Goal: Task Accomplishment & Management: Manage account settings

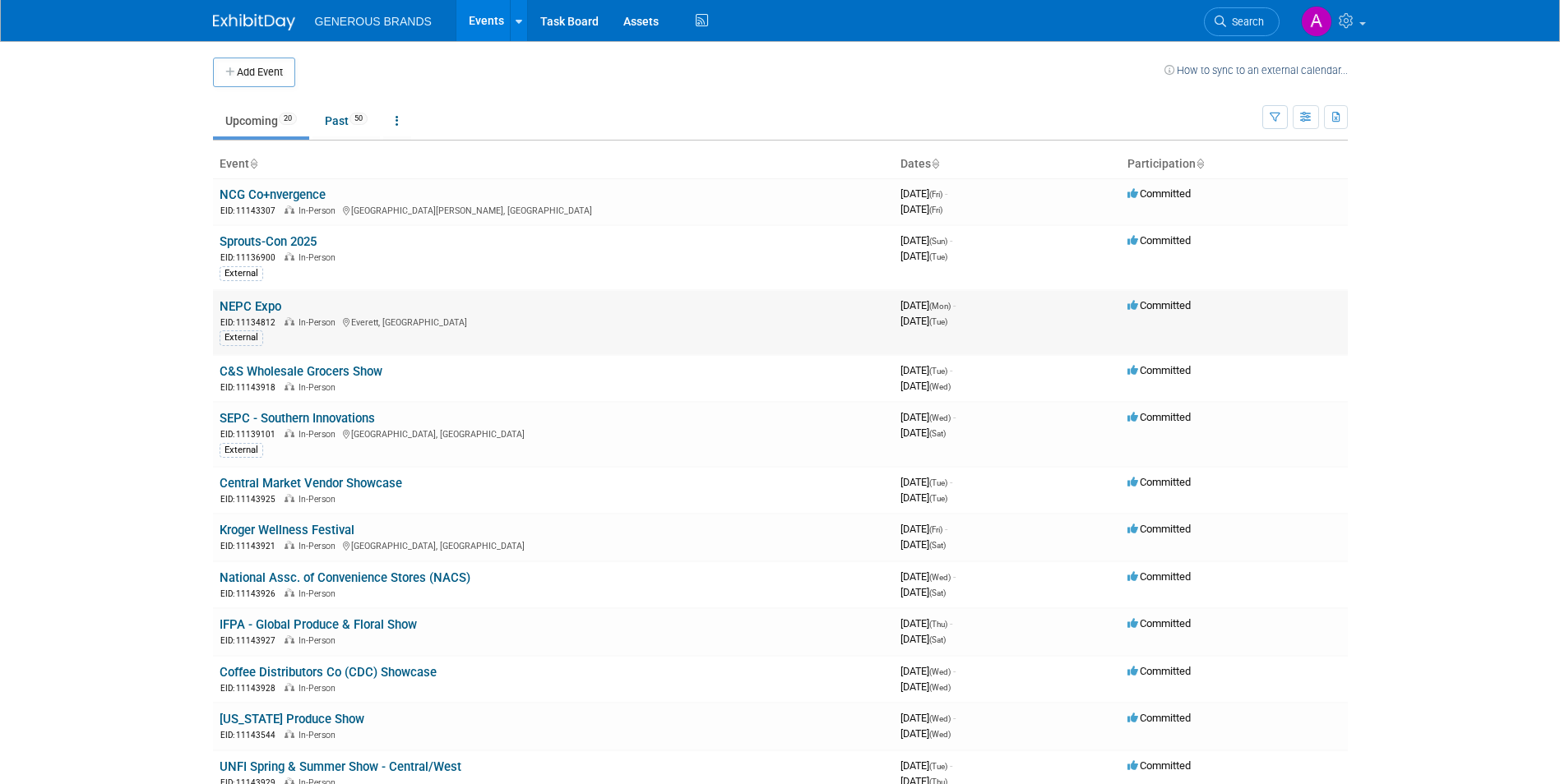
click at [247, 299] on link "NEPC Expo" at bounding box center [250, 307] width 62 height 15
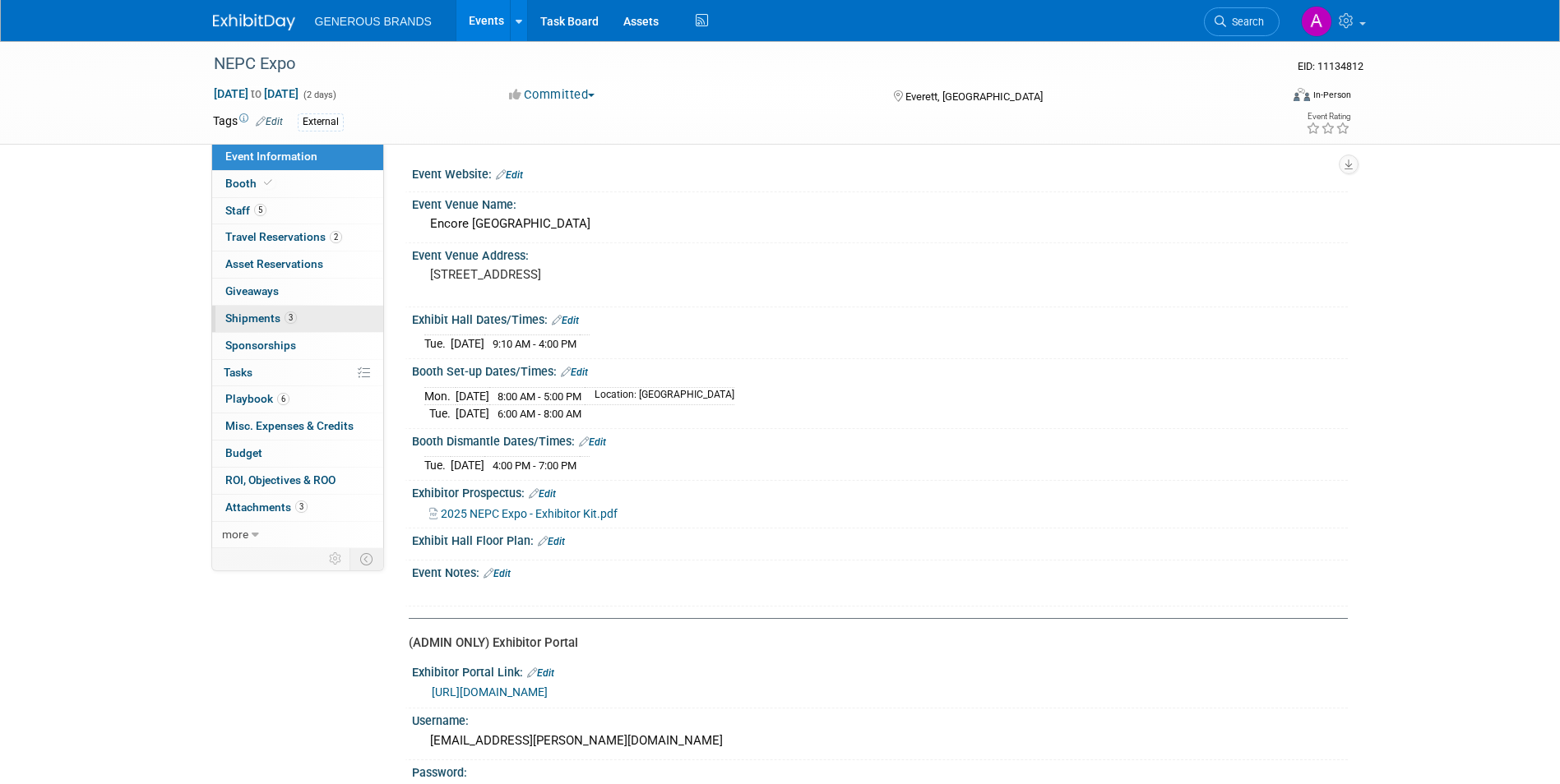
click at [315, 319] on link "3 Shipments 3" at bounding box center [297, 319] width 171 height 27
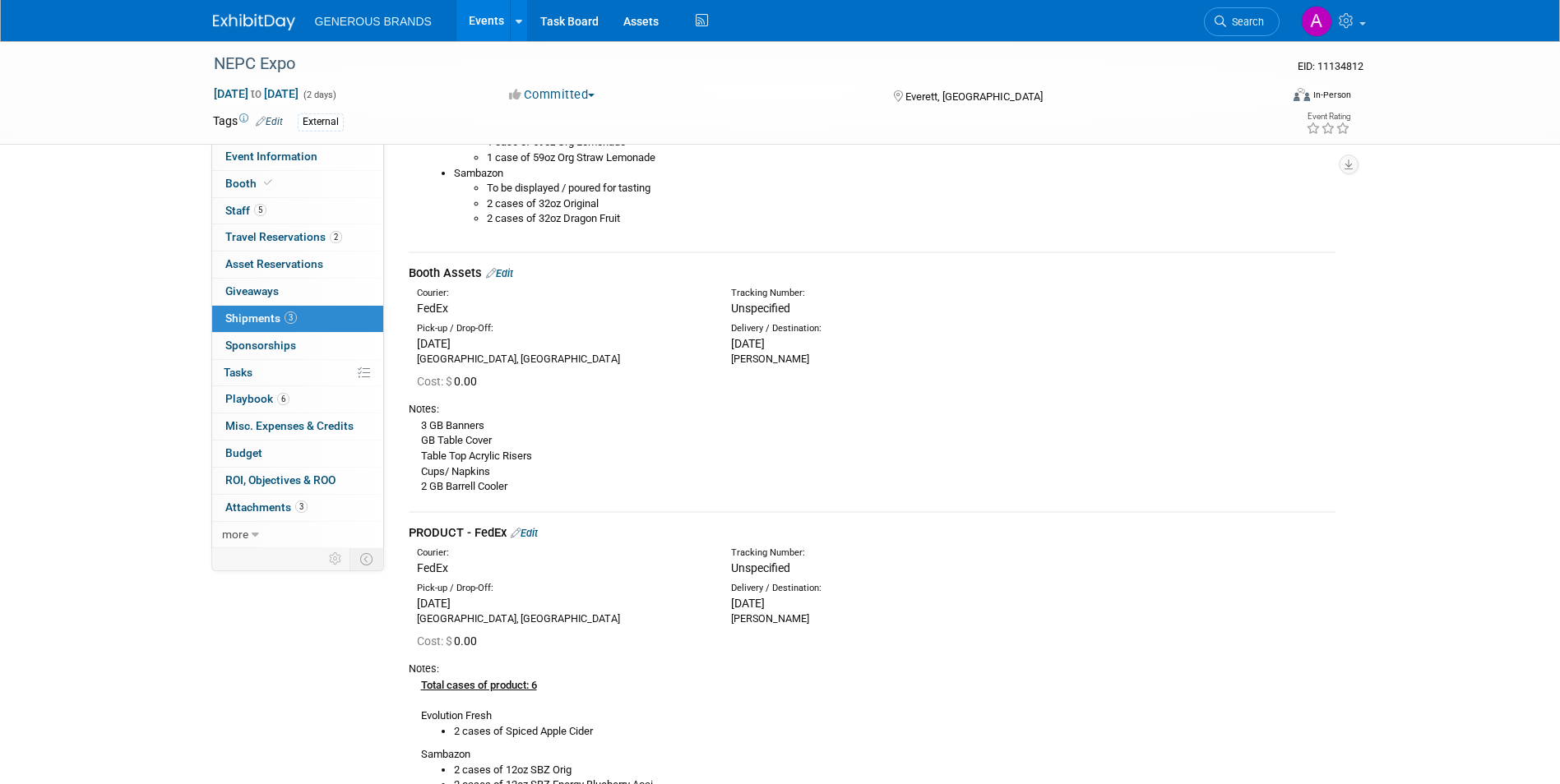
scroll to position [740, 0]
click at [512, 274] on link "Edit" at bounding box center [499, 274] width 28 height 12
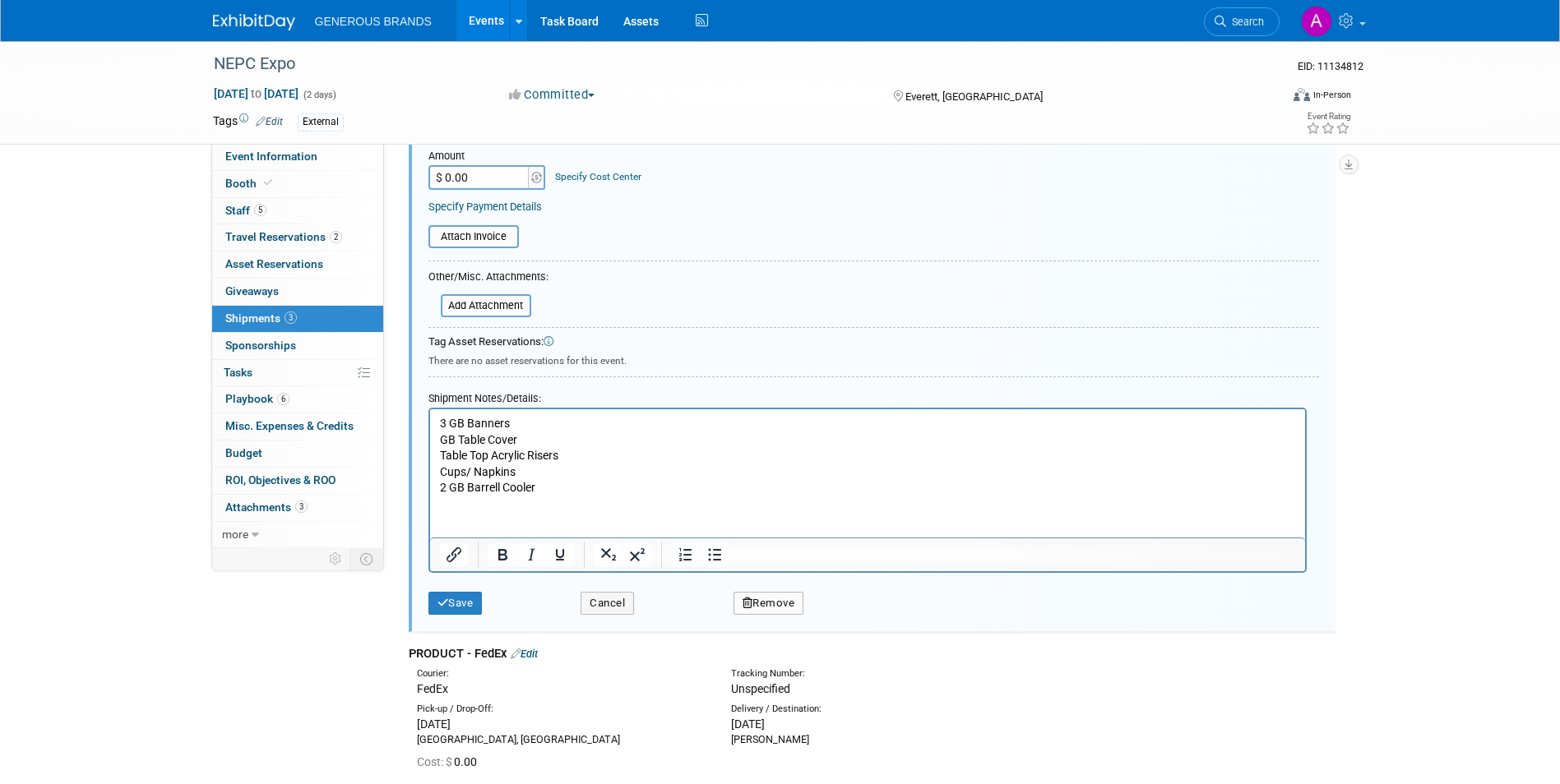
scroll to position [1136, 0]
click at [435, 425] on html "3 GB Banners GB Table Cover Table Top Acrylic Risers Cups/ Napkins 2 GB Barrell…" at bounding box center [867, 452] width 875 height 87
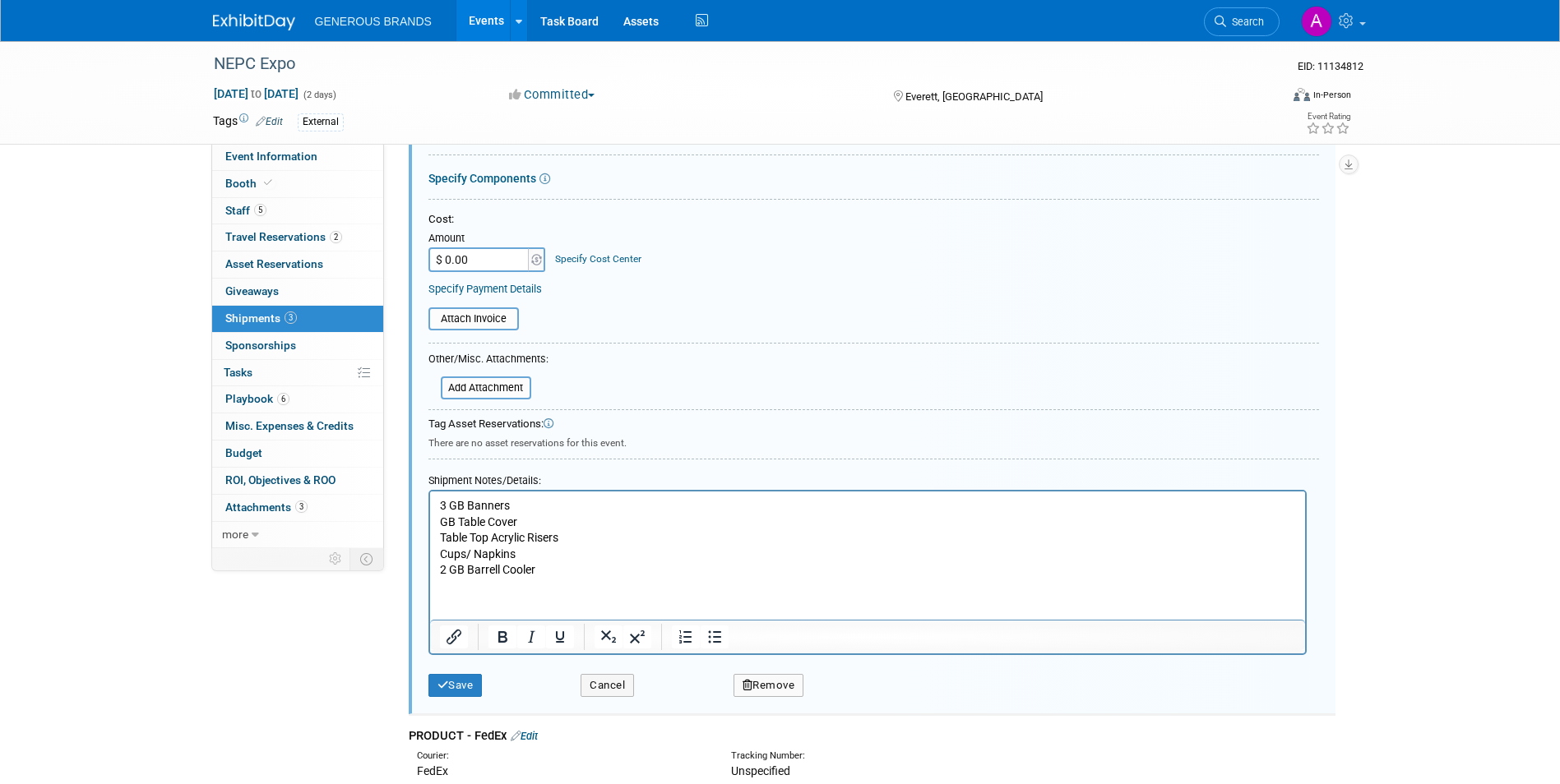
scroll to position [1053, 0]
click at [433, 502] on html "3 GB Banners GB Table Cover Table Top Acrylic Risers Cups/ Napkins 2 GB Barrell…" at bounding box center [867, 534] width 875 height 87
paste body "Rich Text Area. Press ALT-0 for help."
click at [524, 505] on p "8835738560903 GB Banners GB Table Cover Table Top Acrylic Risers Cups/ Napkins …" at bounding box center [867, 538] width 856 height 81
click at [439, 524] on p "8835738560903: GB Banners GB Table Cover Table Top Acrylic Risers Cups/ Napkins…" at bounding box center [867, 538] width 856 height 81
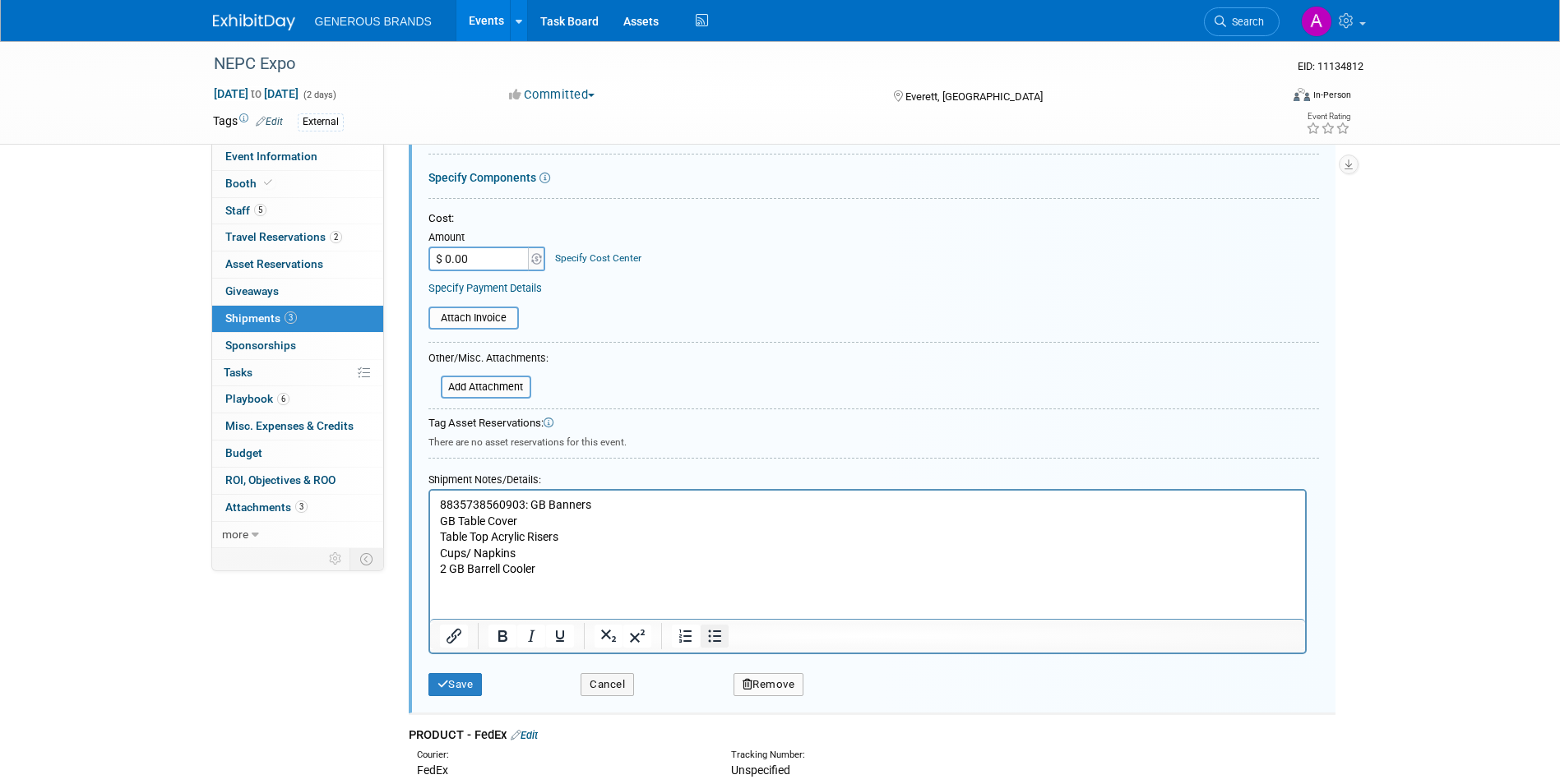
click at [721, 631] on icon "Bullet list" at bounding box center [714, 635] width 19 height 19
click at [594, 503] on li "8835738560903: GB Banners" at bounding box center [900, 506] width 791 height 17
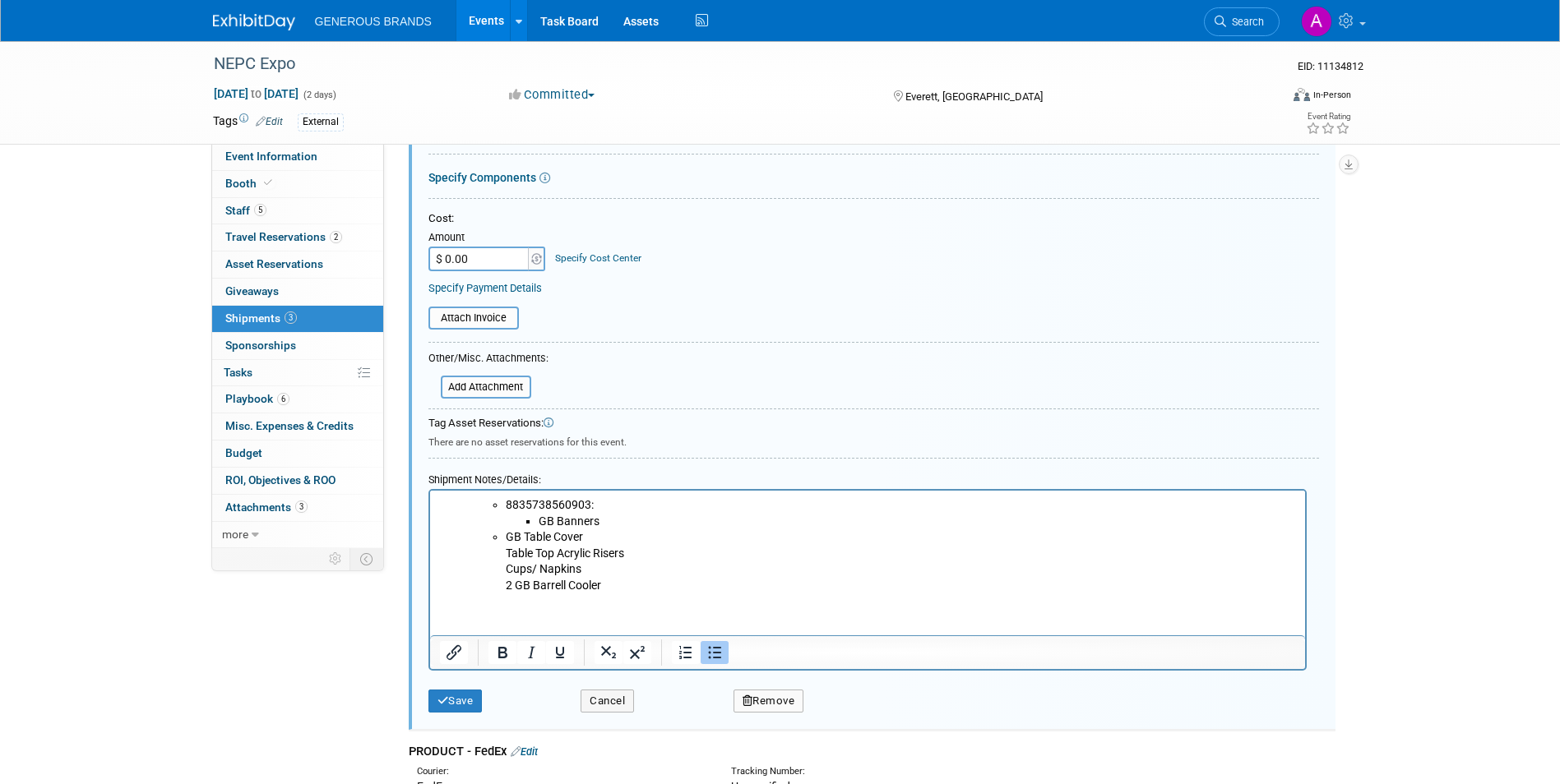
click at [502, 538] on ul "8835738560903: GB Banners GB Table Cover Table Top Acrylic Risers Cups/ Napkins…" at bounding box center [883, 546] width 824 height 97
click at [487, 504] on ul "8835738560903: GB Banners GB Table Cover Table Top Acrylic Risers Cups/ Napkins…" at bounding box center [883, 546] width 824 height 97
click at [710, 649] on icon "Bullet list" at bounding box center [714, 653] width 13 height 12
click at [538, 521] on li "GB Banners" at bounding box center [916, 522] width 758 height 17
click at [534, 534] on ul "GB Table Cover Table Top Acrylic Risers Cups/ Napkins 2 GB Barrell Cooler" at bounding box center [900, 562] width 791 height 64
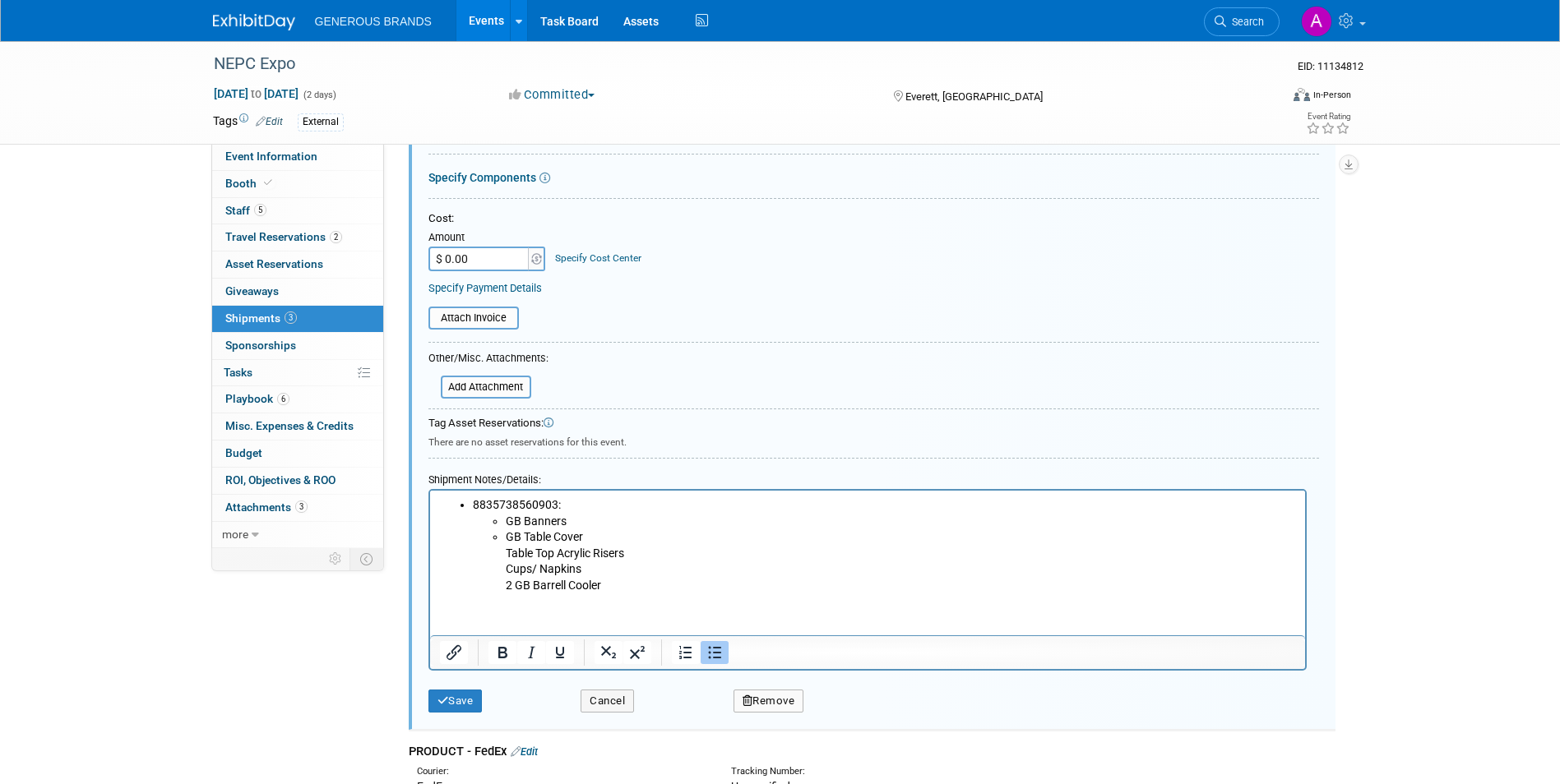
click at [591, 535] on li "GB Table Cover Table Top Acrylic Risers Cups/ Napkins 2 GB Barrell Cooler" at bounding box center [900, 562] width 791 height 64
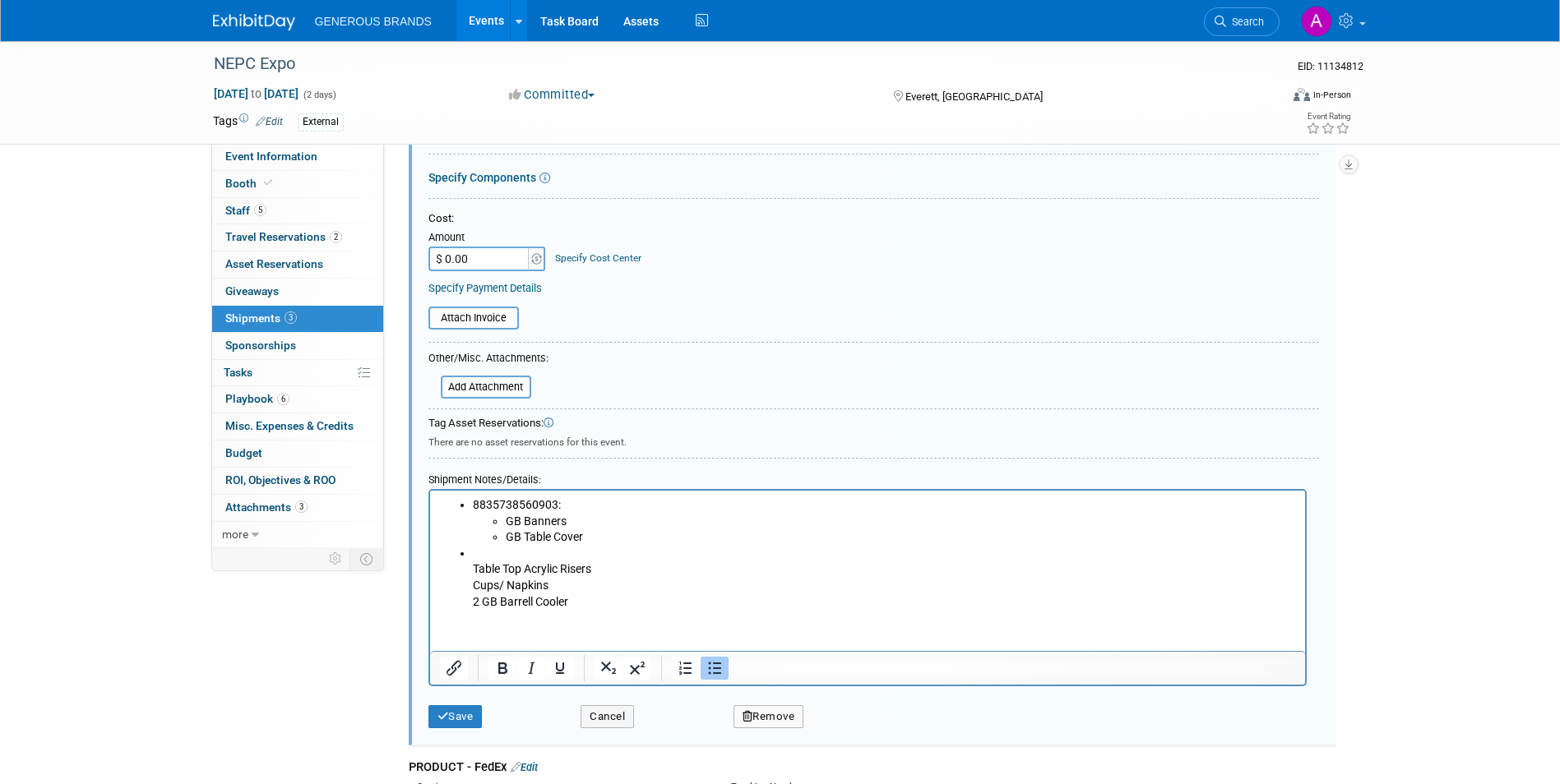
click at [477, 554] on li "Table Top Acrylic Risers Cups/ Napkins 2 GB Barrell Cooler" at bounding box center [883, 578] width 824 height 64
click at [477, 605] on li "883573722777 Table Top Acrylic Risers Cups/ Napkins 2 GB Barrell Cooler" at bounding box center [883, 578] width 824 height 64
click at [576, 601] on li "883573722777 Table Top Acrylic Risers Cups/ Napkins GB Barrell Cooler" at bounding box center [883, 578] width 824 height 64
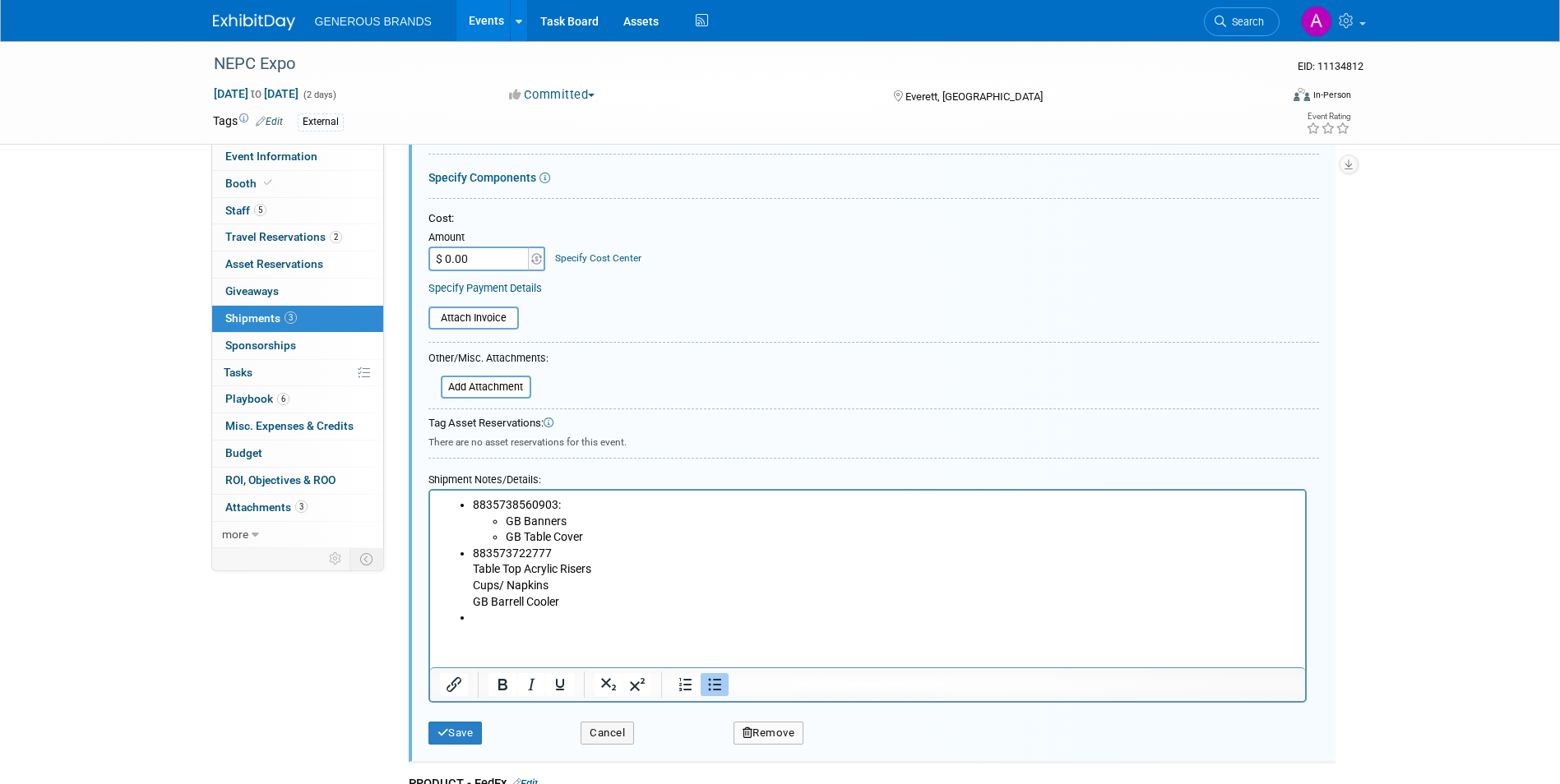
click at [509, 619] on li "Rich Text Area. Press ALT-0 for help." at bounding box center [883, 619] width 824 height 17
click at [562, 626] on li "883573217097" at bounding box center [883, 619] width 824 height 17
click at [473, 573] on li "883573722777 Table Top Acrylic Risers Cups/ Napkins GB Barrell Cooler" at bounding box center [883, 578] width 824 height 64
click at [713, 689] on icon "Bullet list" at bounding box center [714, 685] width 13 height 12
click at [713, 680] on icon "Bullet list" at bounding box center [714, 685] width 13 height 12
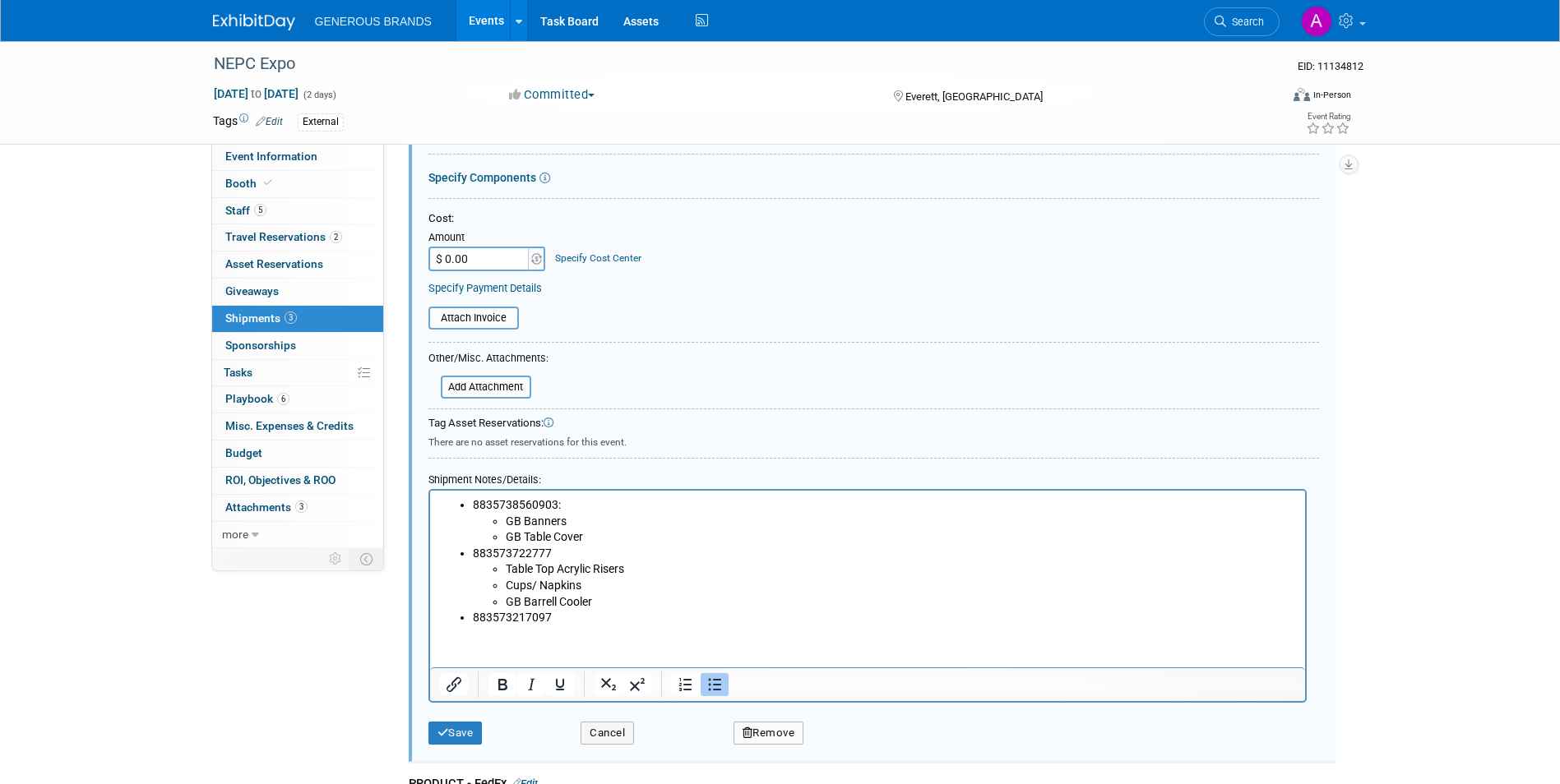
click at [583, 619] on li "883573217097" at bounding box center [883, 619] width 824 height 17
click at [556, 613] on li "883573217097 GB Cooler" at bounding box center [883, 619] width 824 height 17
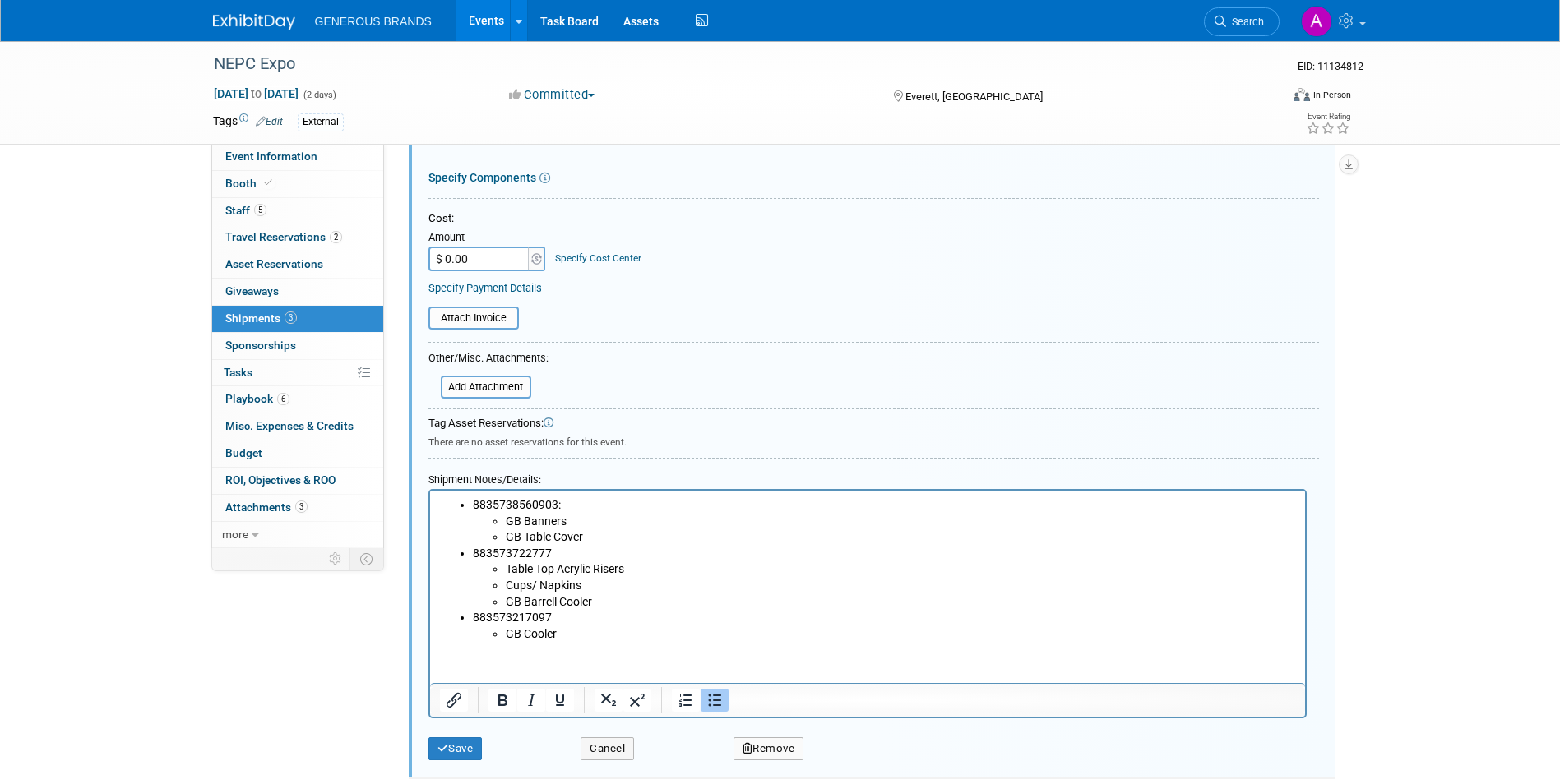
click at [564, 640] on li "GB Cooler" at bounding box center [900, 634] width 791 height 17
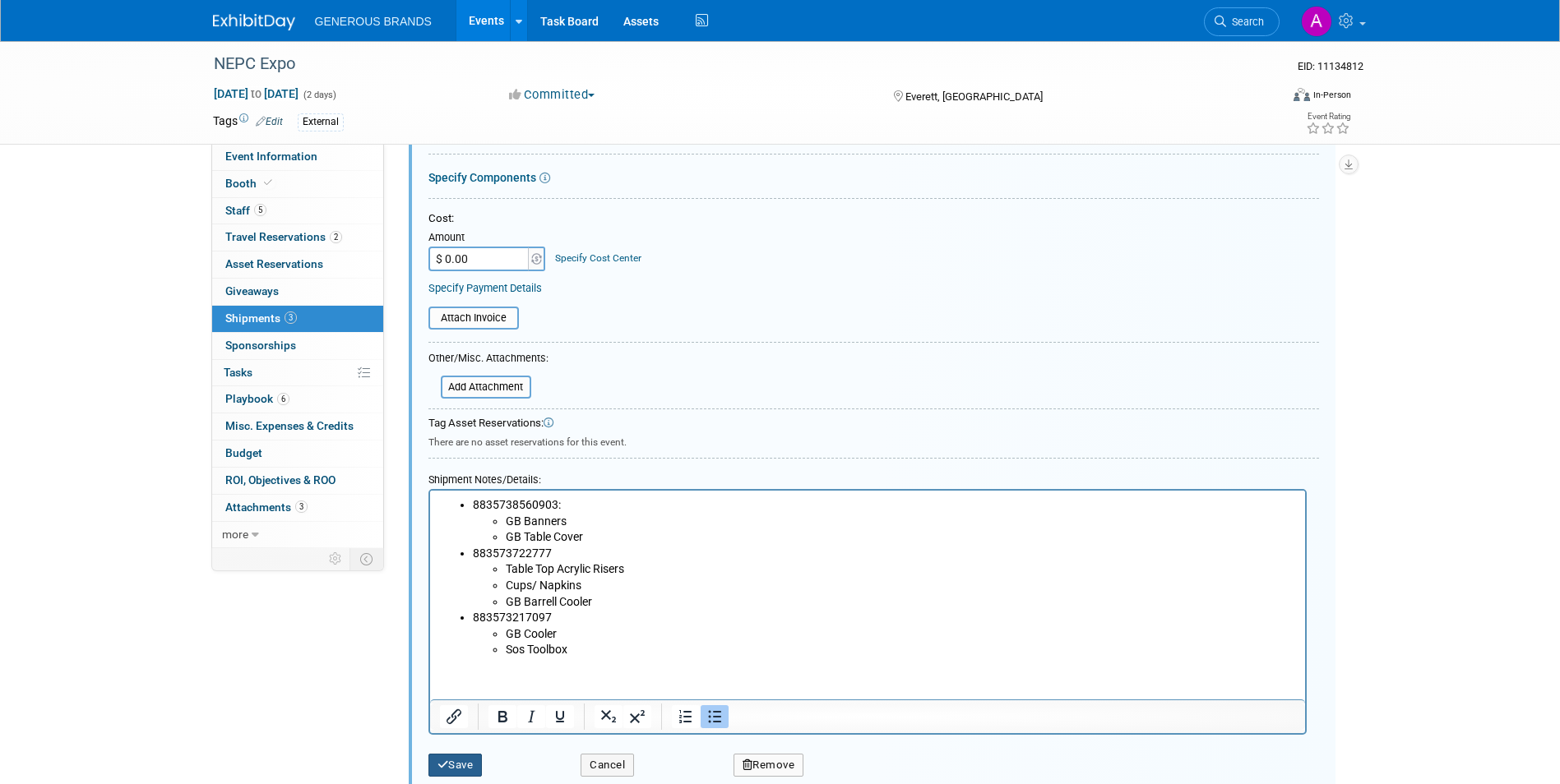
click at [471, 768] on button "Save" at bounding box center [455, 765] width 54 height 23
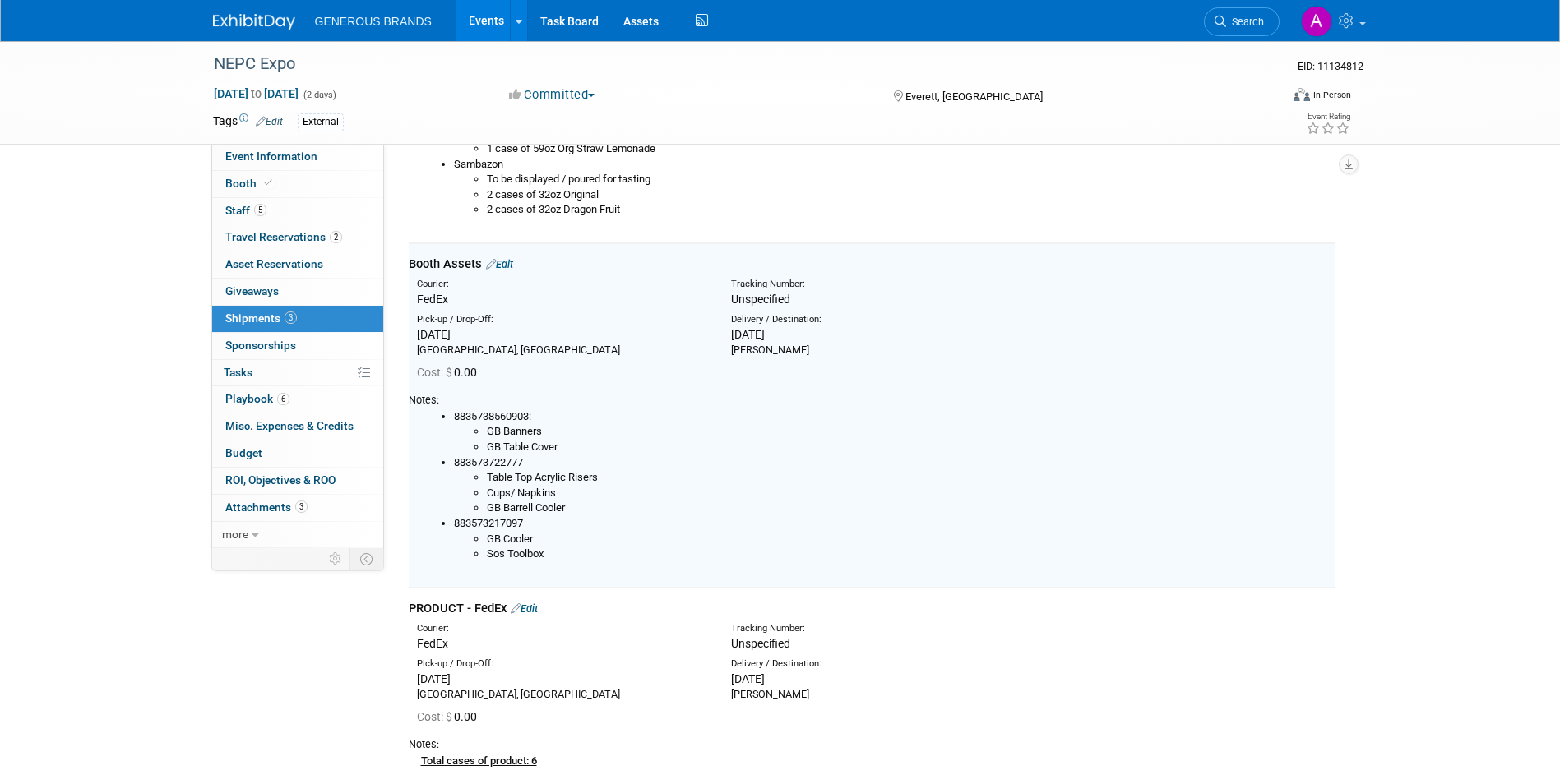
scroll to position [748, 0]
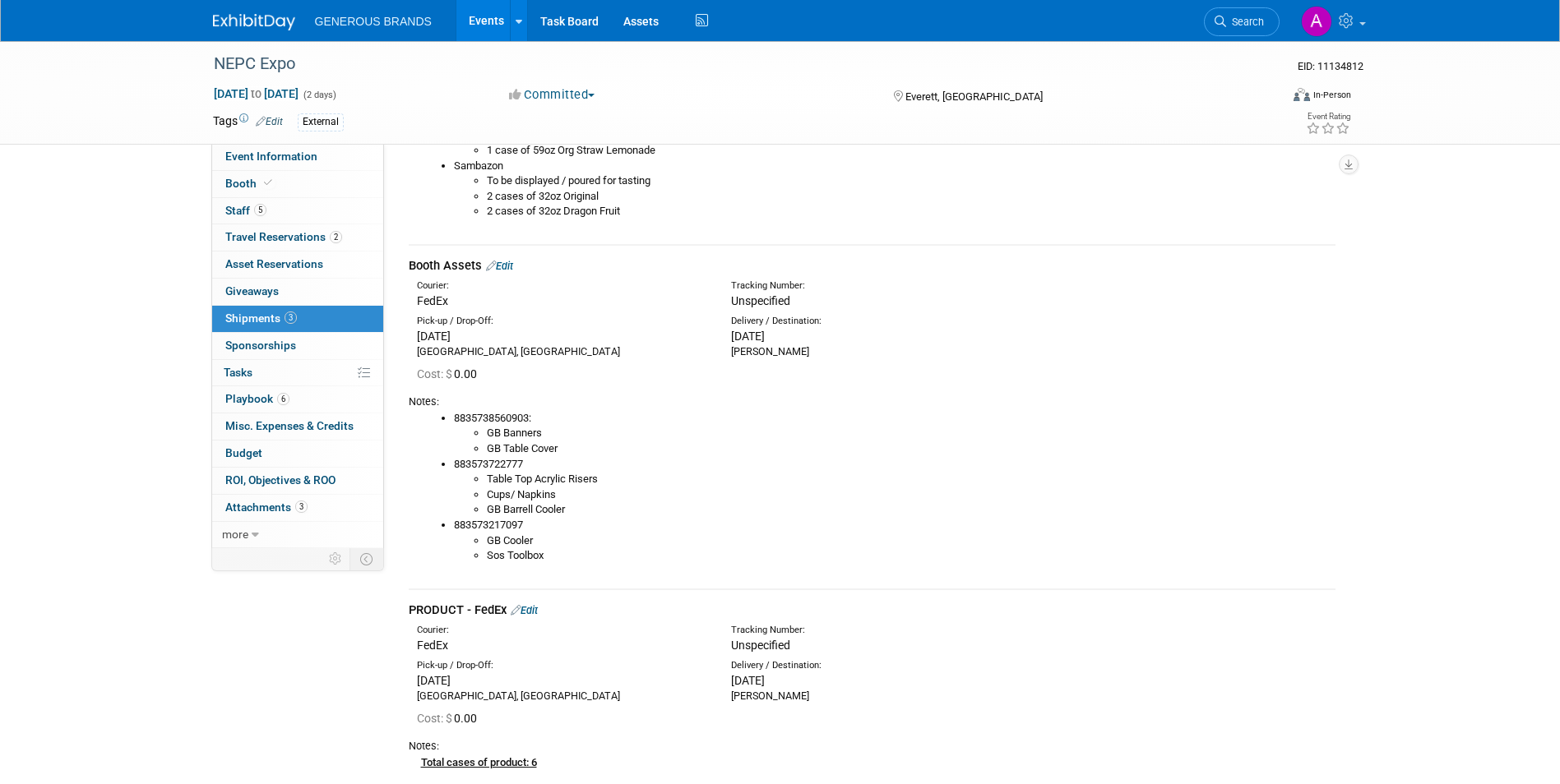
drag, startPoint x: 556, startPoint y: 564, endPoint x: 431, endPoint y: 418, distance: 192.2
click at [431, 418] on div "Notes: 8835738560903: GB Banners GB Table Cover 883573722777 Table Top Acrylic …" at bounding box center [871, 482] width 926 height 191
copy ul "8835738560903: GB Banners GB Table Cover 883573722777 Table Top Acrylic Risers …"
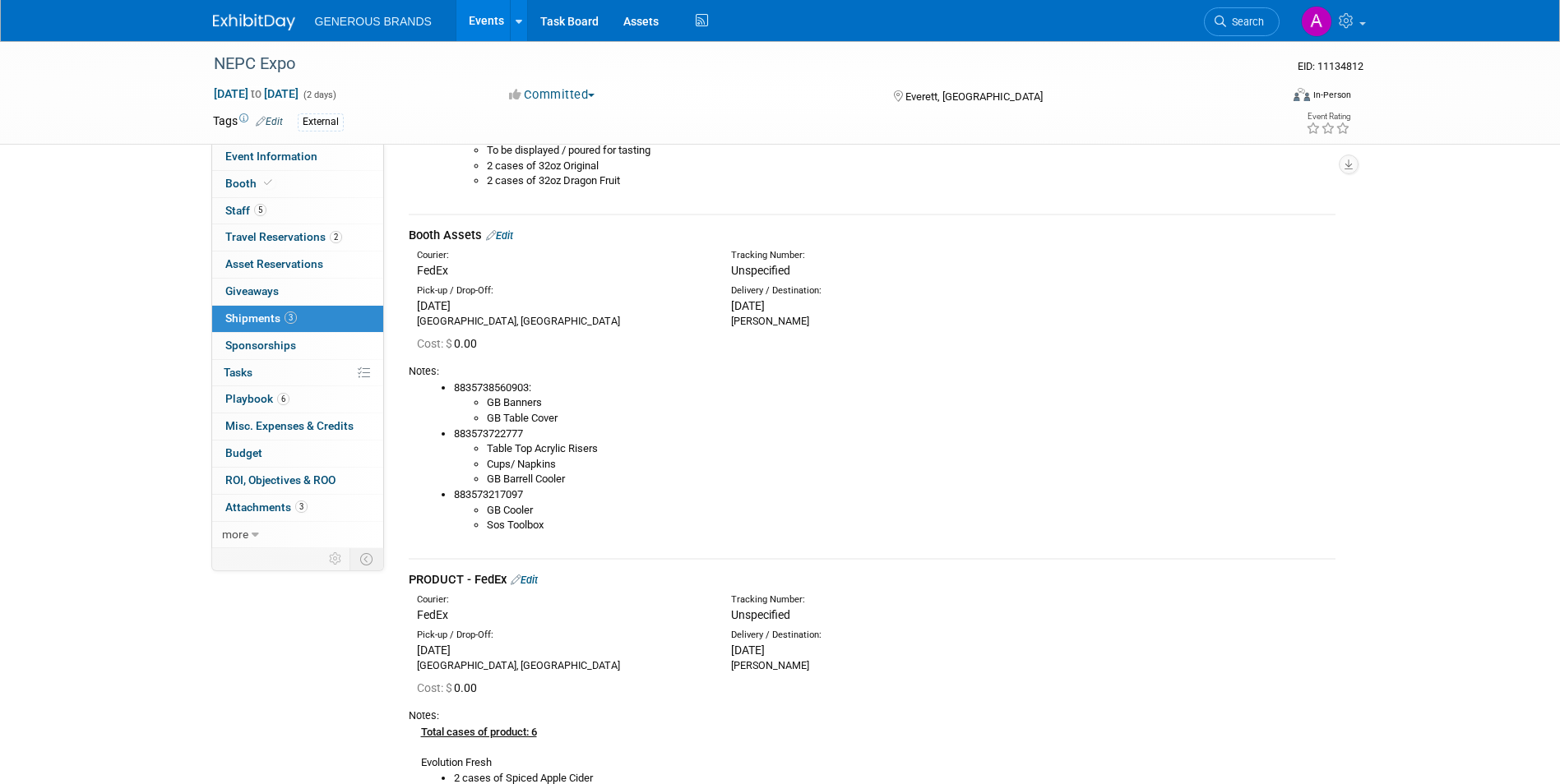
scroll to position [987, 0]
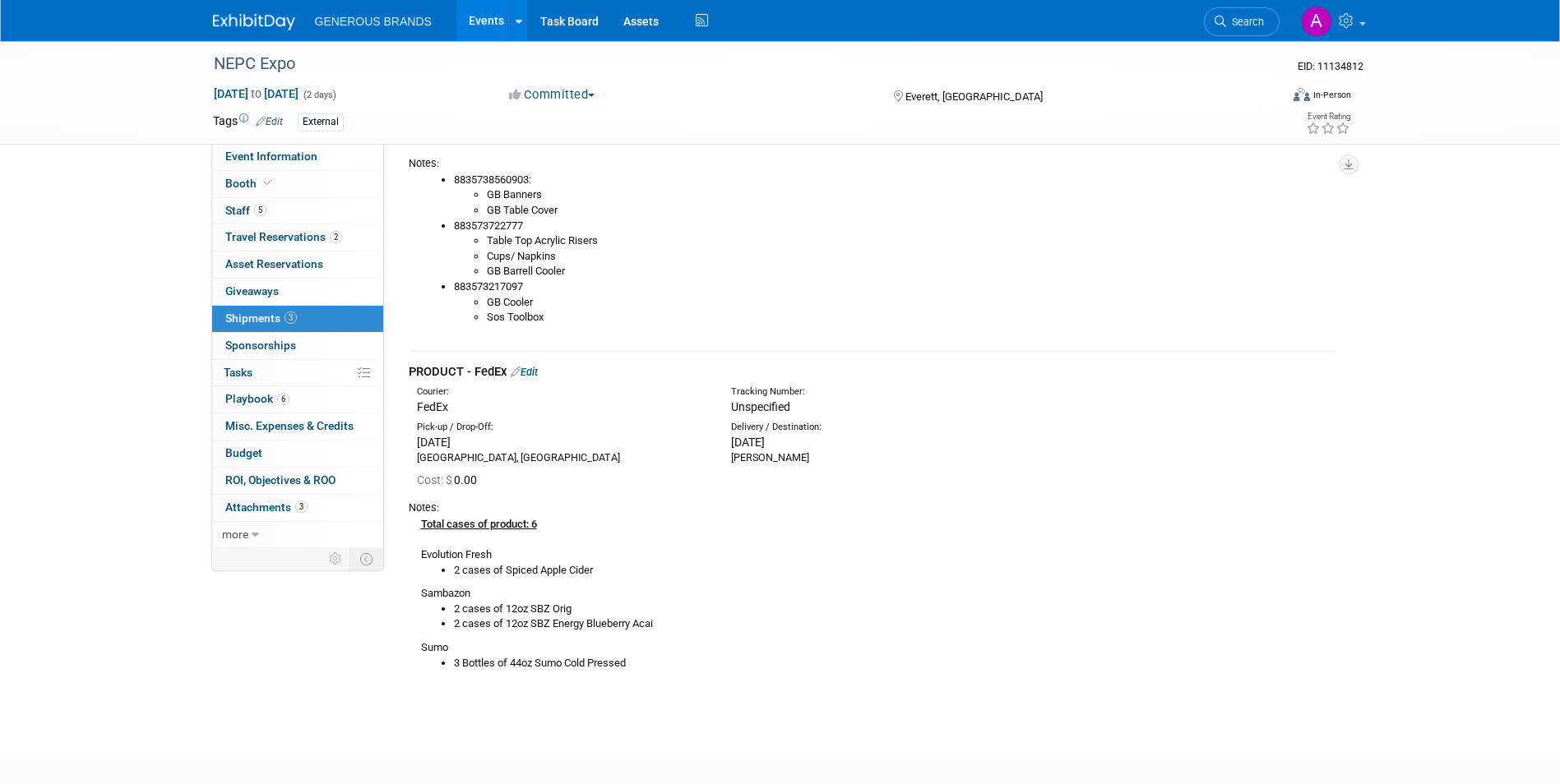
click at [661, 342] on td "Booth Assets Edit Courier: FedEx Tracking Number:" at bounding box center [871, 178] width 926 height 343
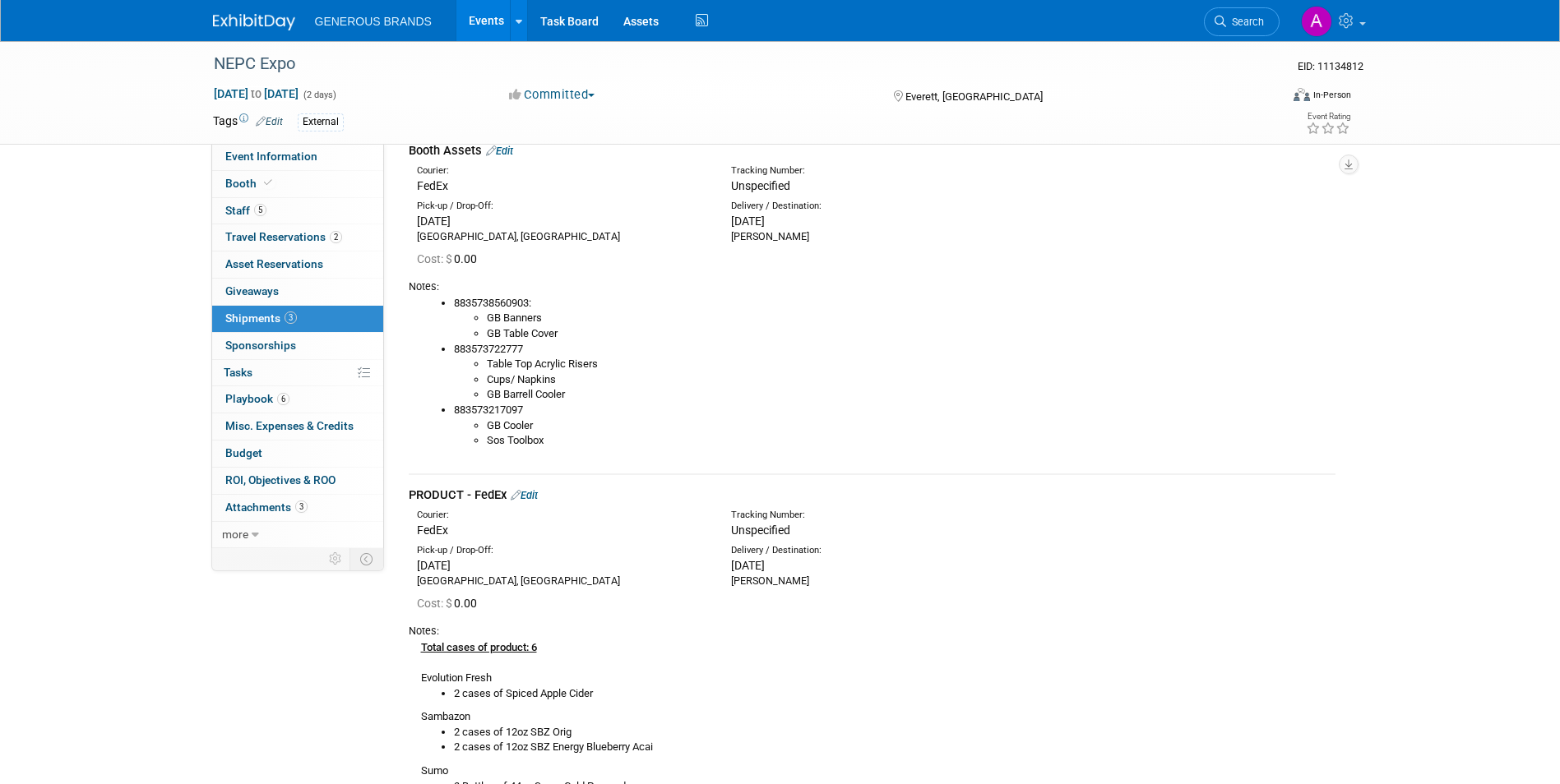
scroll to position [823, 0]
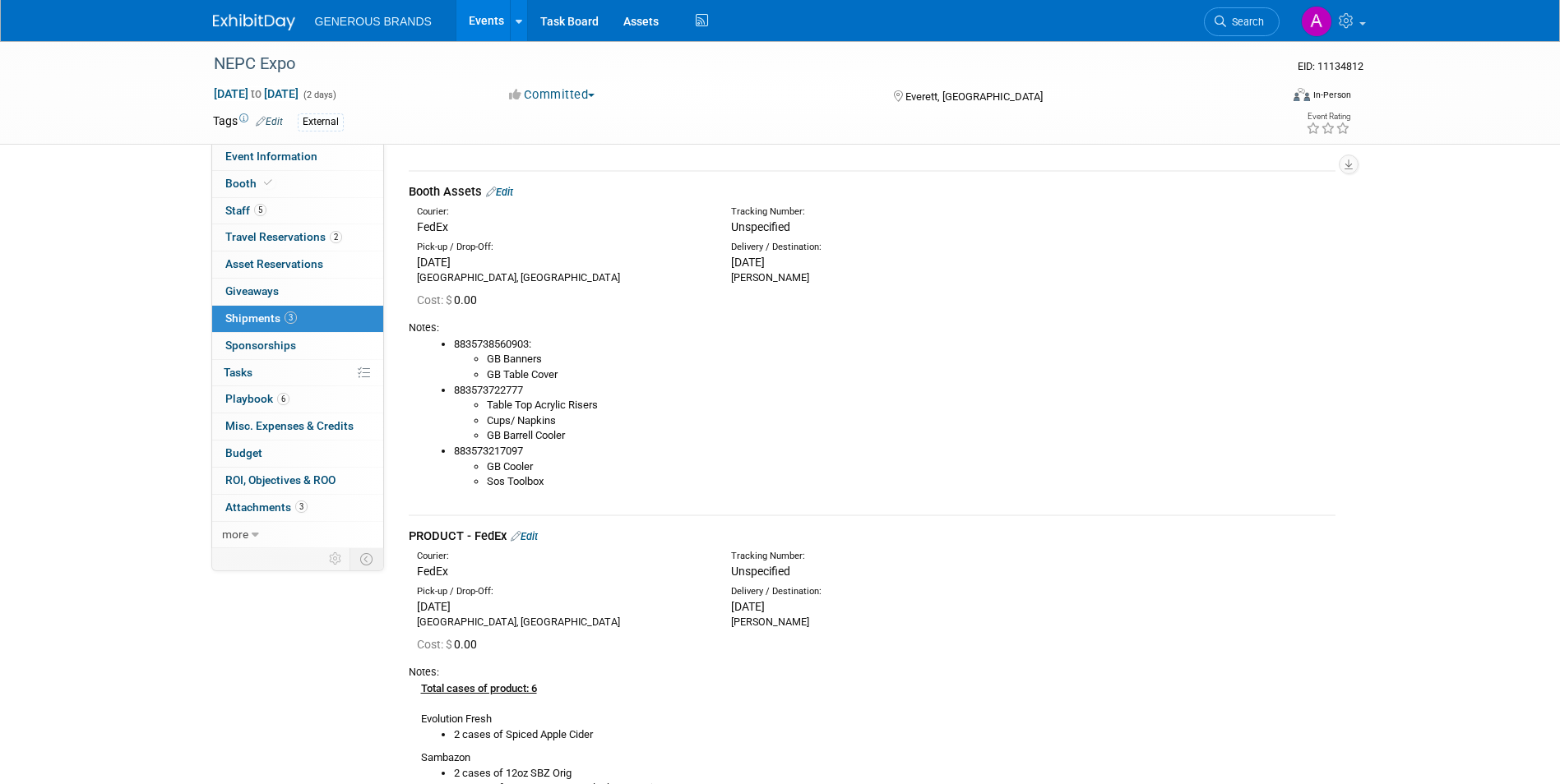
click at [458, 343] on li "8835738560903: GB Banners GB Table Cover" at bounding box center [894, 360] width 881 height 46
click at [454, 342] on li "8835738560903: GB Banners GB Table Cover" at bounding box center [894, 360] width 881 height 46
click at [456, 341] on li "8835738560903: GB Banners GB Table Cover" at bounding box center [894, 360] width 881 height 46
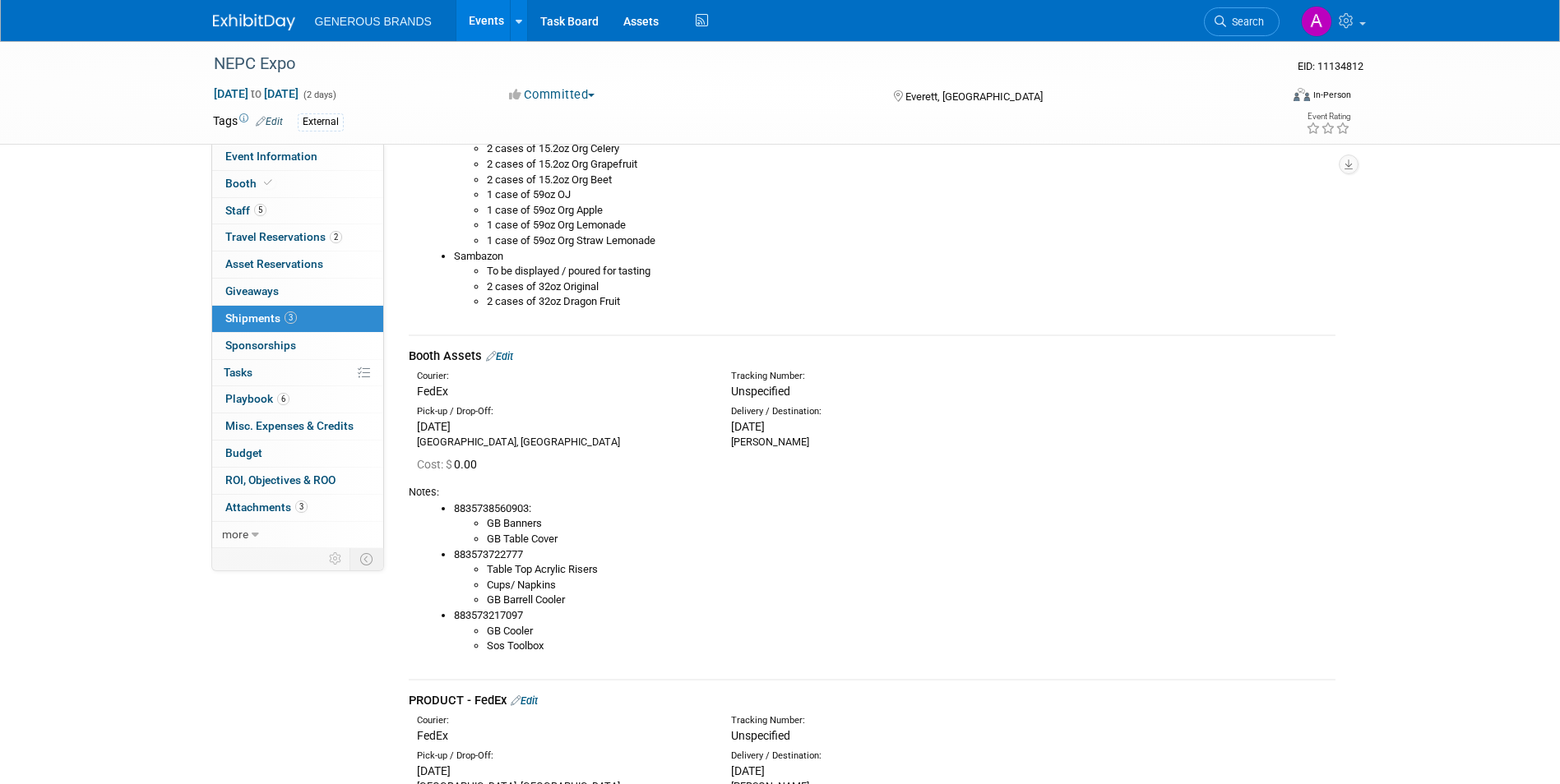
click at [511, 353] on link "Edit" at bounding box center [499, 356] width 28 height 12
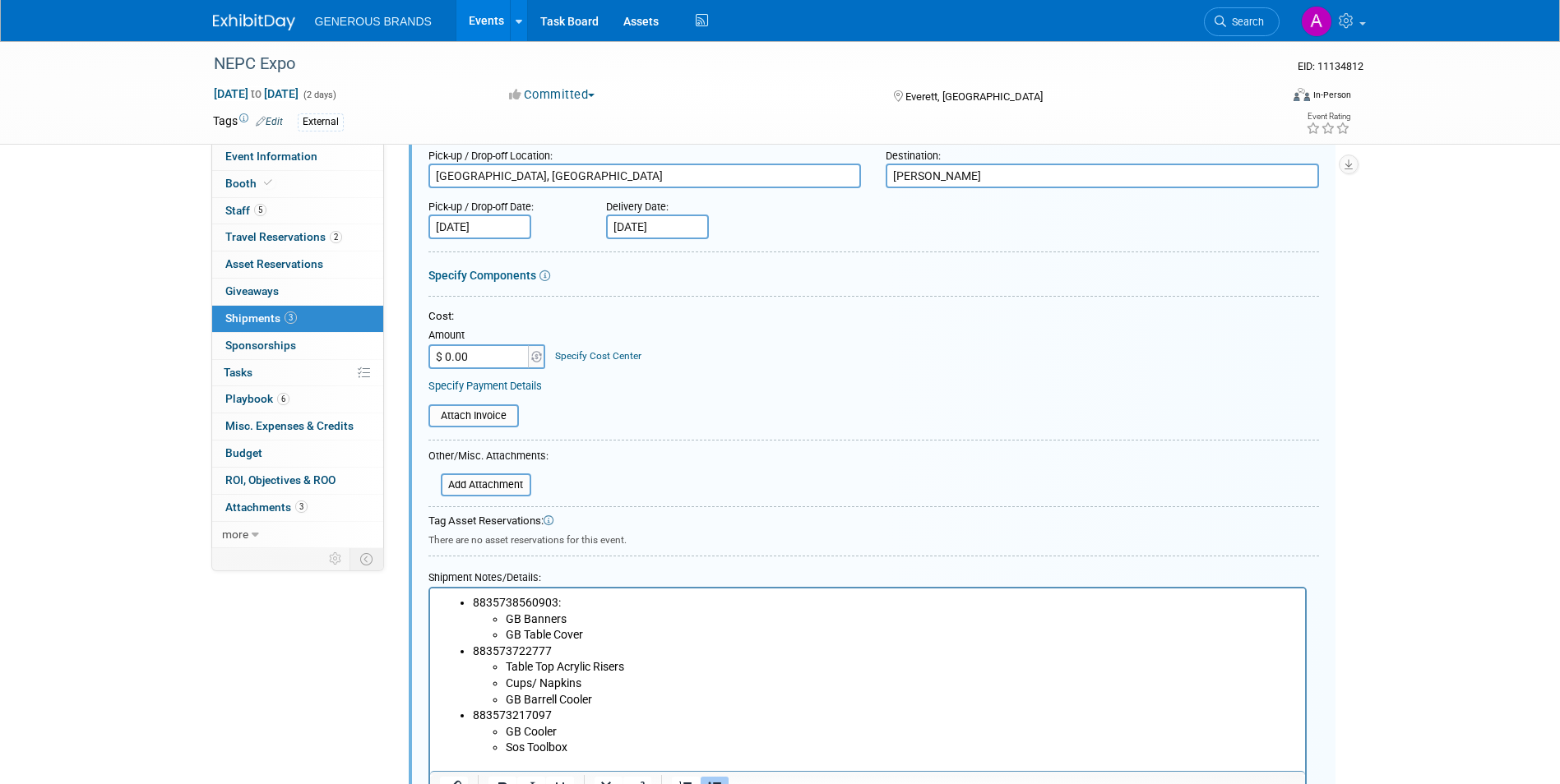
scroll to position [1136, 0]
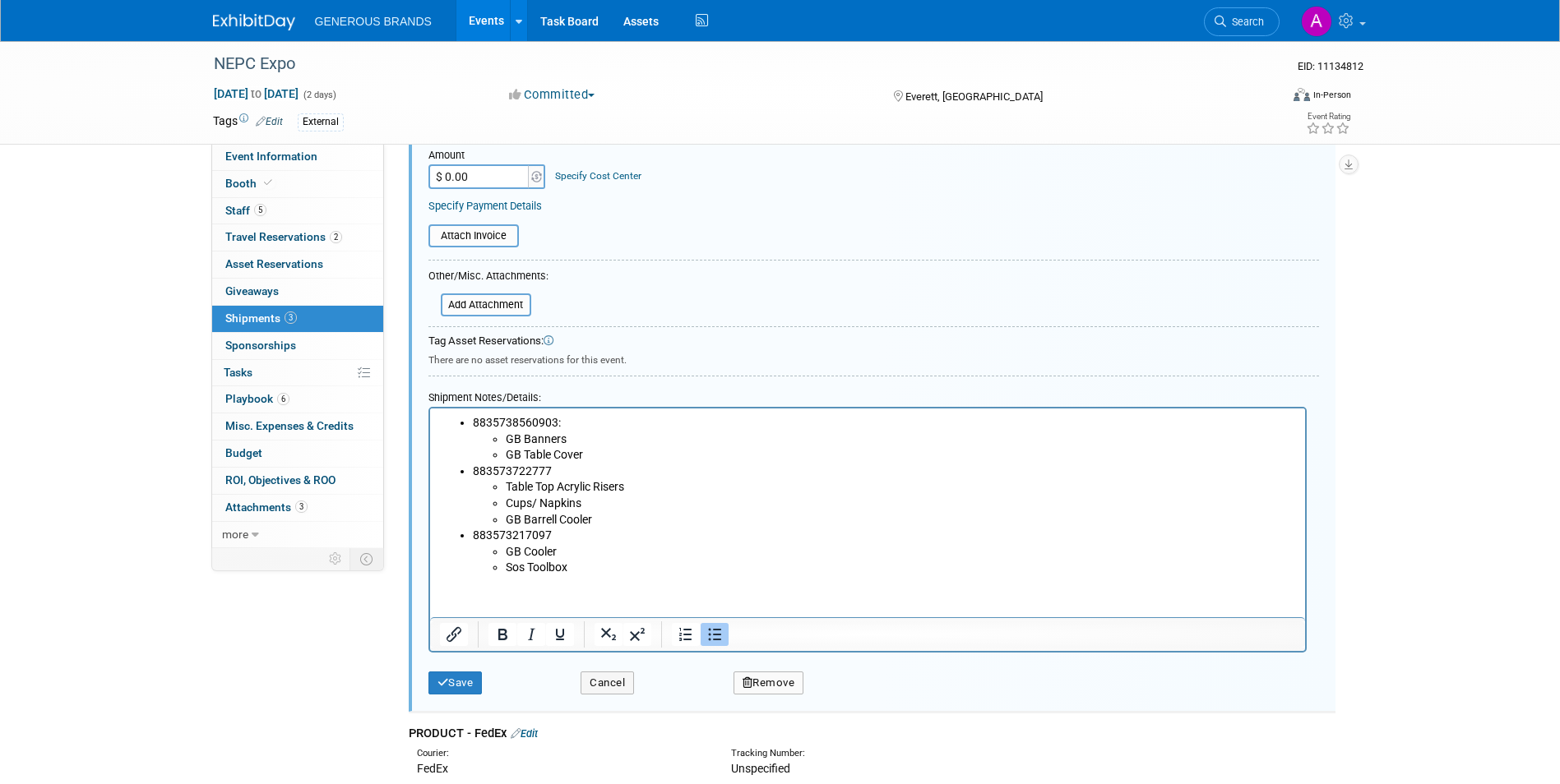
click at [474, 419] on li "8835738560903: GB Banners GB Table Cover" at bounding box center [883, 439] width 824 height 49
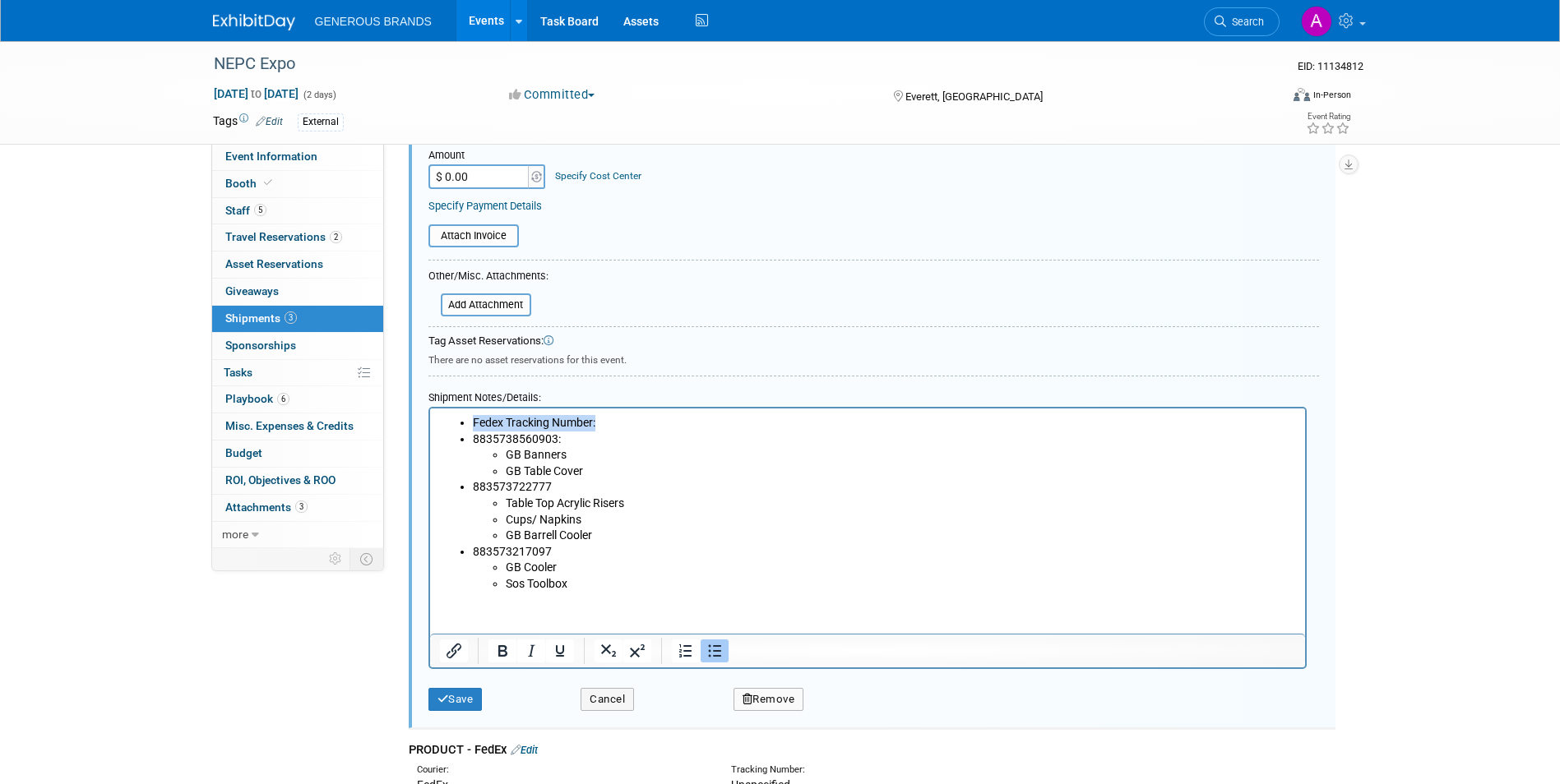
drag, startPoint x: 474, startPoint y: 419, endPoint x: 626, endPoint y: 422, distance: 152.0
click at [626, 422] on li "Fedex Tracking Number:" at bounding box center [883, 423] width 824 height 17
click at [499, 655] on icon "Bold" at bounding box center [503, 651] width 9 height 12
click at [464, 708] on button "Save" at bounding box center [455, 700] width 54 height 23
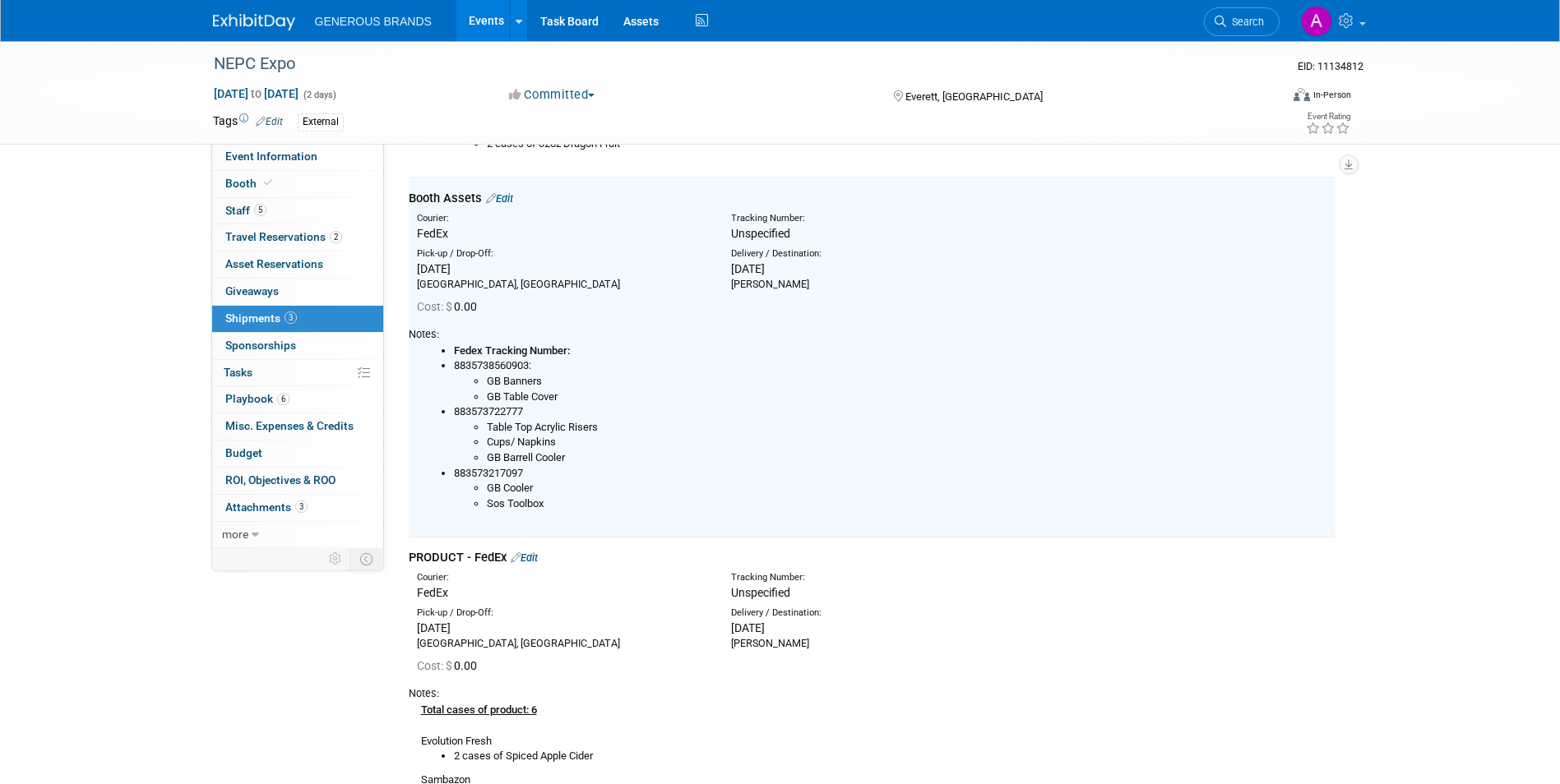
scroll to position [807, 0]
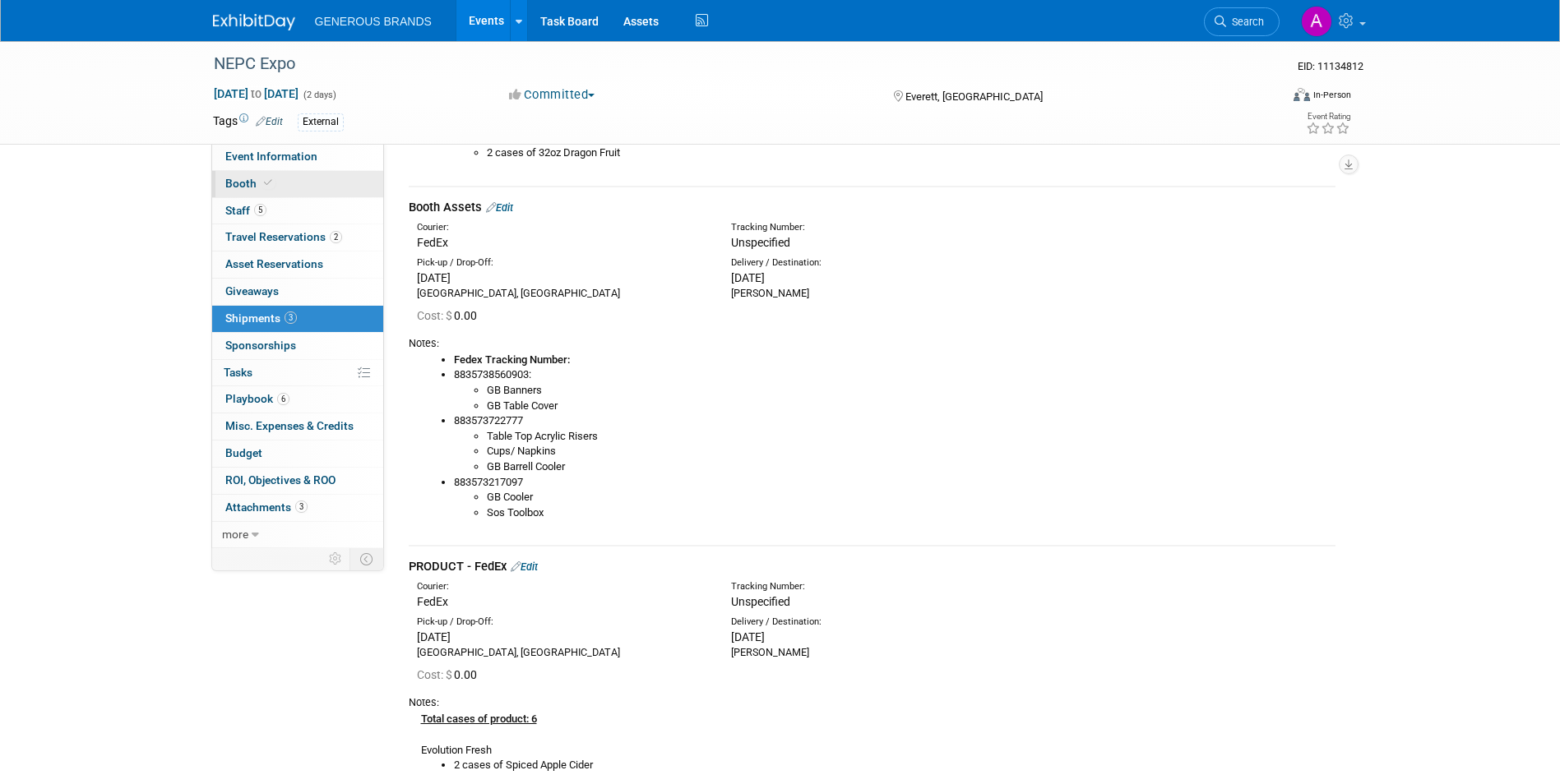
click at [288, 192] on link "Booth" at bounding box center [297, 184] width 171 height 27
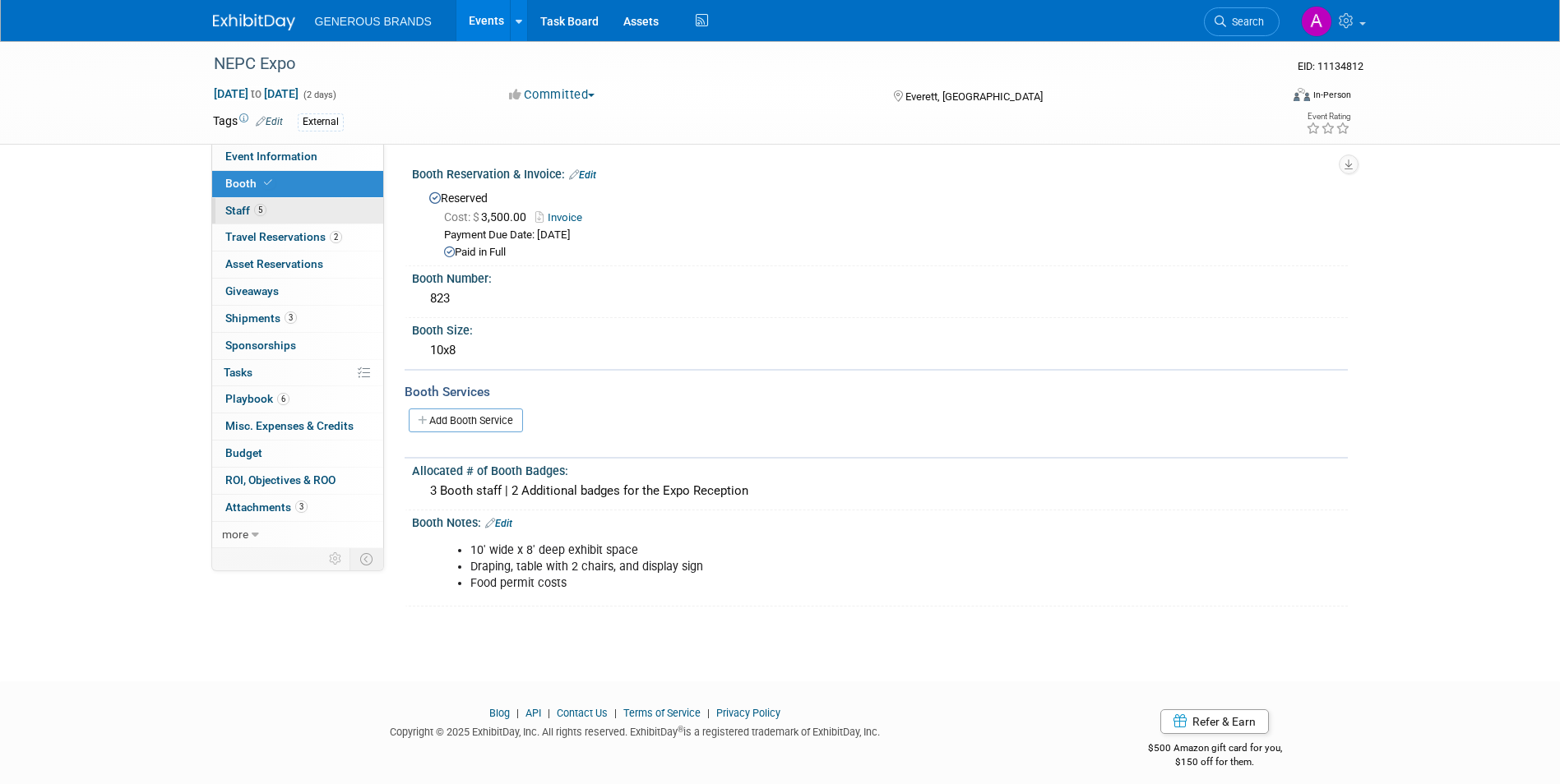
click at [287, 206] on link "5 Staff 5" at bounding box center [297, 211] width 171 height 27
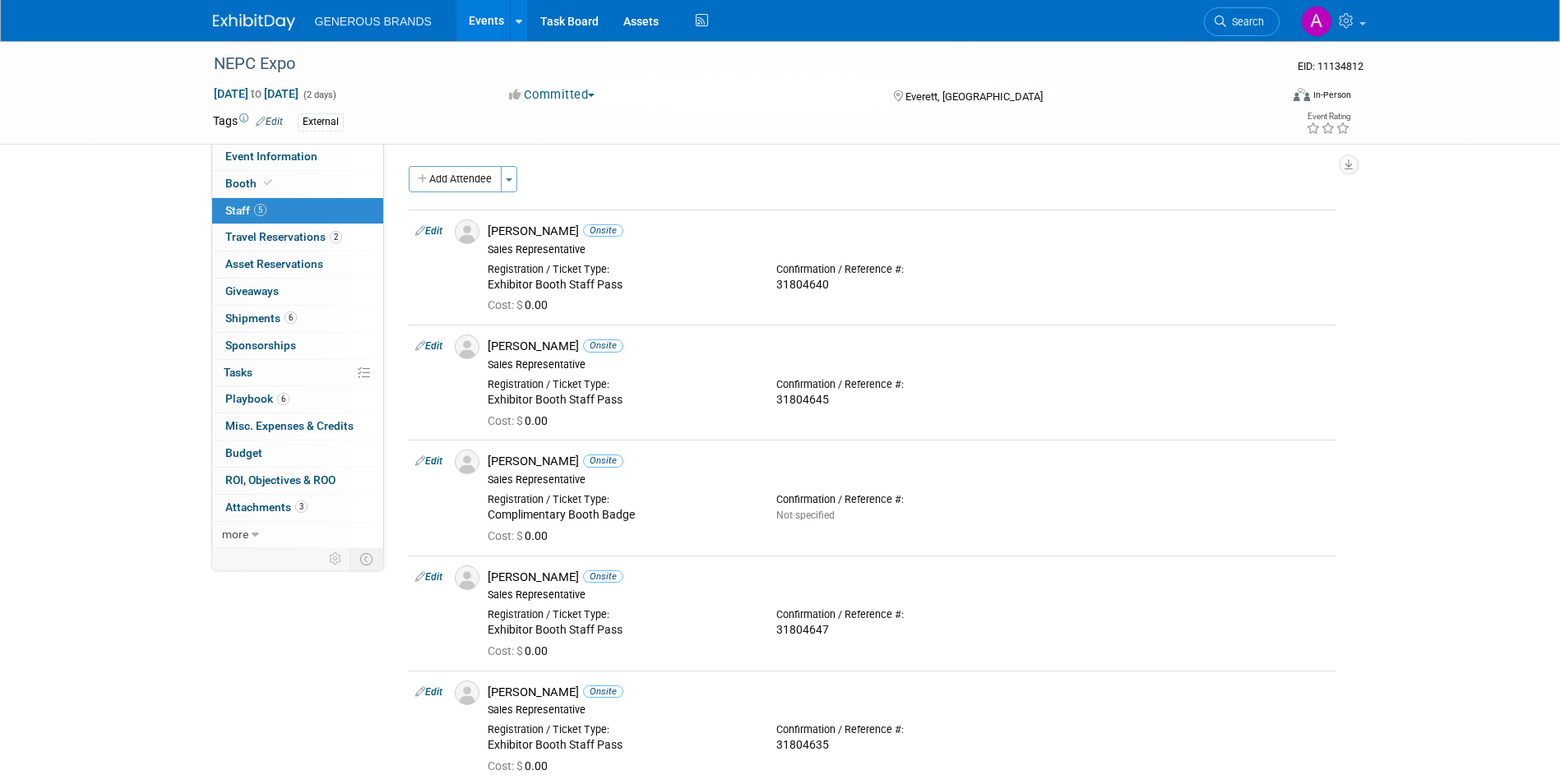
click at [267, 17] on img at bounding box center [254, 22] width 83 height 17
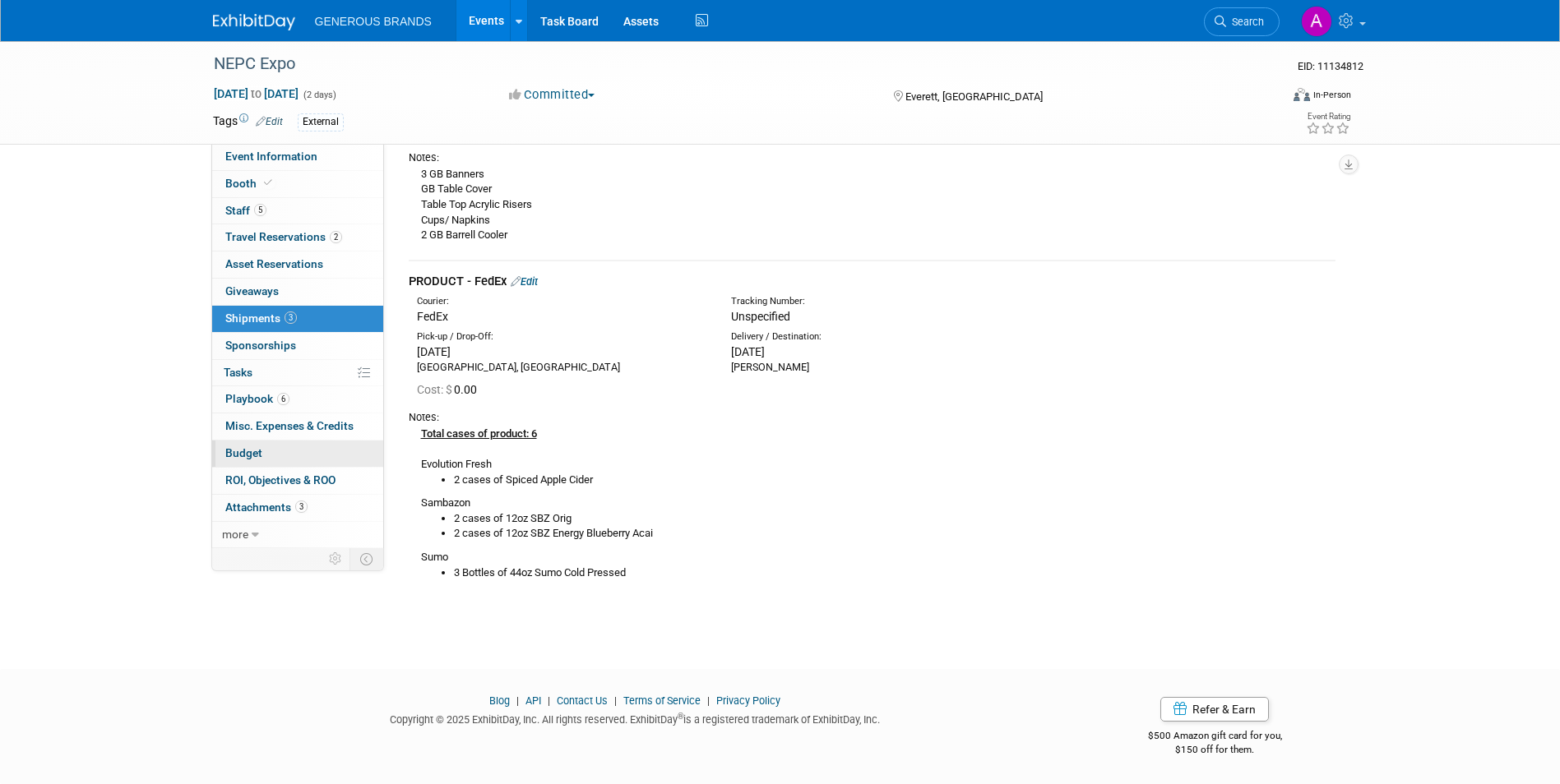
click at [319, 446] on link "Budget" at bounding box center [297, 454] width 171 height 27
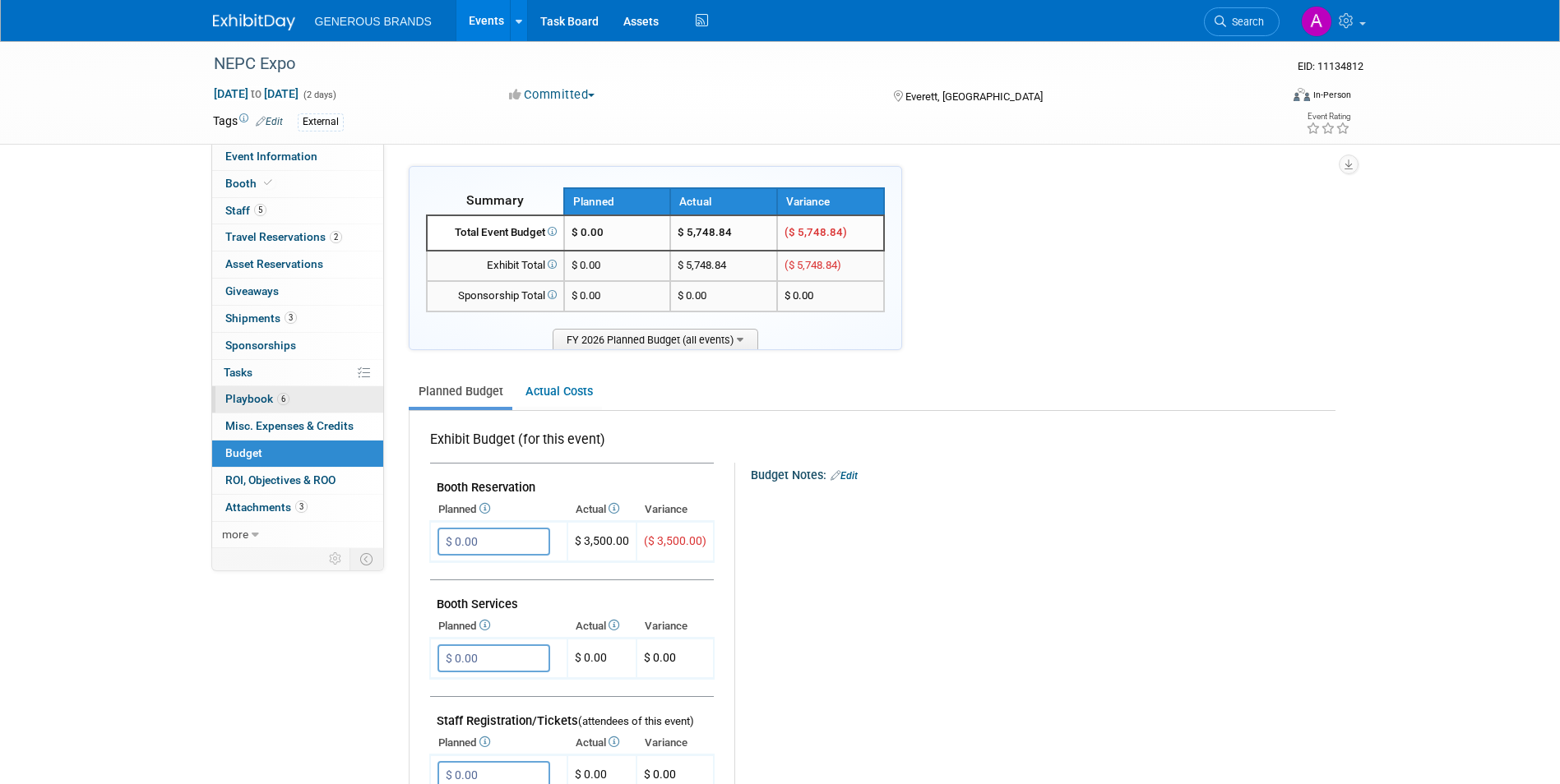
click at [301, 393] on link "6 Playbook 6" at bounding box center [297, 399] width 171 height 27
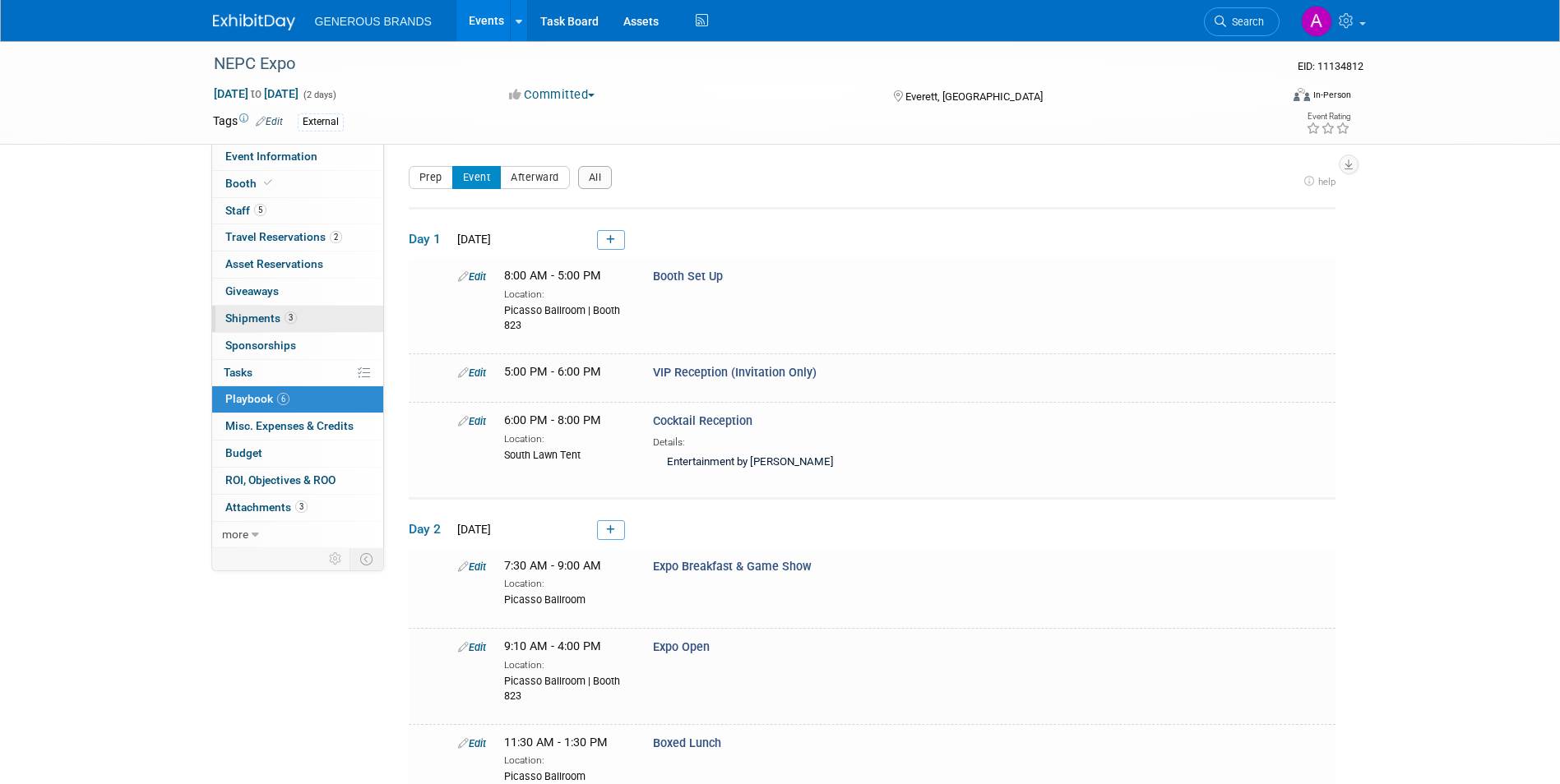
click at [310, 325] on link "3 Shipments 3" at bounding box center [297, 319] width 171 height 27
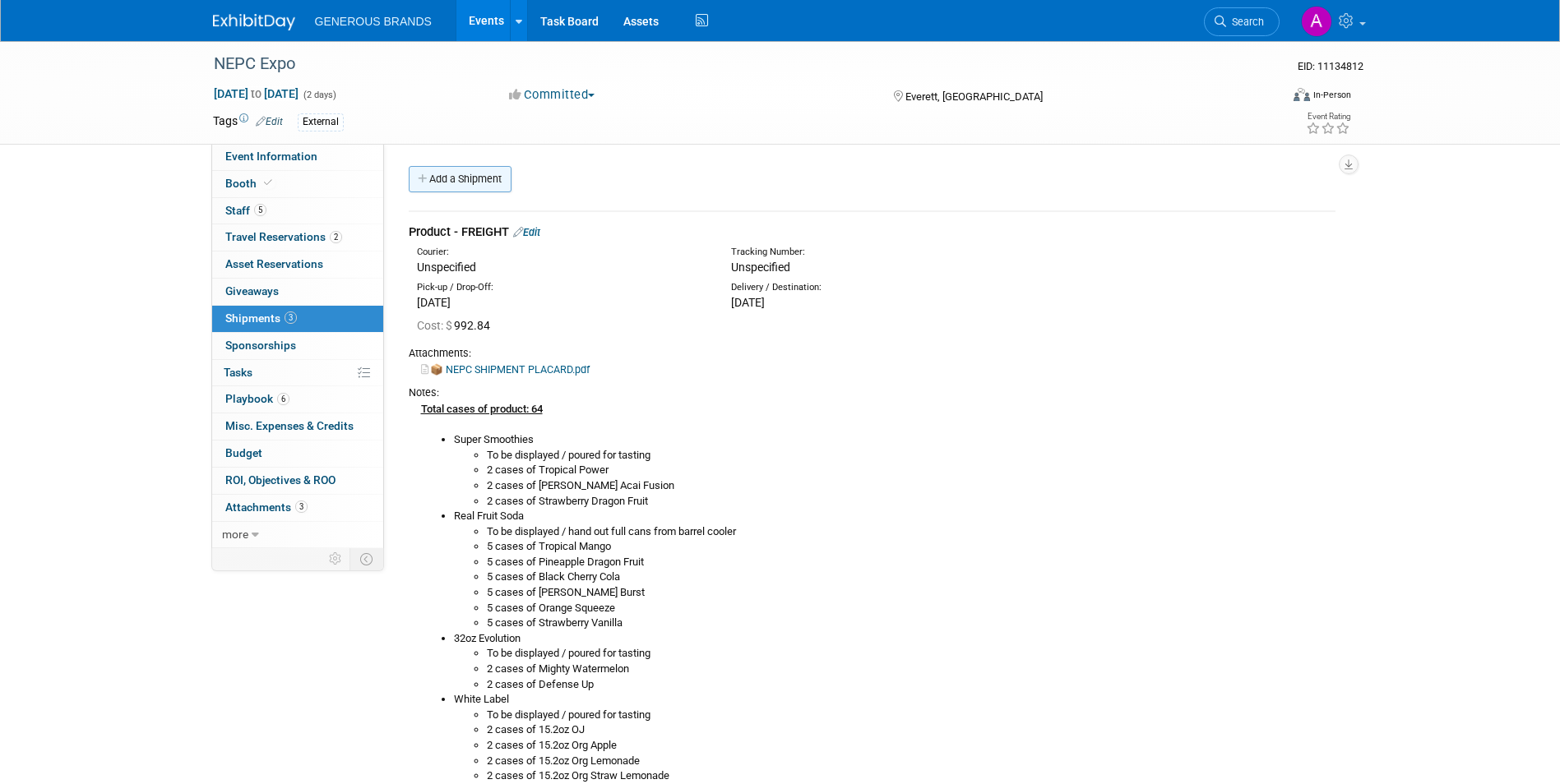
click at [495, 183] on link "Add a Shipment" at bounding box center [460, 179] width 103 height 27
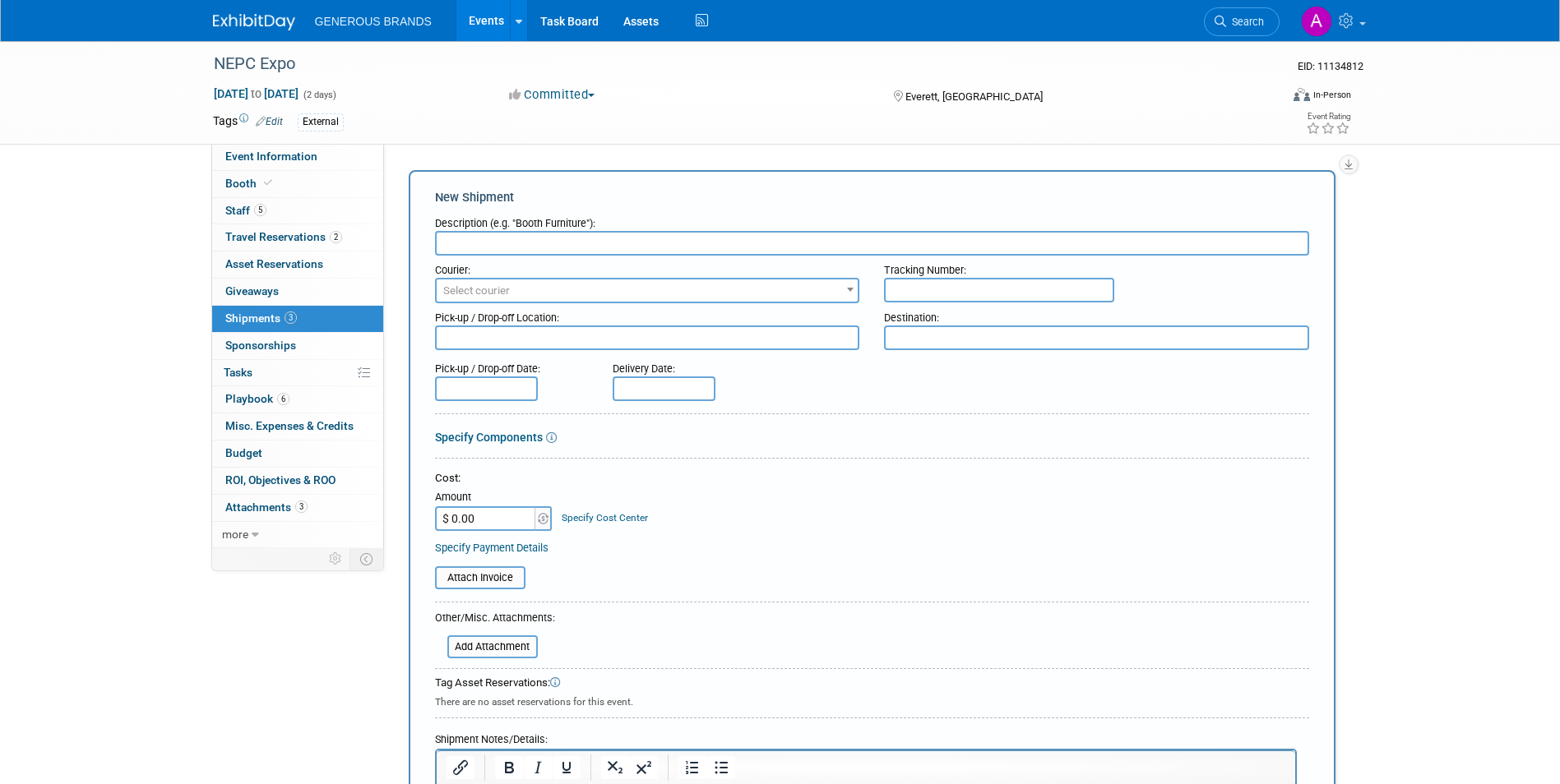
click at [769, 238] on input "text" at bounding box center [872, 243] width 874 height 25
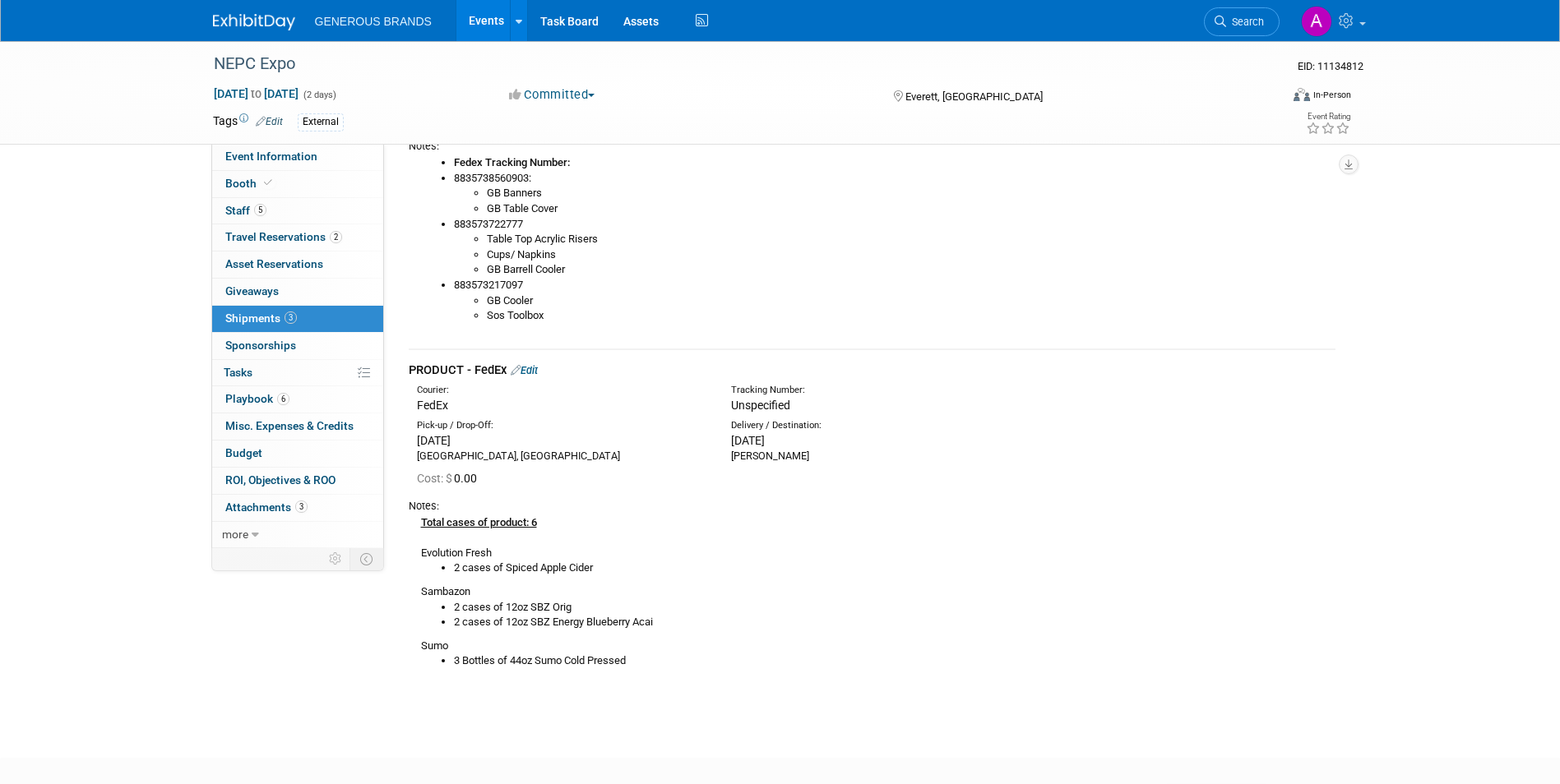
scroll to position [1480, 0]
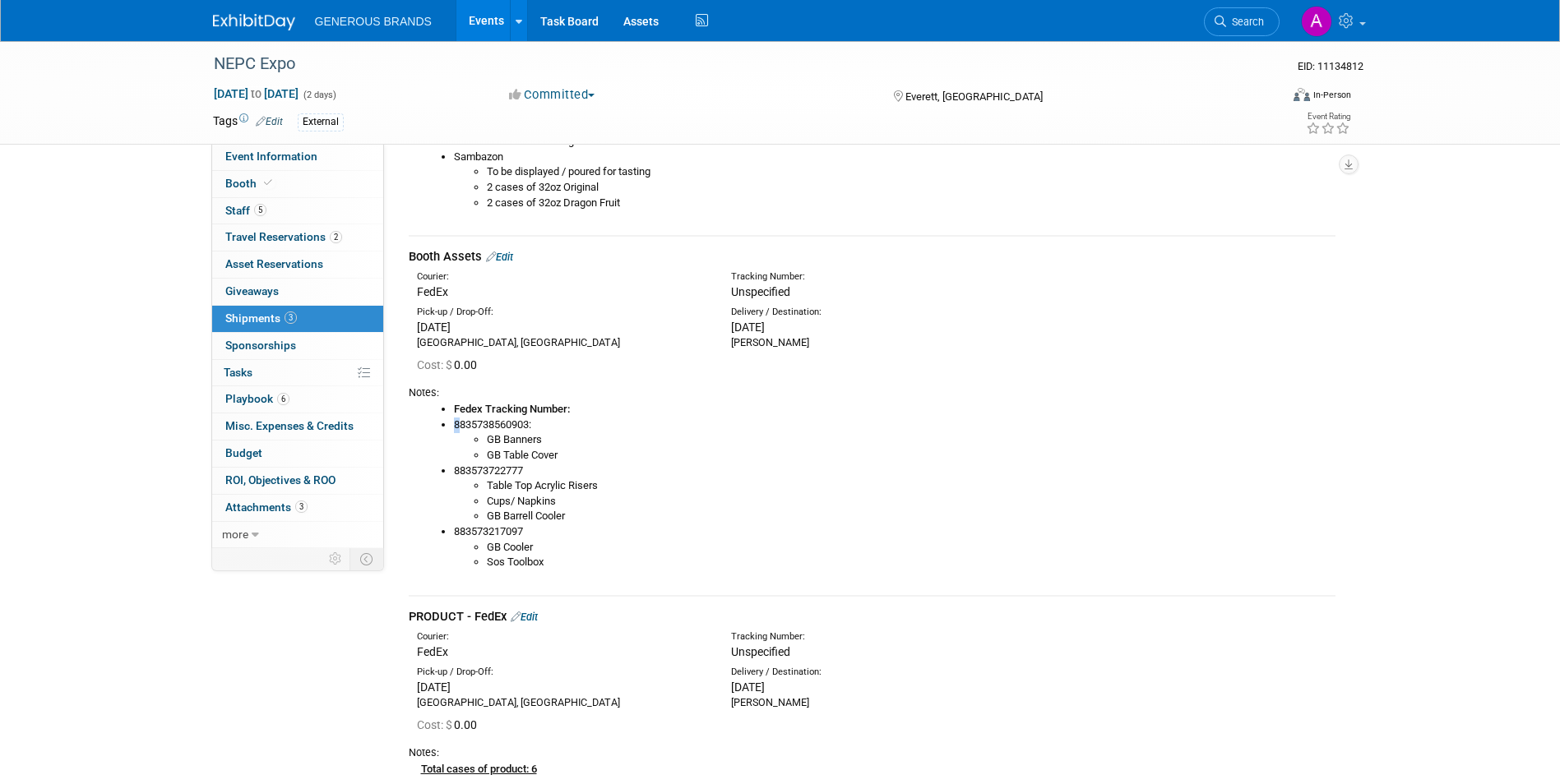
drag, startPoint x: 459, startPoint y: 423, endPoint x: 544, endPoint y: 424, distance: 85.0
click at [556, 426] on li "8835738560903: GB Banners GB Table Cover" at bounding box center [894, 441] width 881 height 46
click at [537, 422] on li "8835738560903: GB Banners GB Table Cover" at bounding box center [894, 441] width 881 height 46
drag, startPoint x: 532, startPoint y: 425, endPoint x: 457, endPoint y: 420, distance: 75.2
click at [457, 420] on li "8835738560903: GB Banners GB Table Cover" at bounding box center [894, 441] width 881 height 46
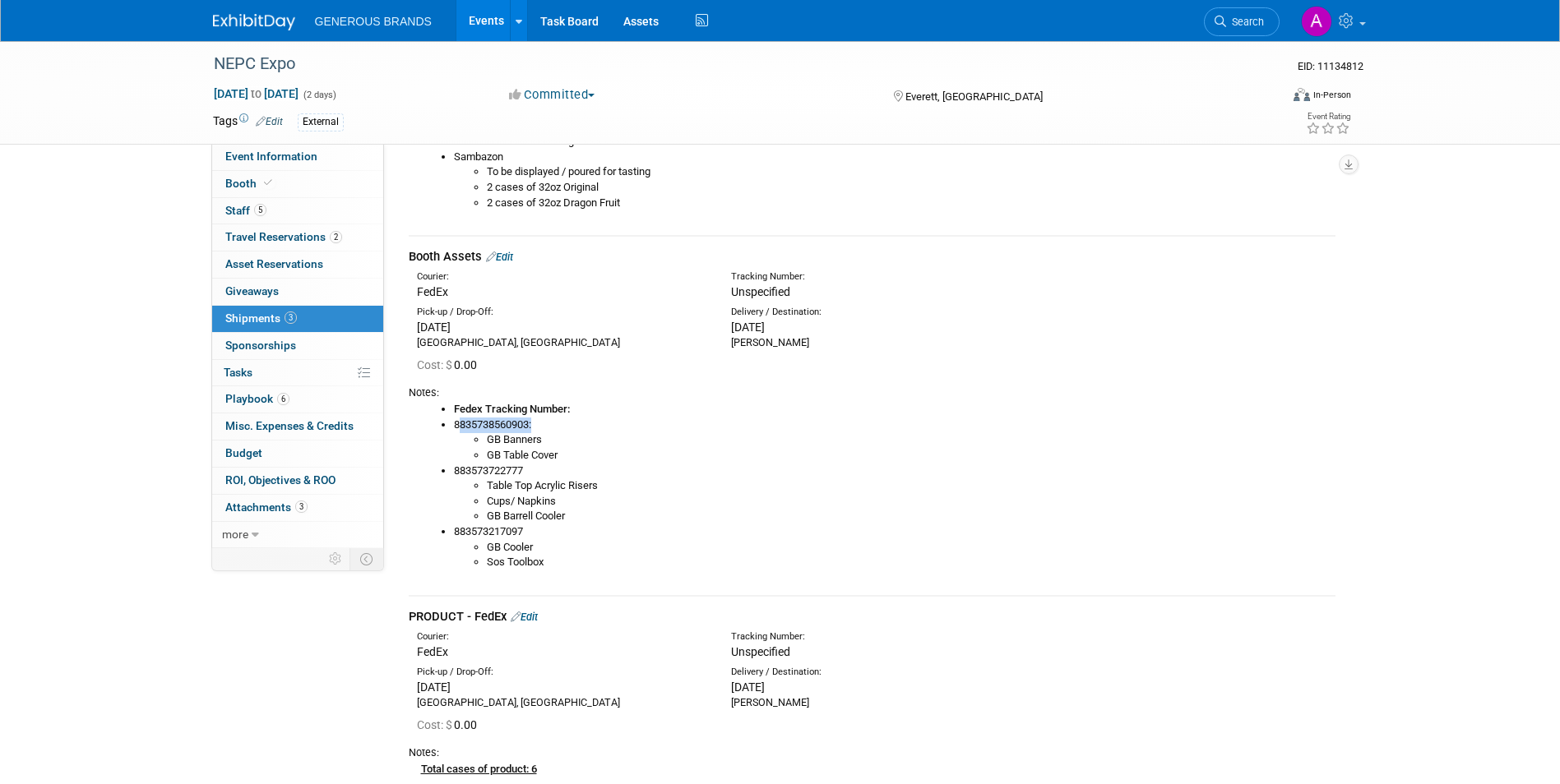
copy li "8835738560903"
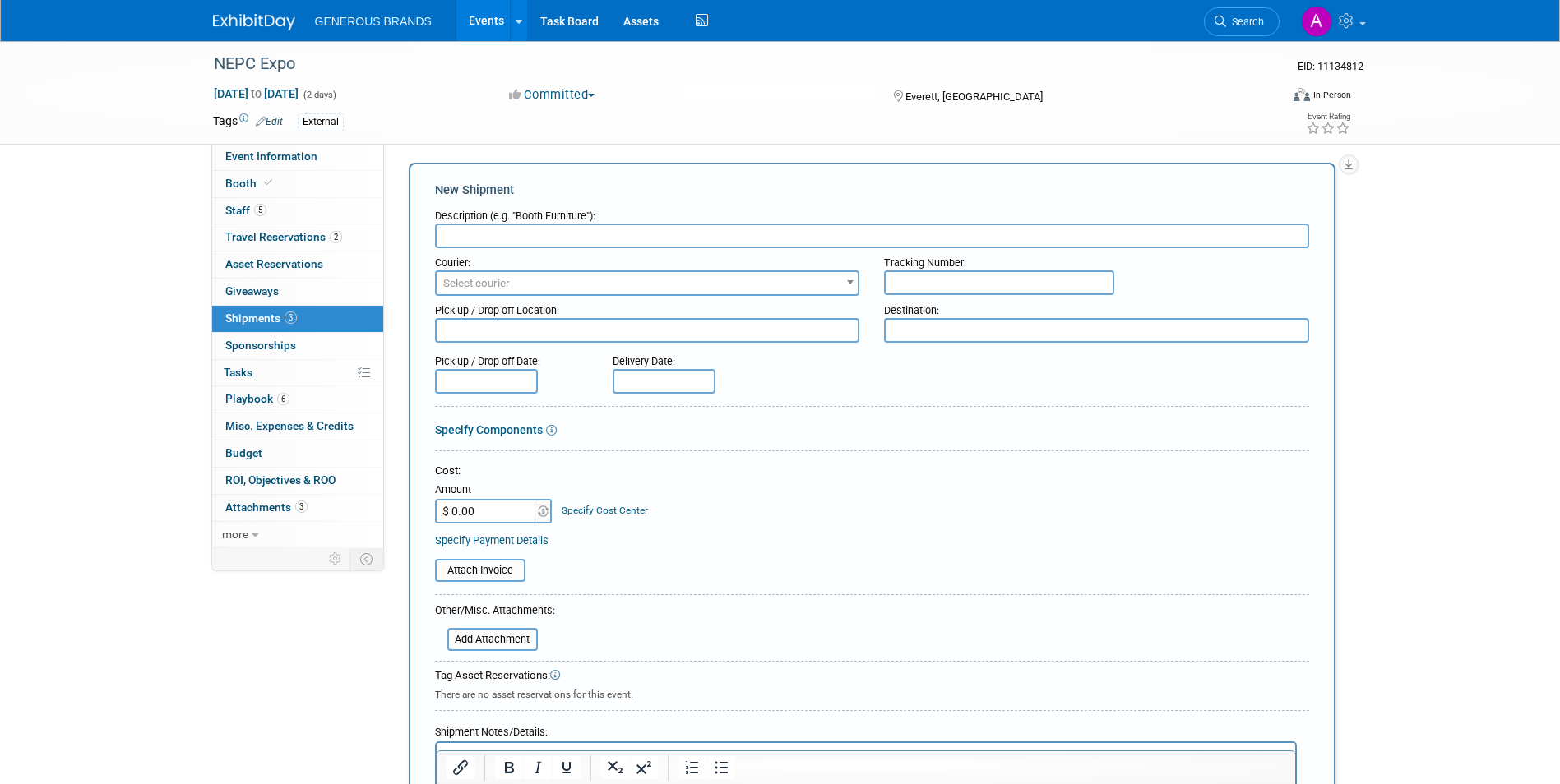
scroll to position [0, 0]
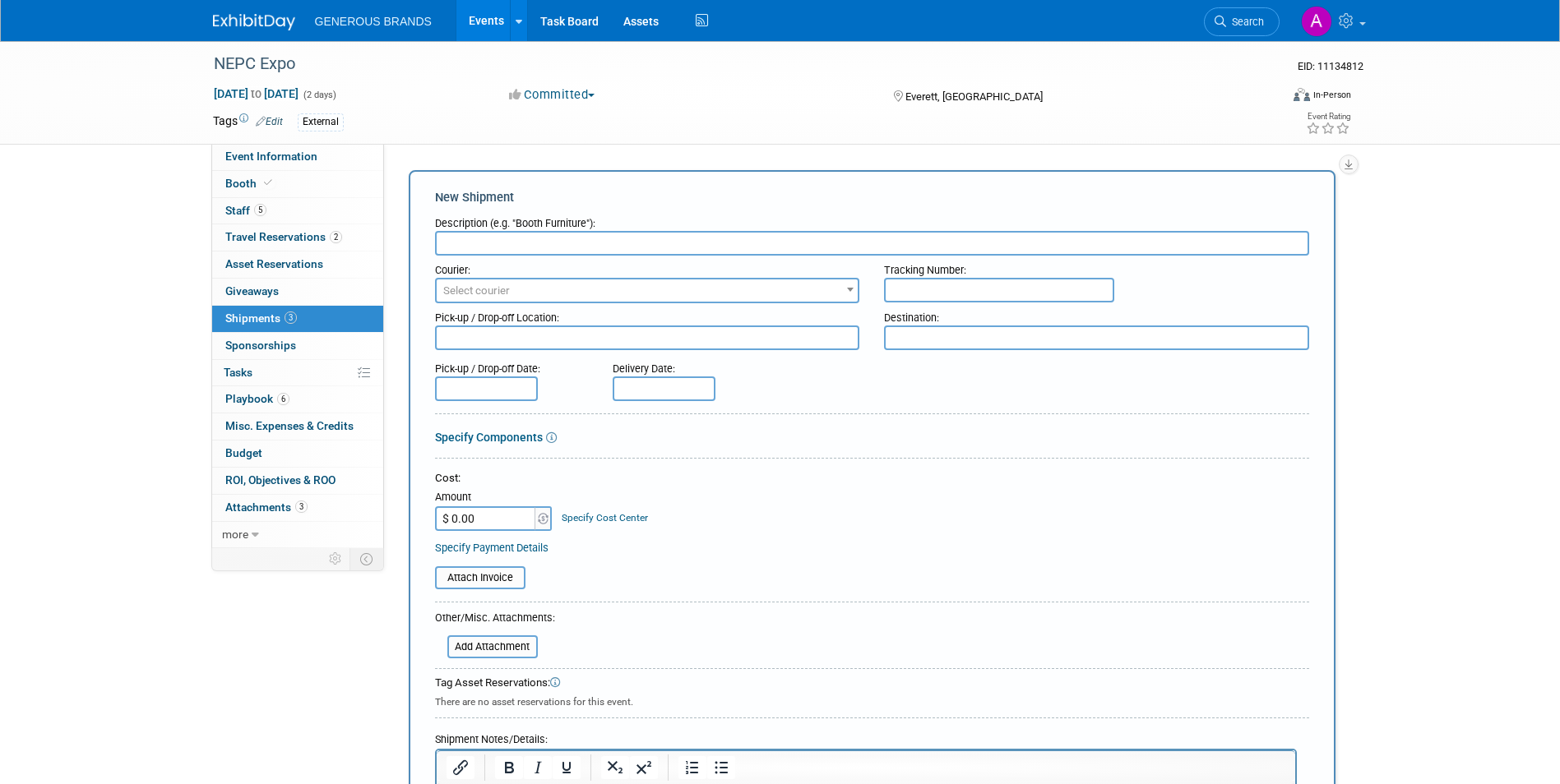
click at [577, 232] on input "text" at bounding box center [872, 243] width 874 height 25
paste input "8835738560903"
type input "8835738560903"
drag, startPoint x: 577, startPoint y: 232, endPoint x: 423, endPoint y: 239, distance: 154.2
click at [423, 239] on div "New Shipment Description (e.g. "Booth Furniture"): 8835738560903 Courier: 007EX…" at bounding box center [871, 544] width 926 height 749
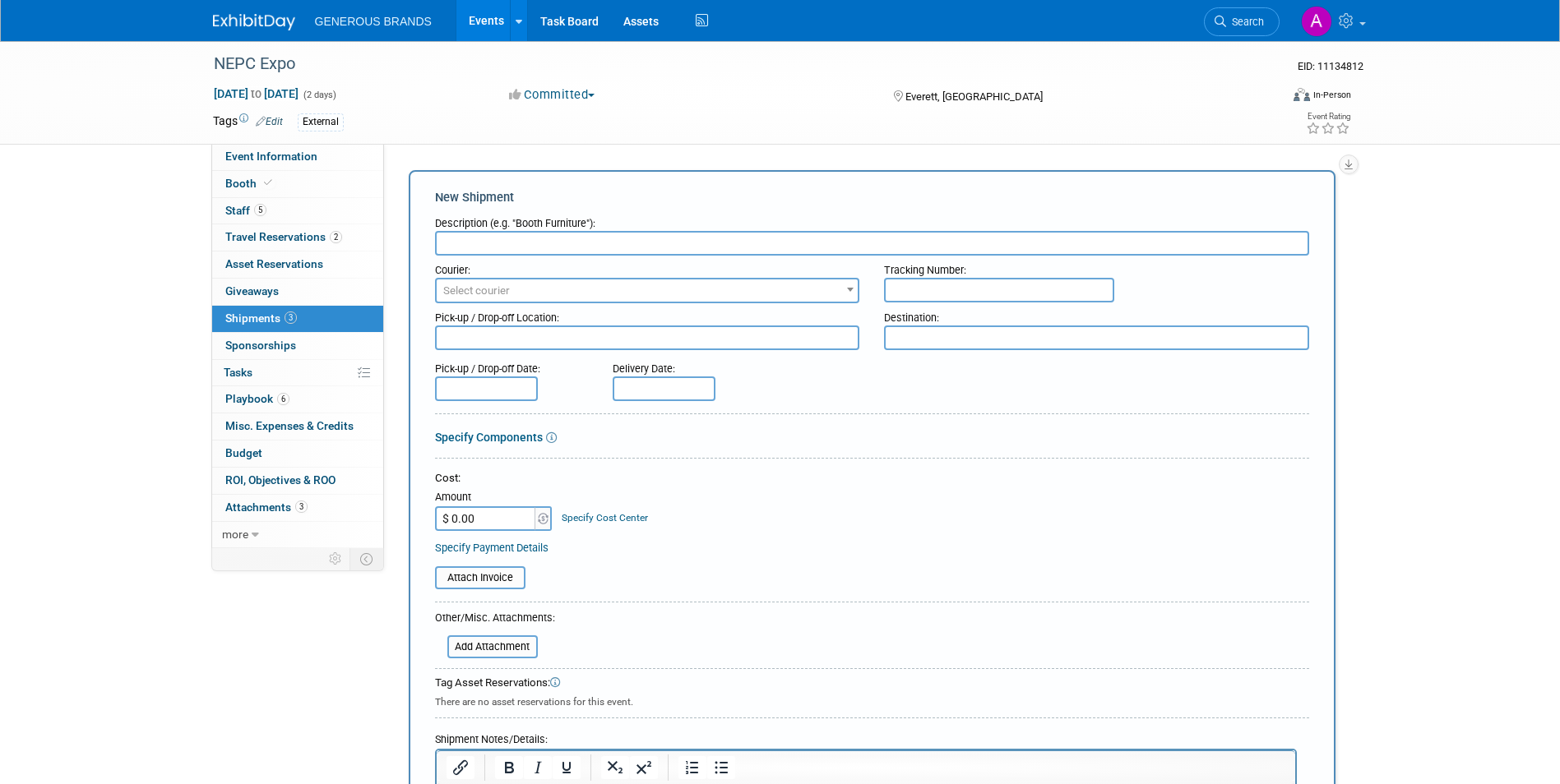
click at [965, 292] on input "text" at bounding box center [999, 290] width 230 height 25
paste input "8835738560903"
type input "8835738560903"
click at [824, 247] on input "text" at bounding box center [872, 243] width 874 height 25
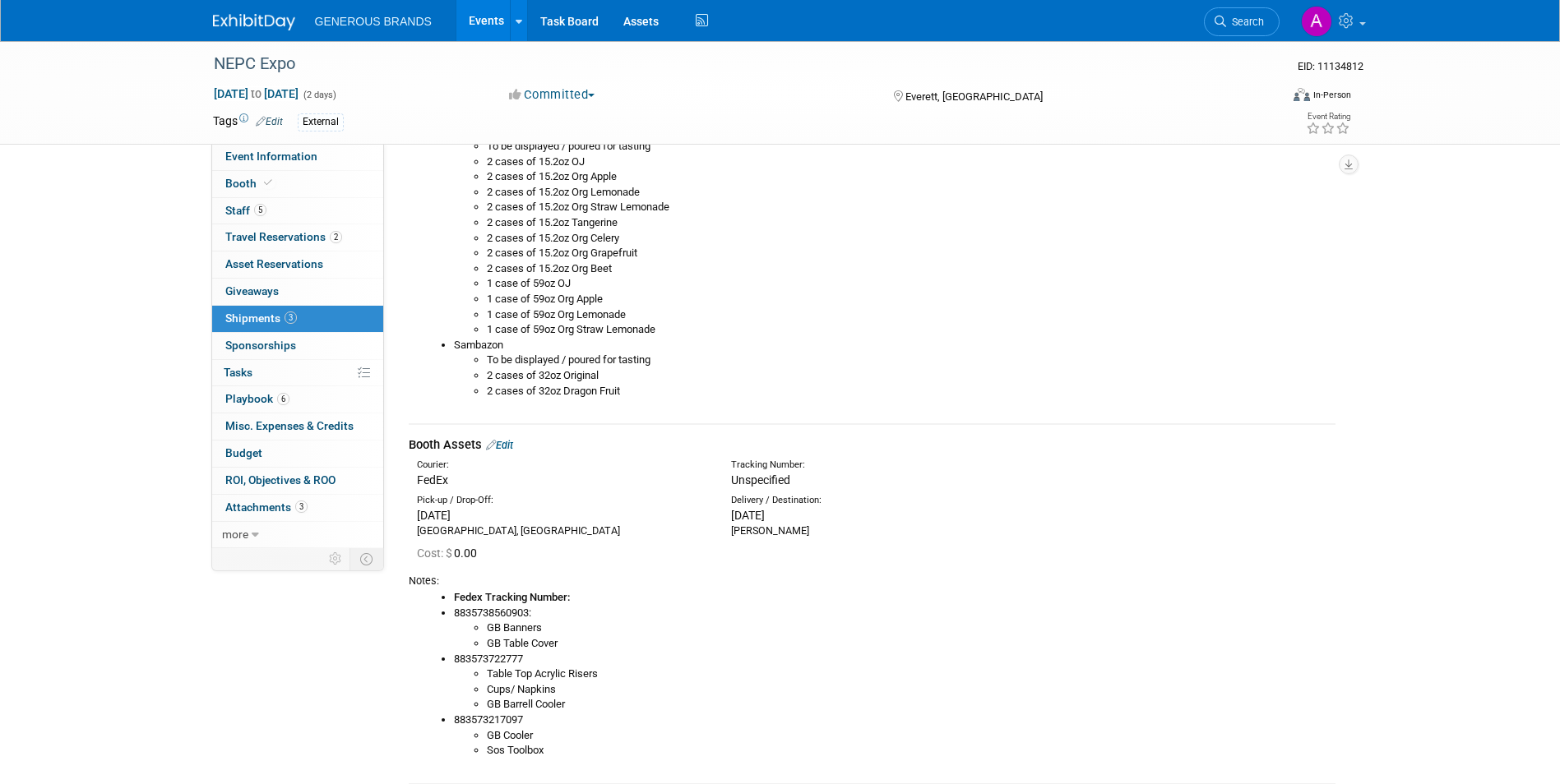
scroll to position [1398, 0]
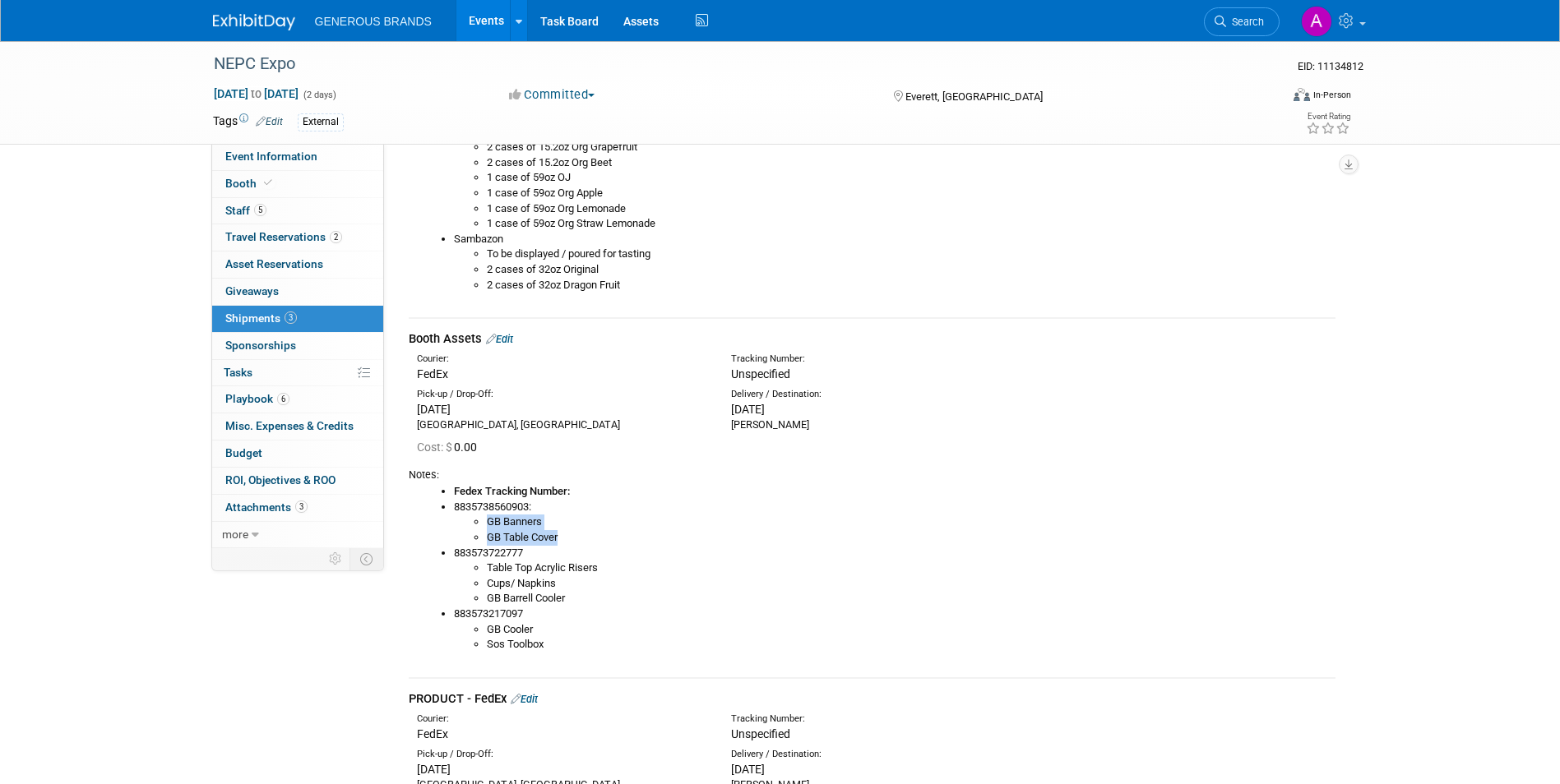
drag, startPoint x: 478, startPoint y: 521, endPoint x: 564, endPoint y: 534, distance: 87.0
click at [564, 534] on ul "GB Banners GB Table Cover" at bounding box center [894, 530] width 881 height 30
copy ul "GB Banners GB Table Cover"
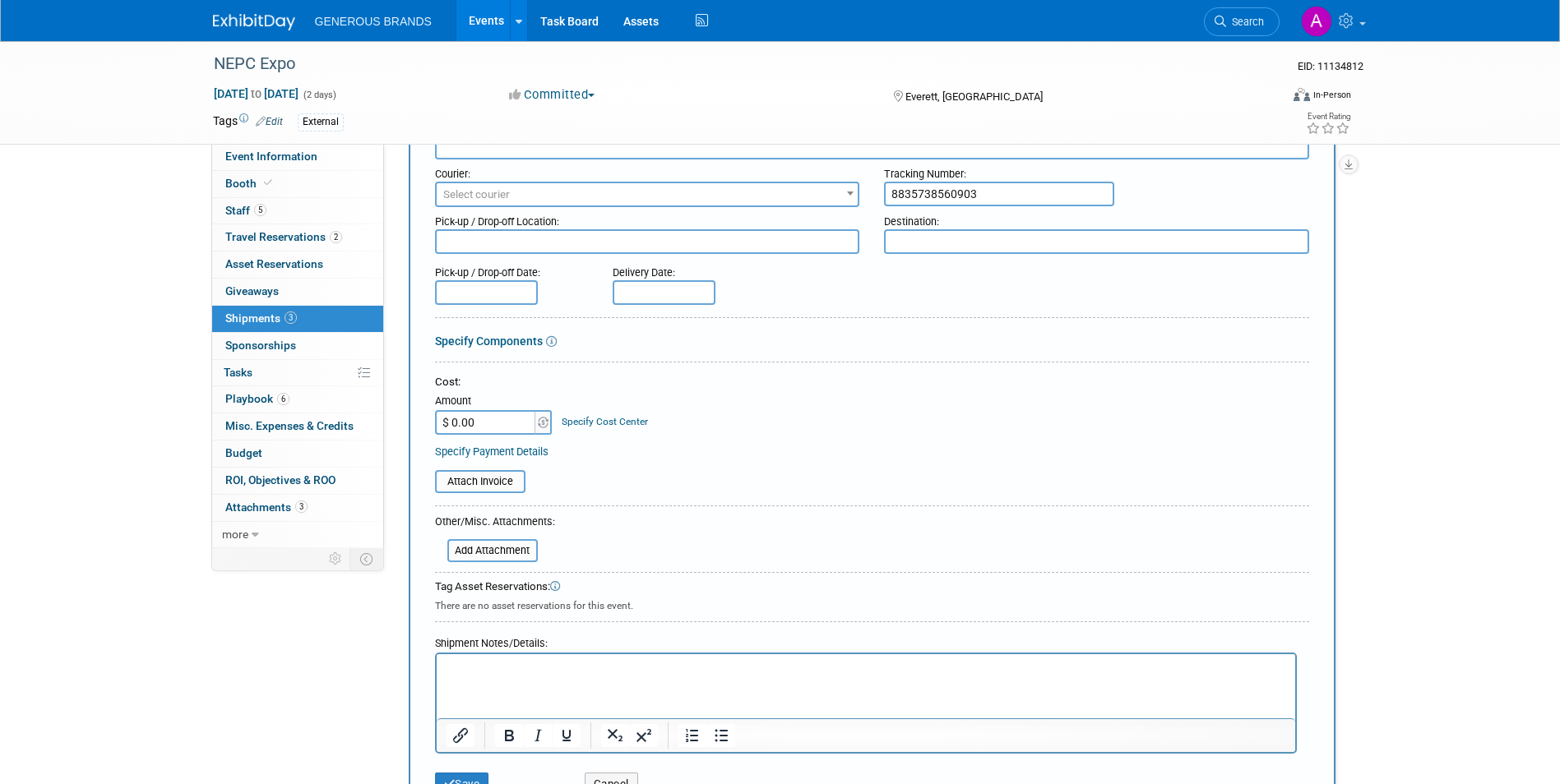
scroll to position [0, 0]
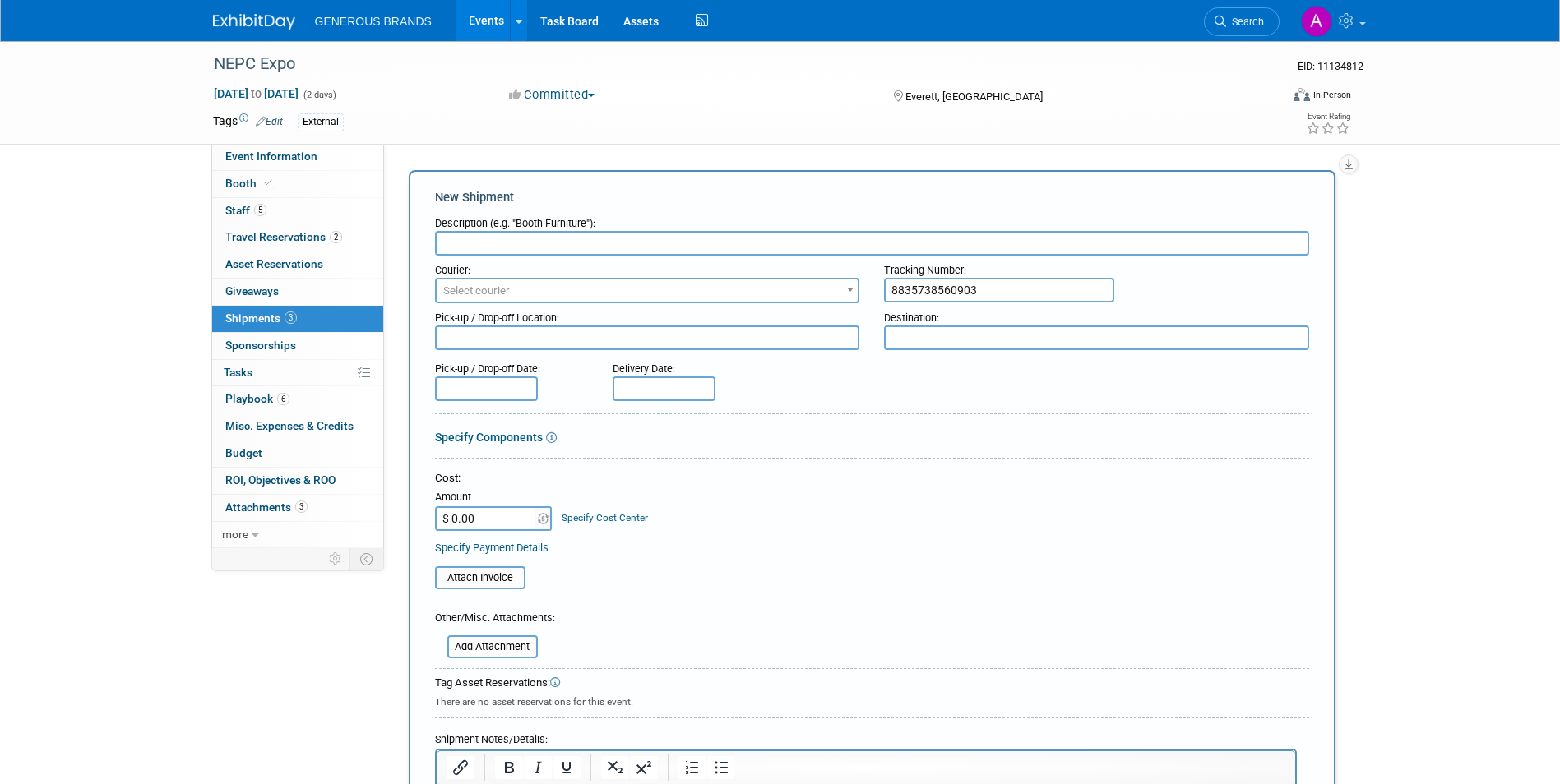
click at [636, 246] on input "text" at bounding box center [872, 243] width 874 height 25
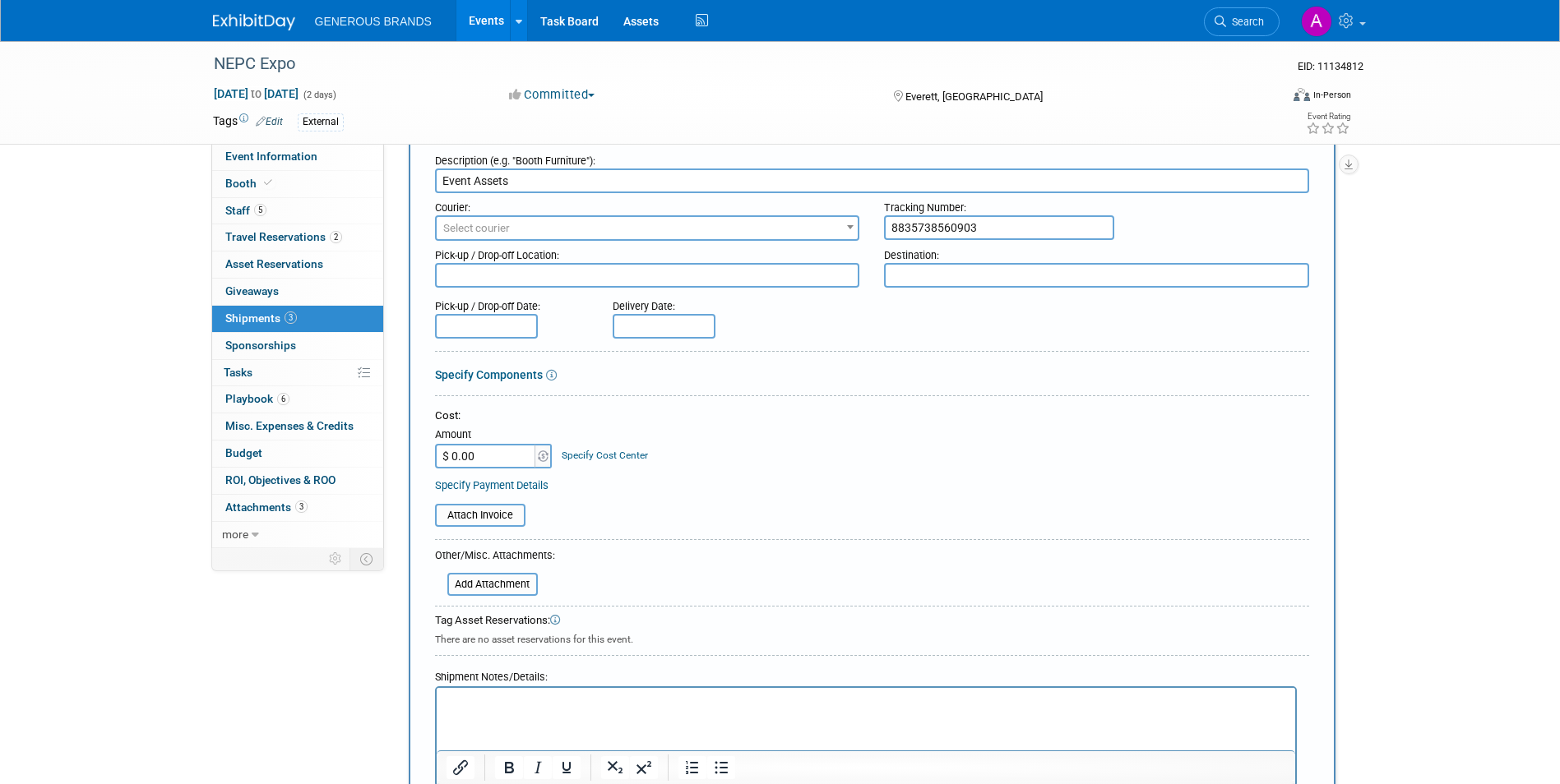
scroll to position [247, 0]
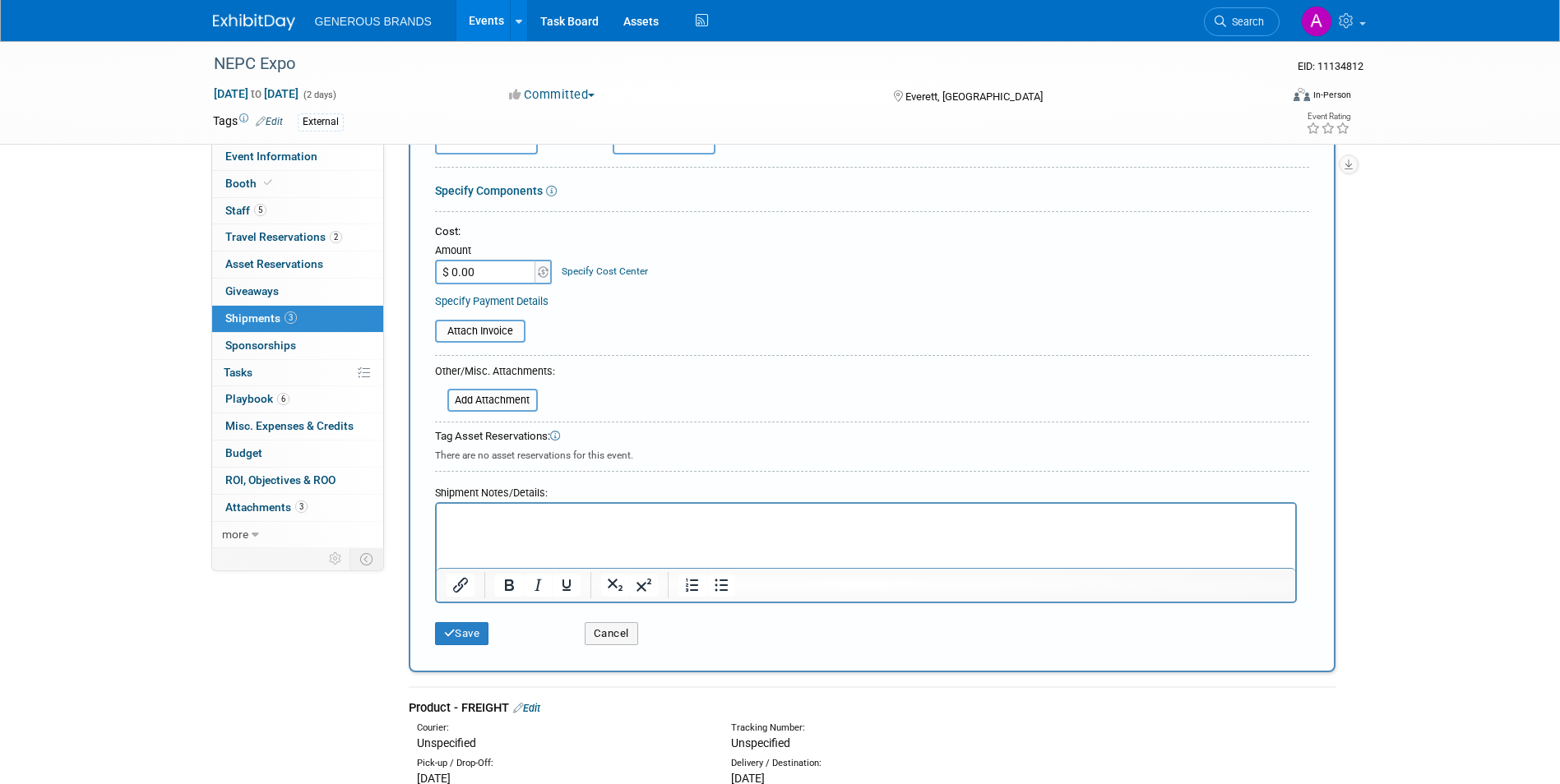
type input "Event Assets"
click at [640, 527] on html at bounding box center [865, 515] width 859 height 23
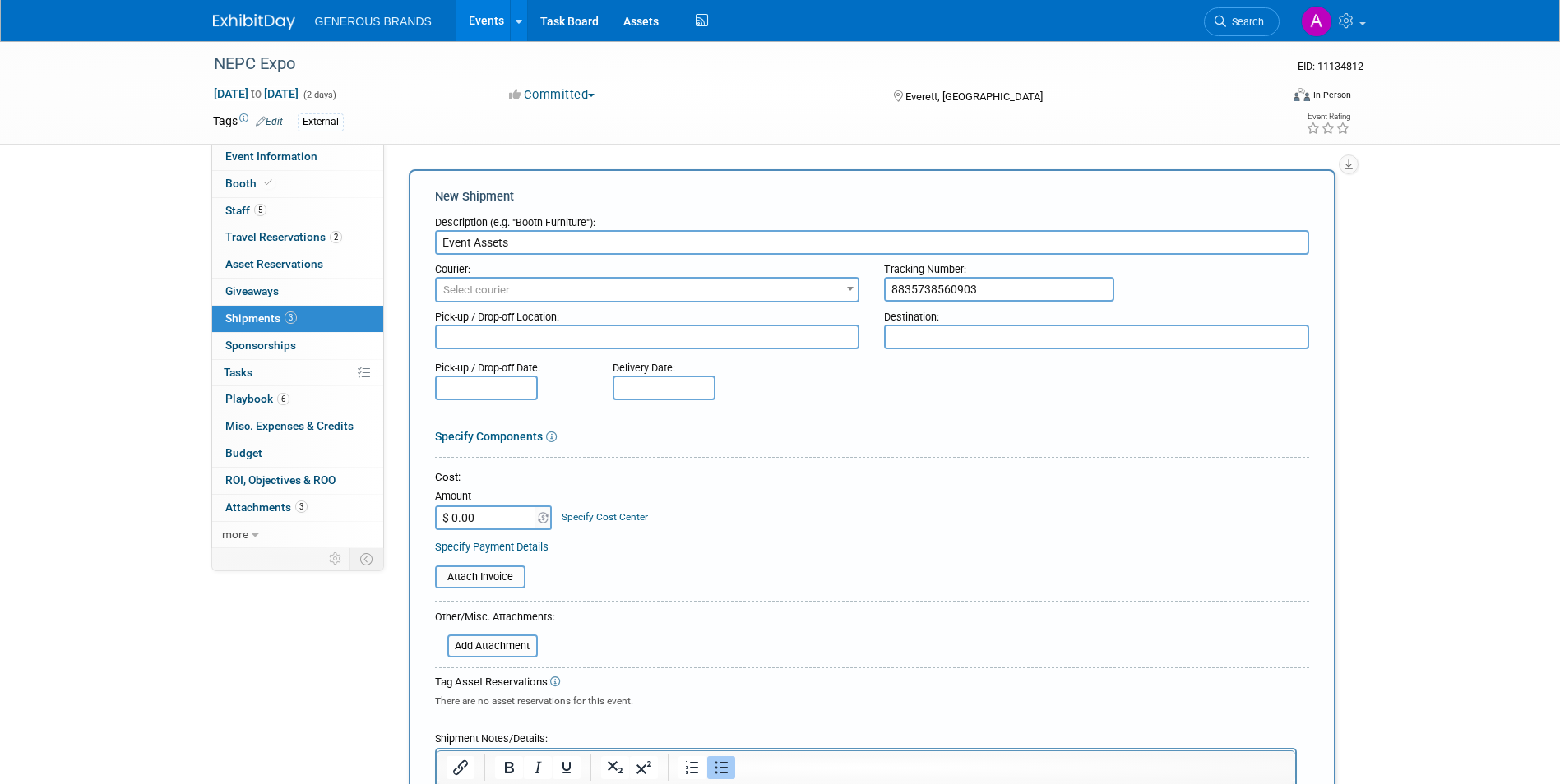
scroll to position [0, 0]
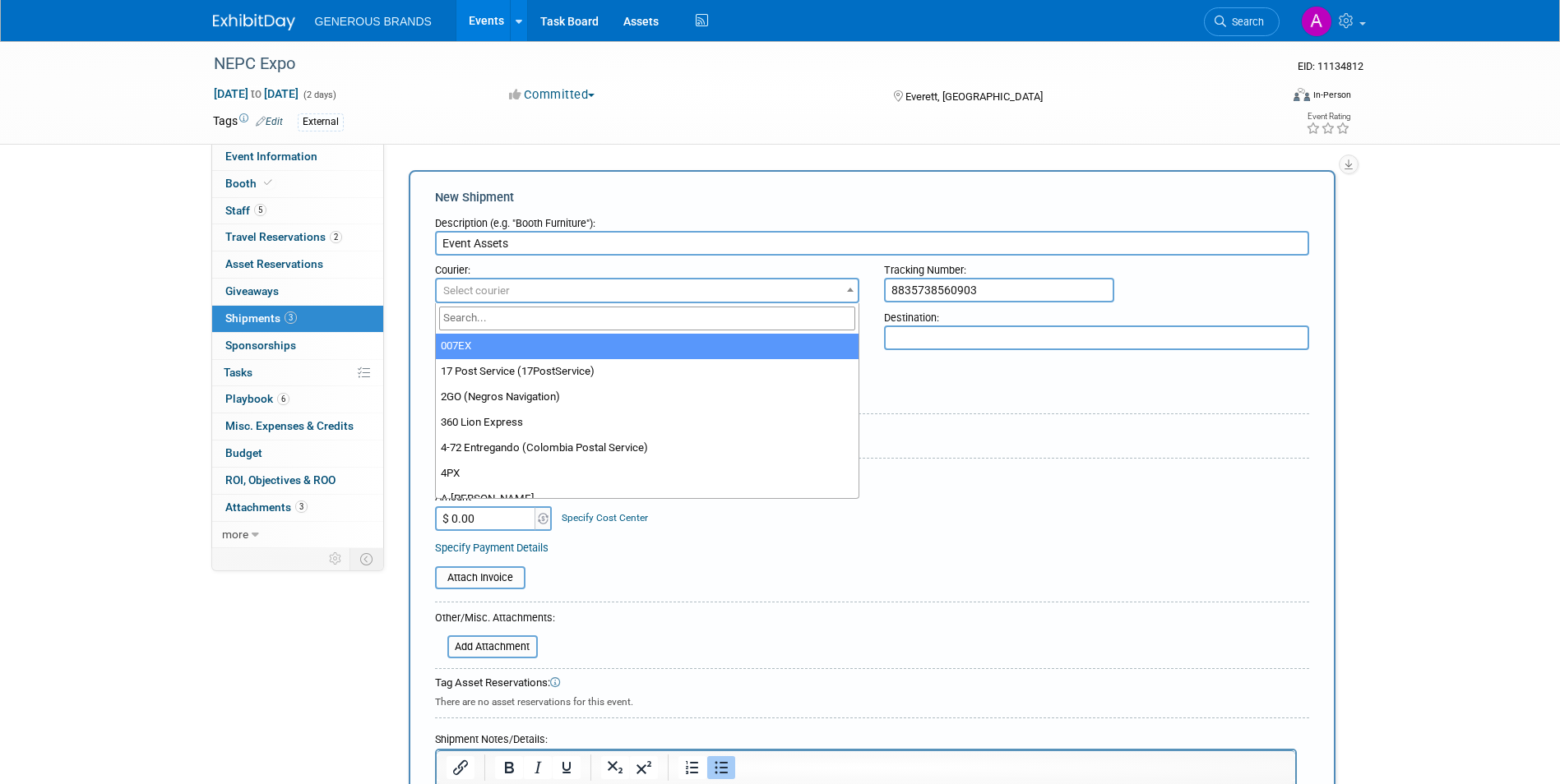
click at [629, 299] on span "Select courier" at bounding box center [647, 291] width 421 height 23
type input "fede"
select select "206"
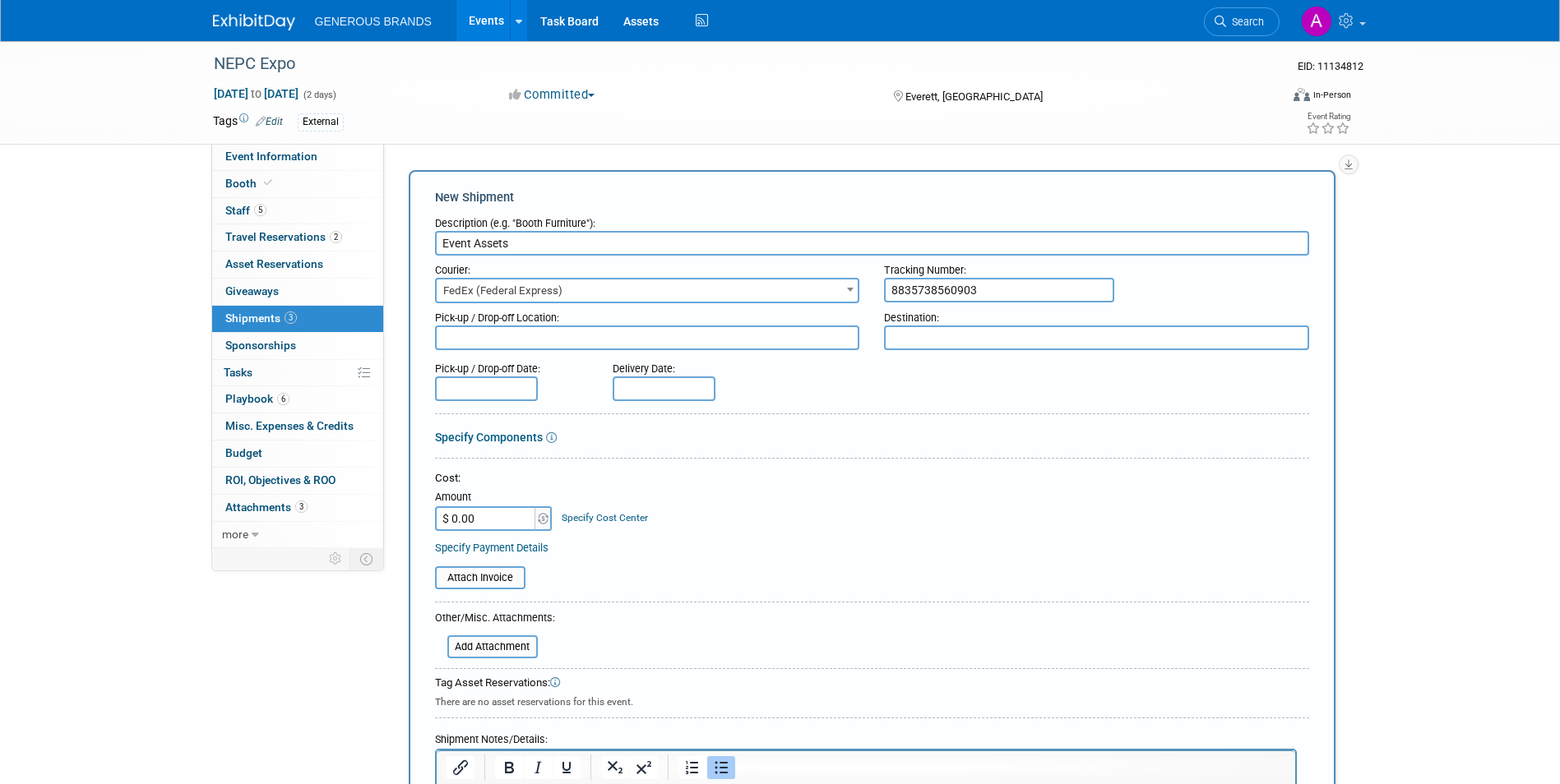
click at [470, 521] on input "$ 0.00" at bounding box center [487, 519] width 103 height 25
paste input "92.23"
type input "$ 92.23"
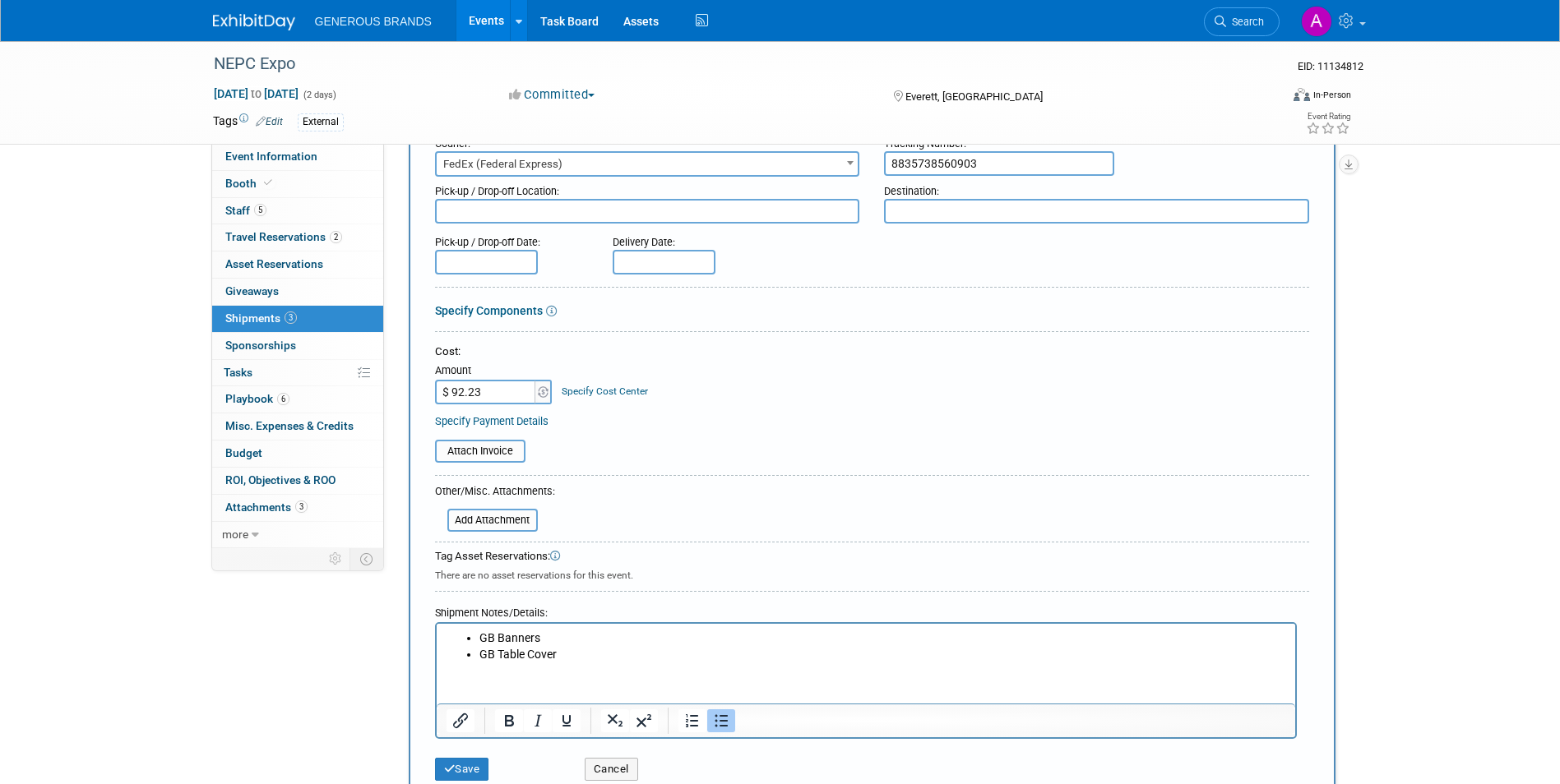
scroll to position [329, 0]
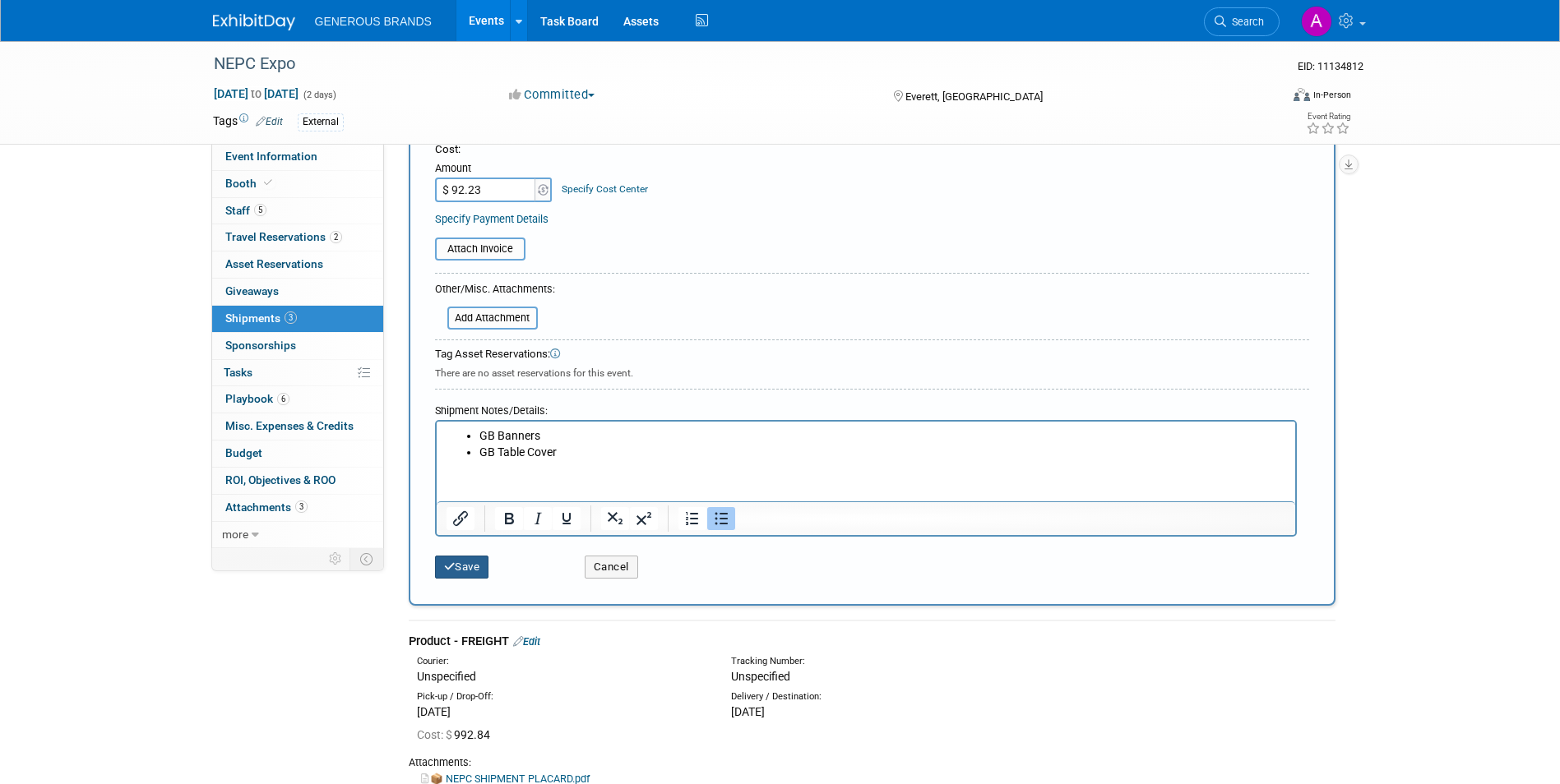
click at [478, 570] on button "Save" at bounding box center [462, 566] width 54 height 23
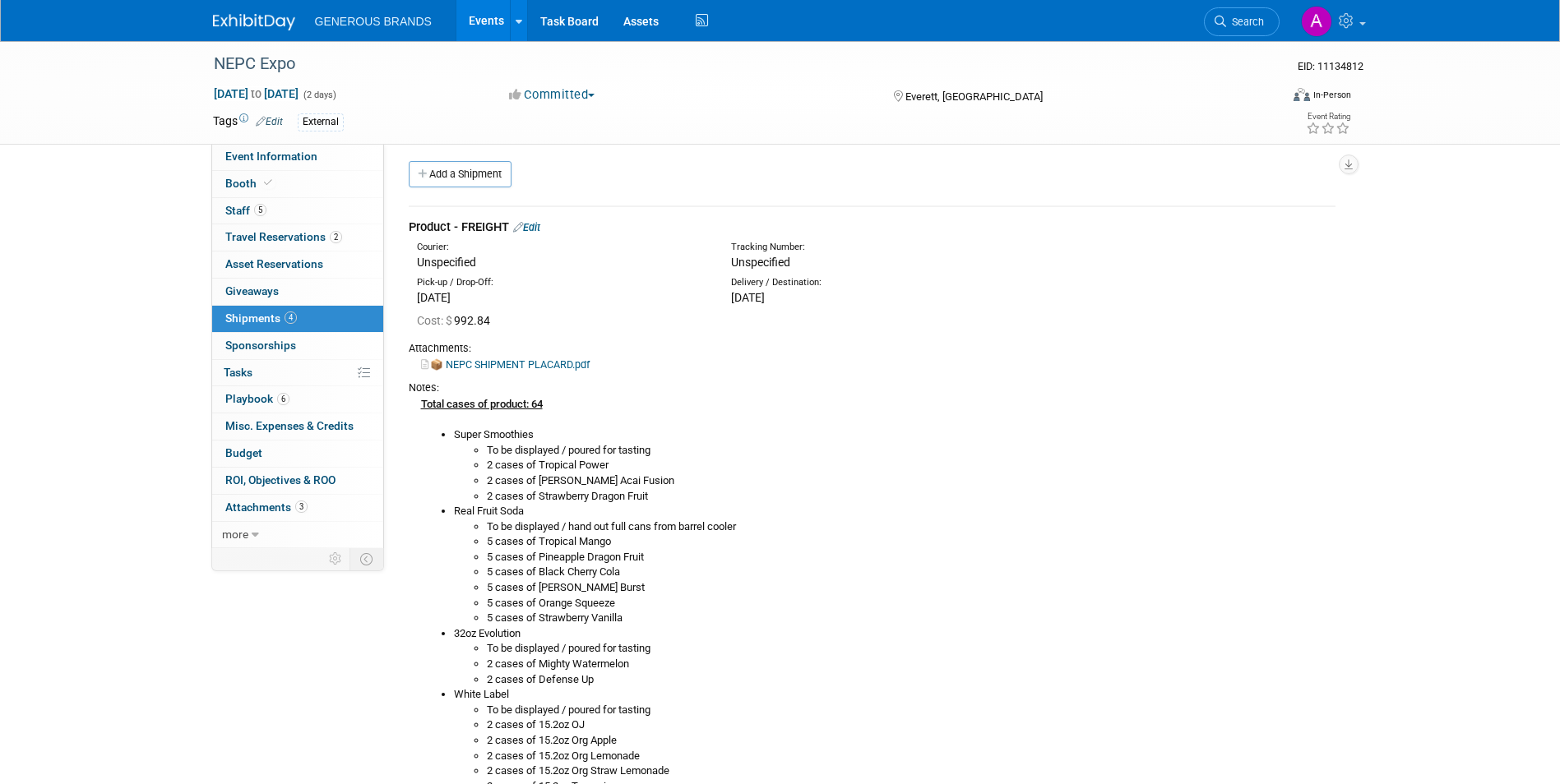
scroll to position [0, 0]
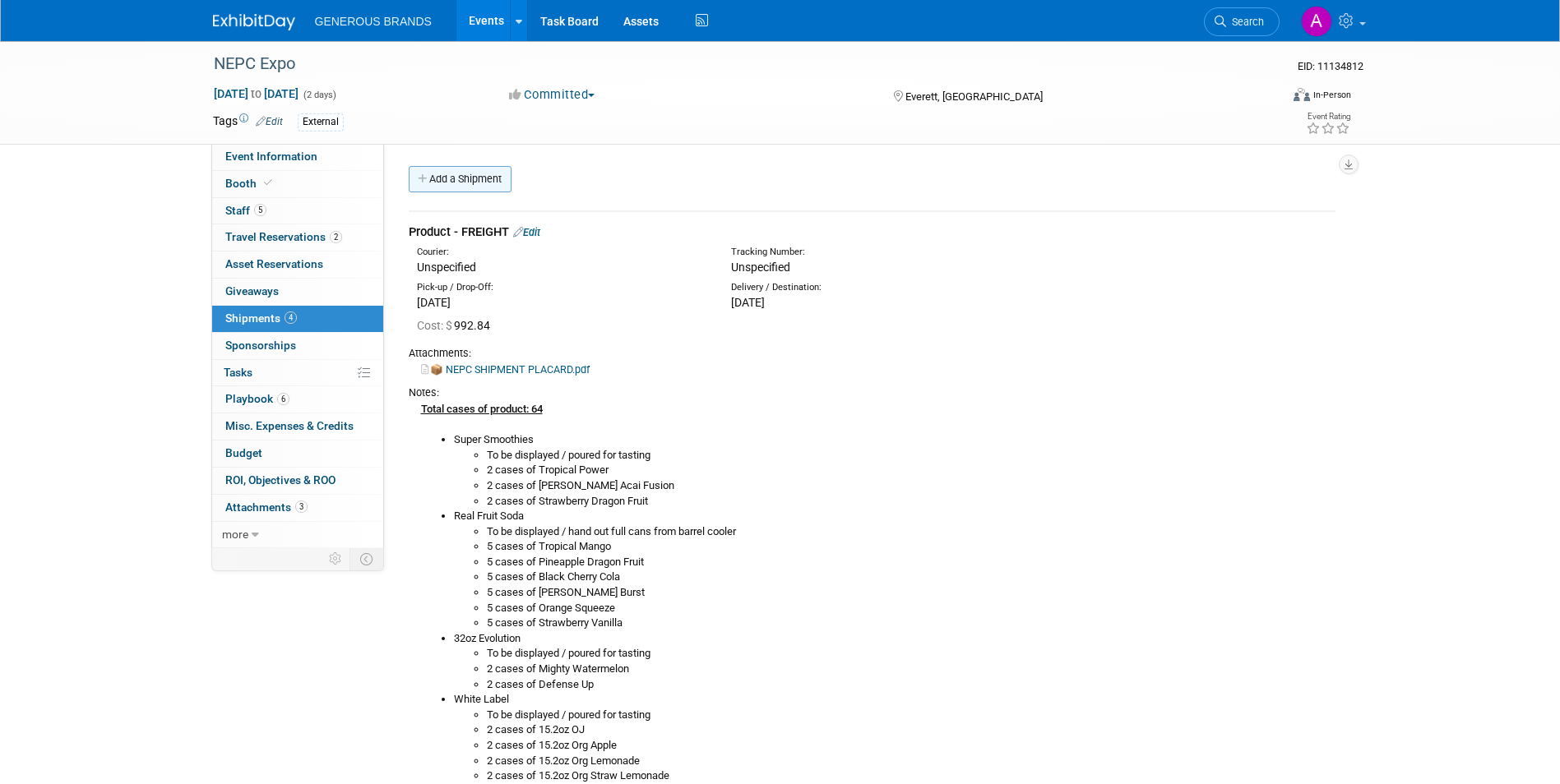
click at [492, 168] on link "Add a Shipment" at bounding box center [460, 179] width 103 height 27
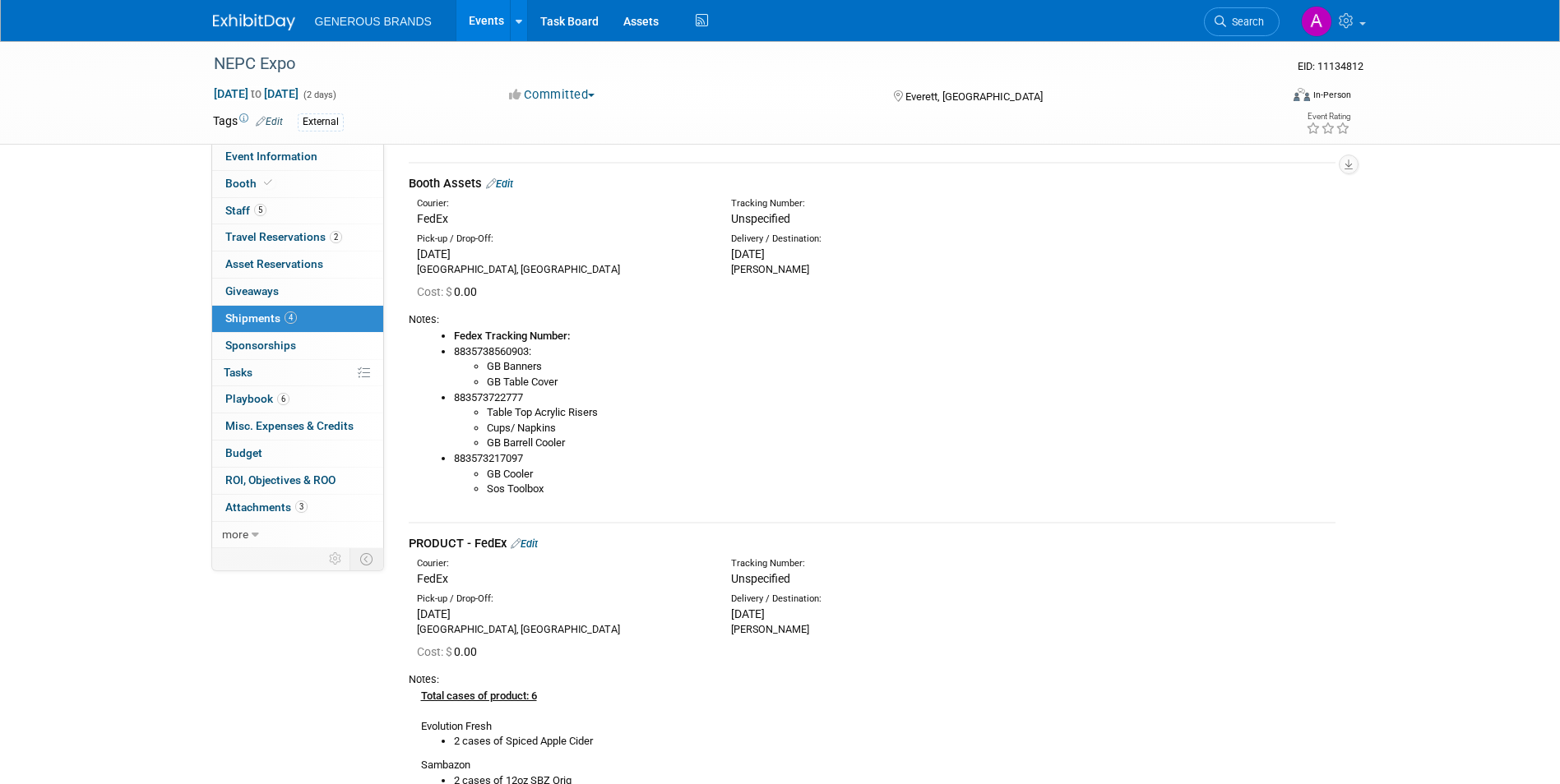
scroll to position [1480, 0]
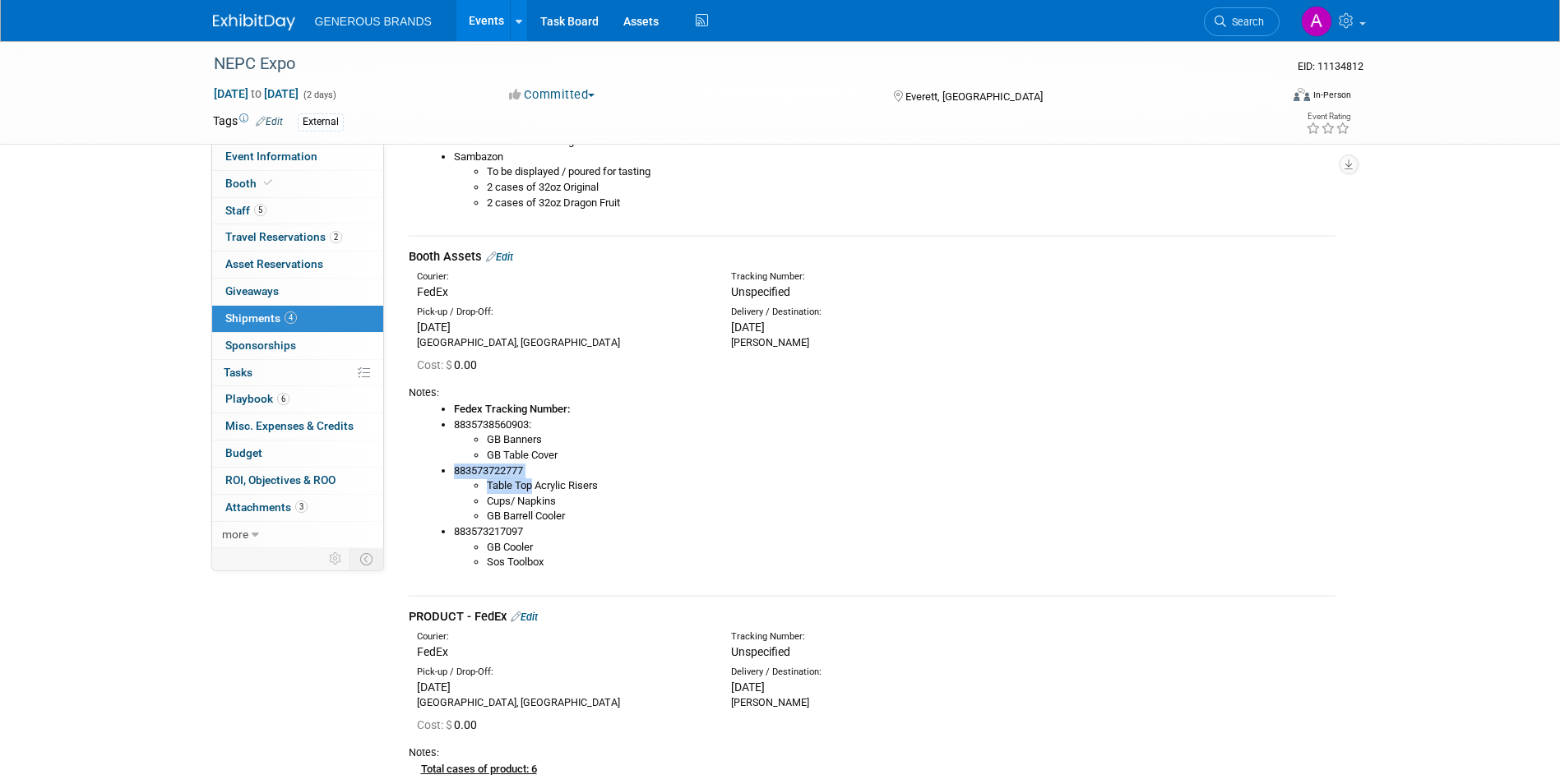
drag, startPoint x: 530, startPoint y: 471, endPoint x: 531, endPoint y: 481, distance: 10.0
click at [531, 481] on li "883573722777 Table Top Acrylic Risers Cups/ Napkins GB Barrell Cooler" at bounding box center [894, 494] width 881 height 61
drag, startPoint x: 531, startPoint y: 481, endPoint x: 543, endPoint y: 474, distance: 13.9
click at [543, 474] on li "883573722777 Table Top Acrylic Risers Cups/ Napkins GB Barrell Cooler" at bounding box center [894, 494] width 881 height 61
click at [524, 468] on li "883573722777 Table Top Acrylic Risers Cups/ Napkins GB Barrell Cooler" at bounding box center [894, 494] width 881 height 61
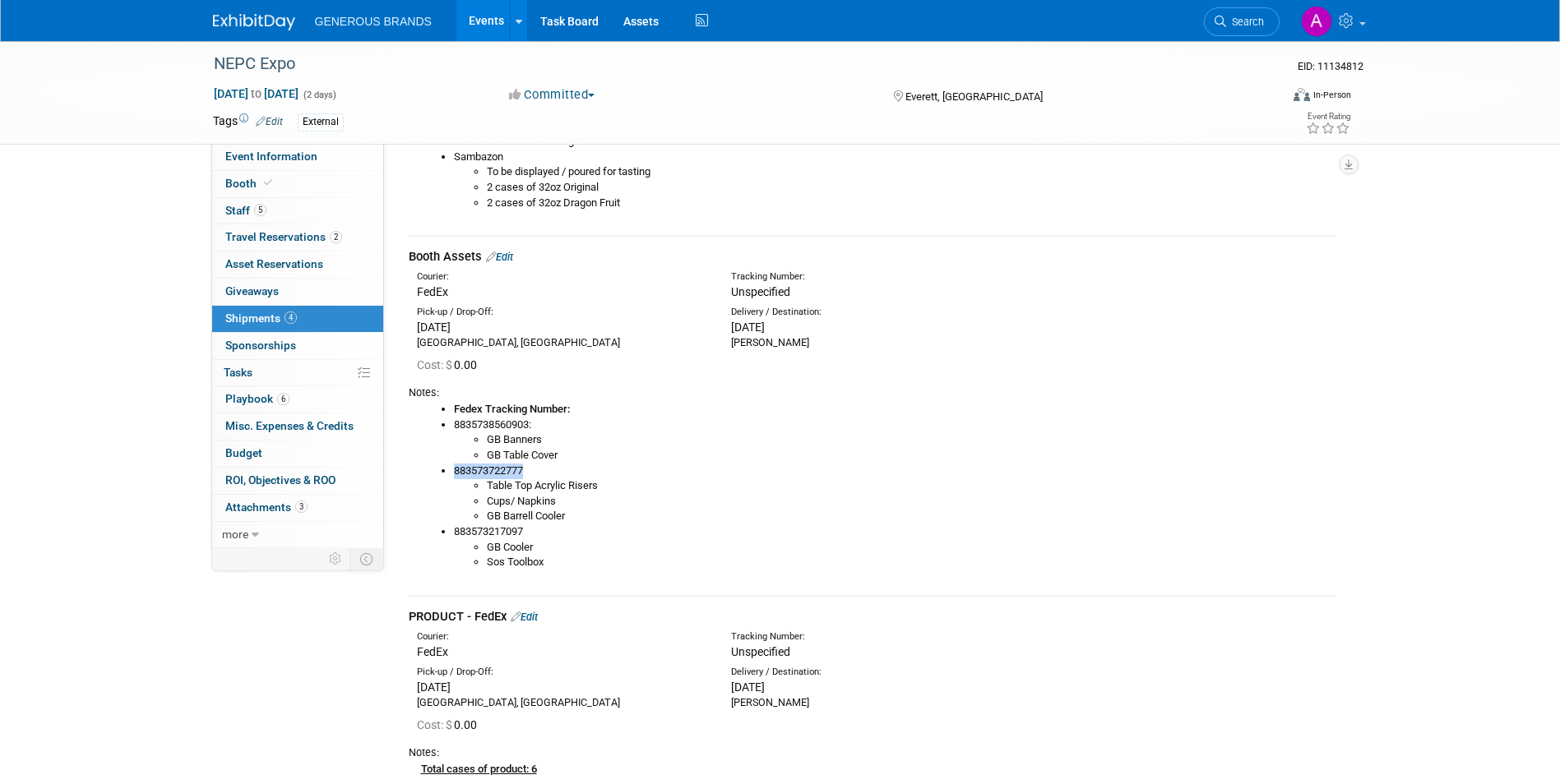
copy li "883573722777"
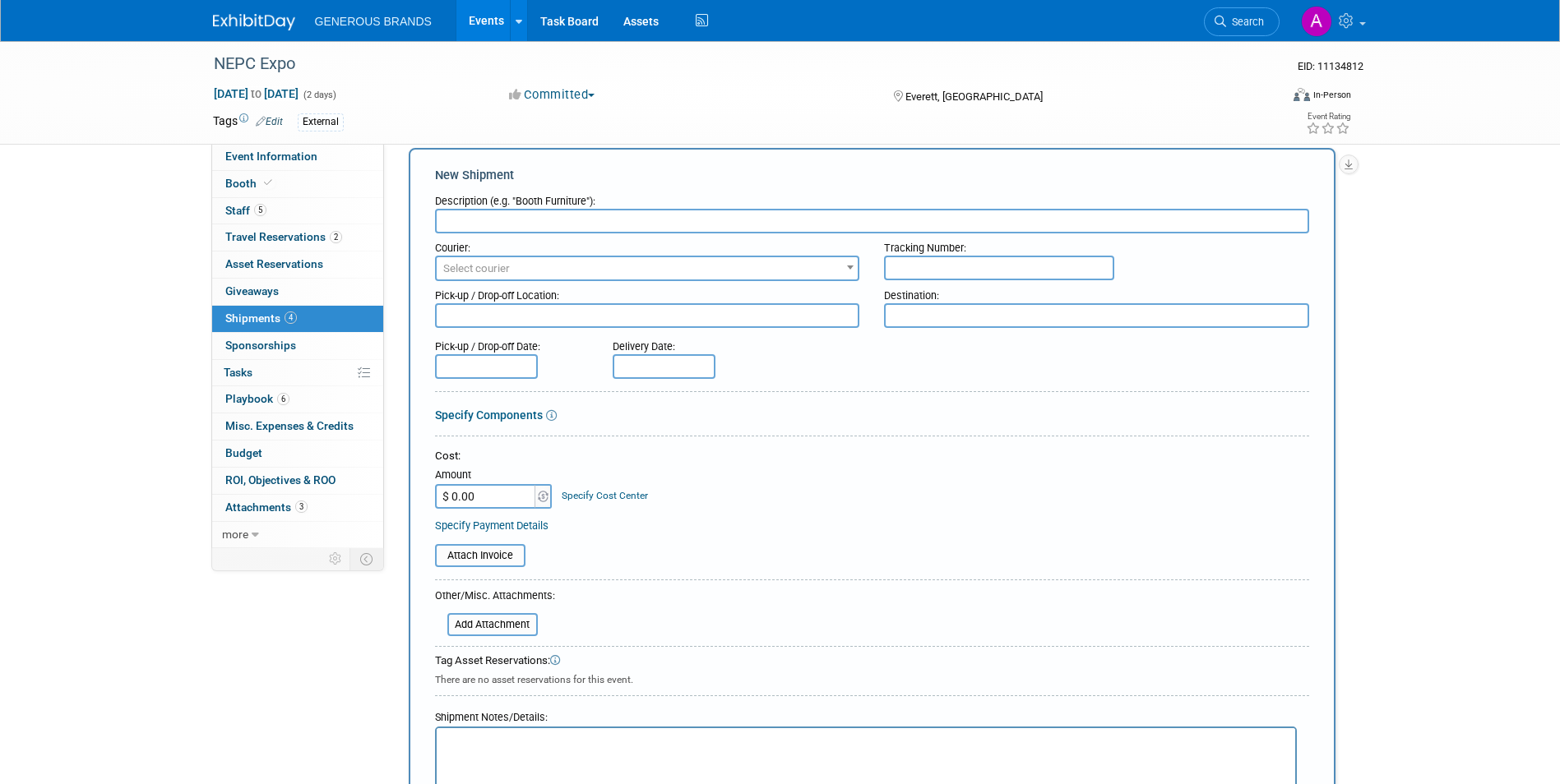
scroll to position [0, 0]
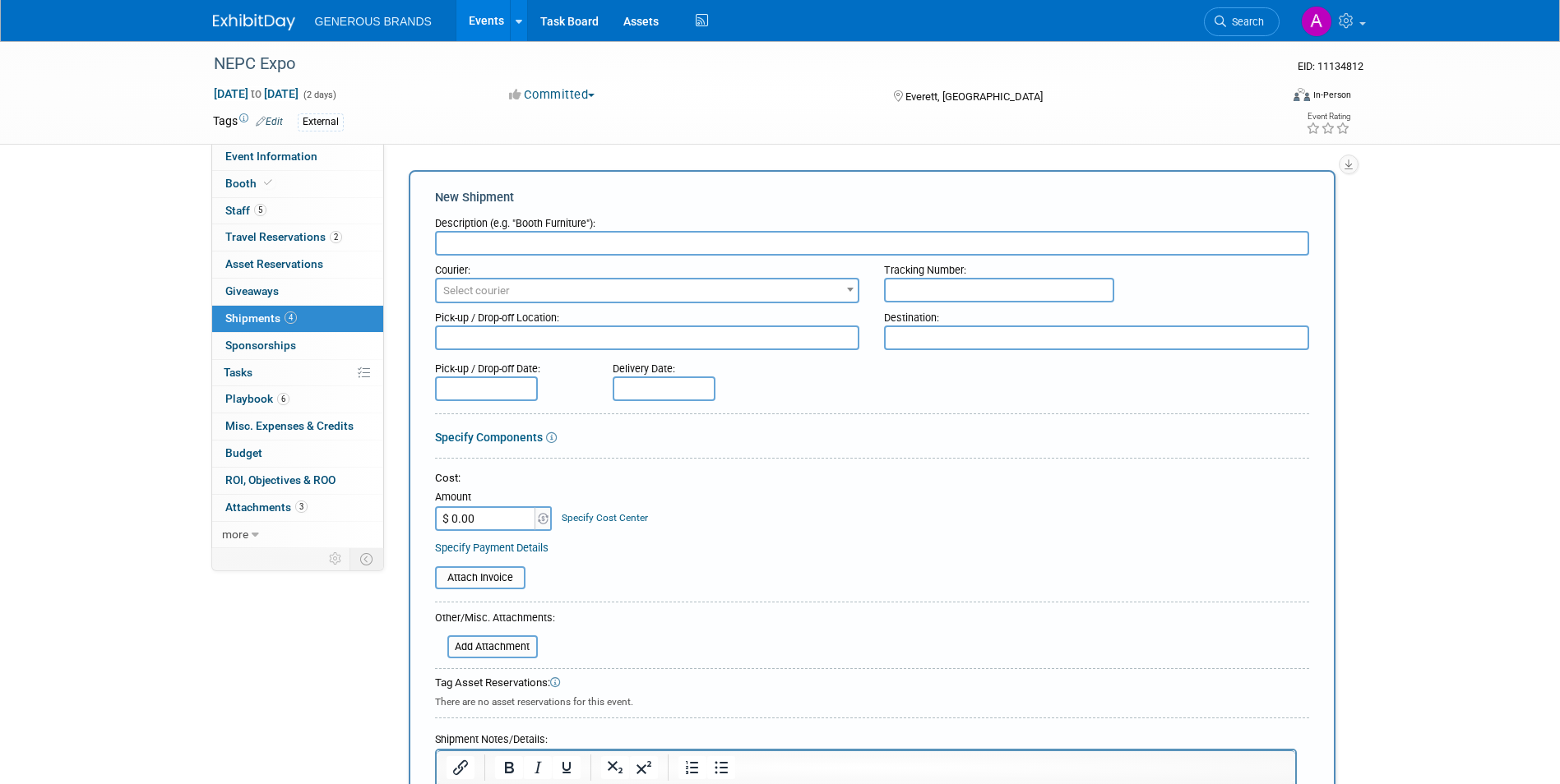
click at [926, 286] on input "text" at bounding box center [999, 290] width 230 height 25
paste input "883573722777"
type input "883573722777"
click at [684, 245] on input "text" at bounding box center [872, 243] width 874 height 25
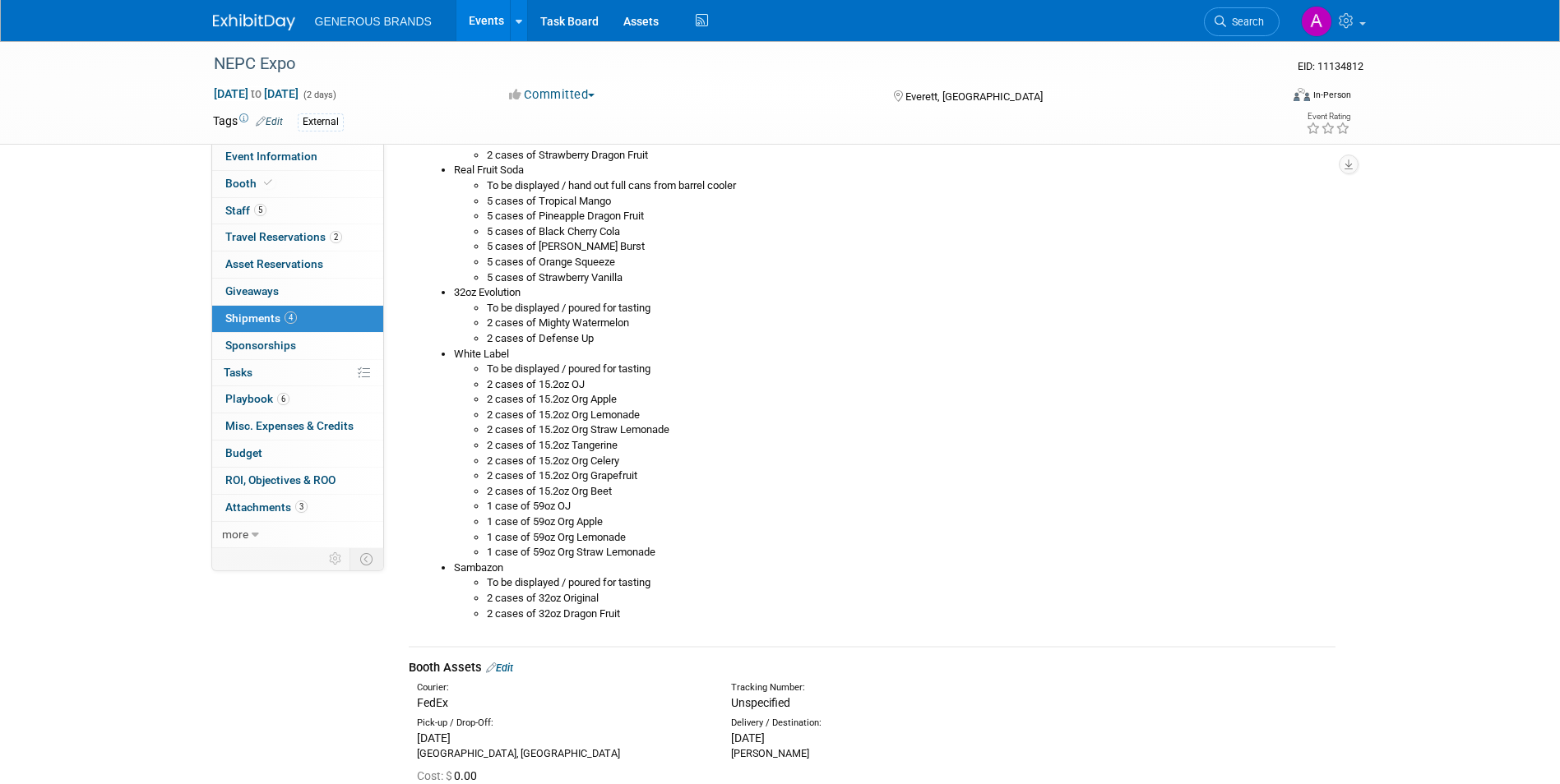
scroll to position [1480, 0]
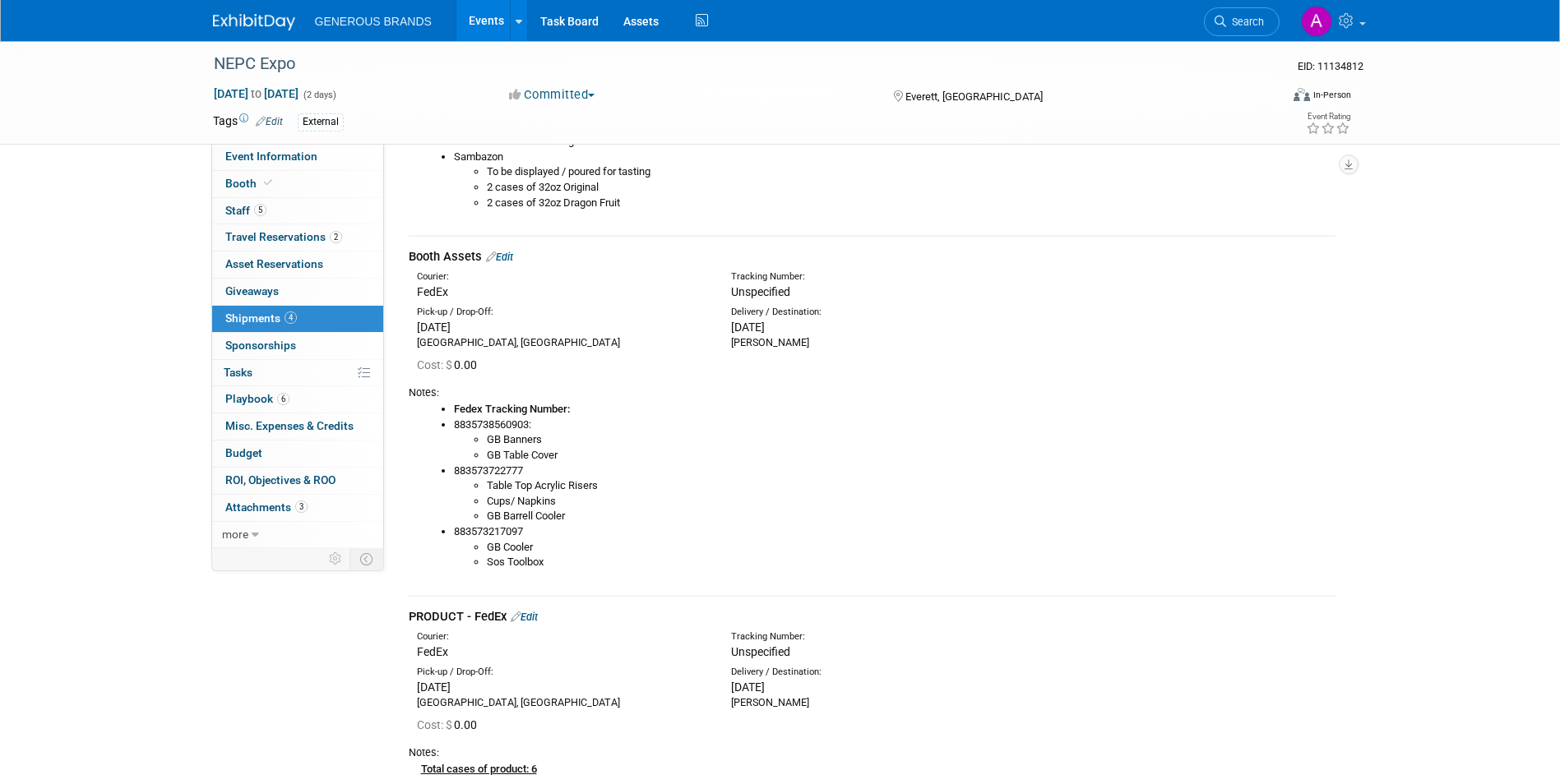
type input "Event Assets"
click at [557, 500] on li "Cups/ Napkins" at bounding box center [911, 501] width 848 height 16
drag, startPoint x: 576, startPoint y: 509, endPoint x: 487, endPoint y: 488, distance: 91.4
click at [487, 488] on ul "Table Top Acrylic Risers Cups/ Napkins GB Barrell Cooler" at bounding box center [894, 501] width 881 height 46
copy ul "Table Top Acrylic Risers Cups/ Napkins GB Barrell Cooler"
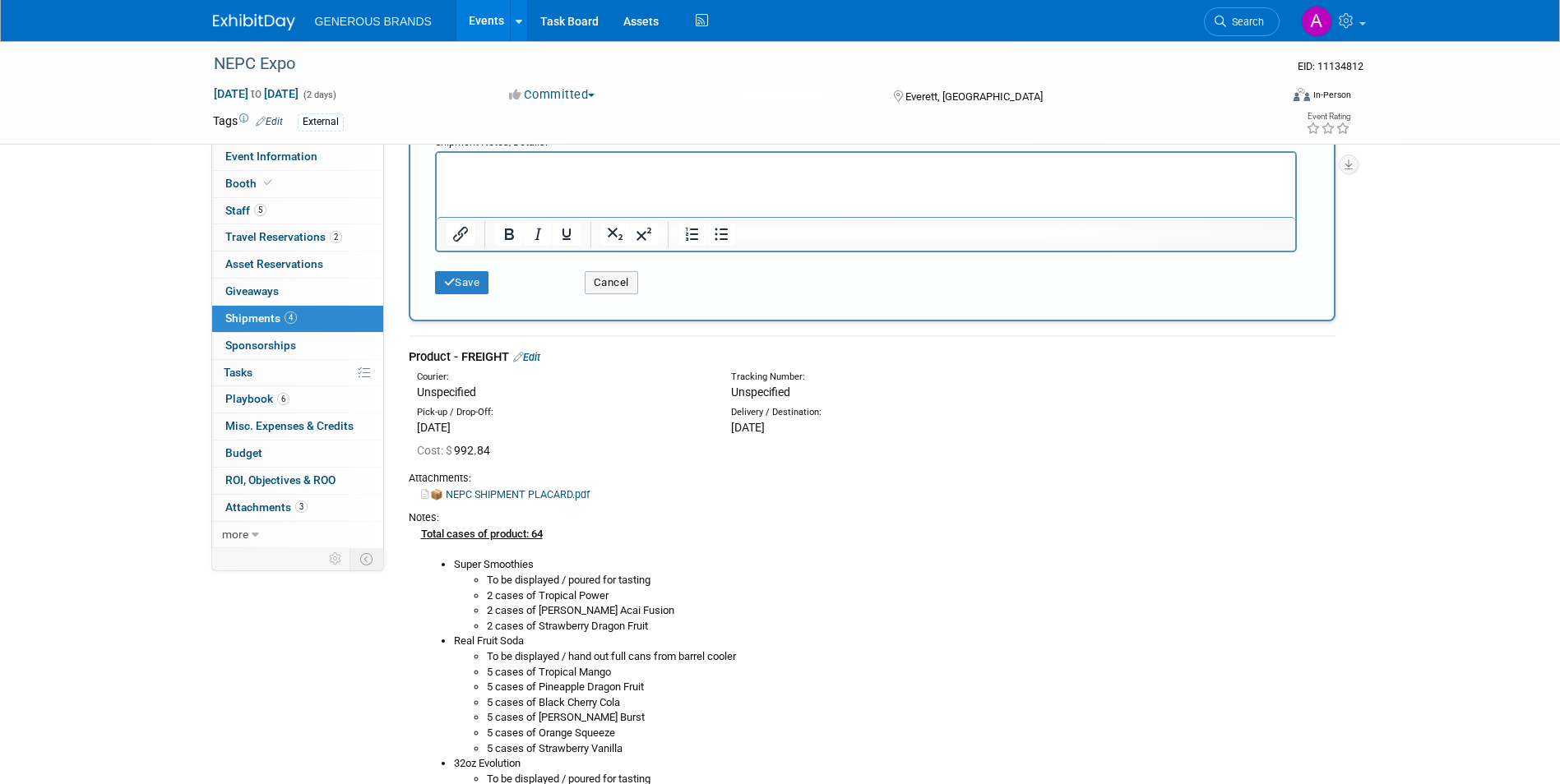
scroll to position [411, 0]
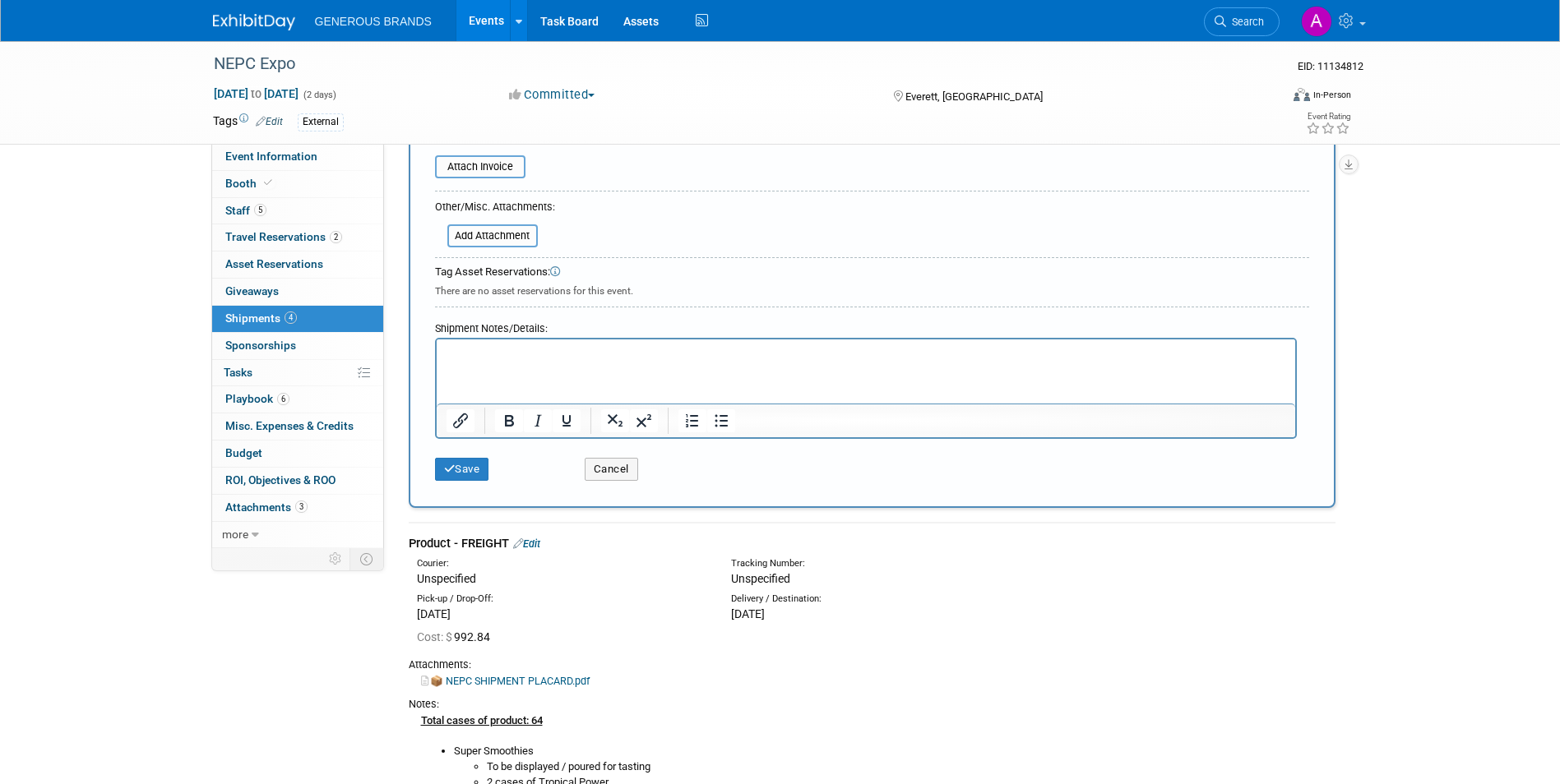
click at [711, 363] on html at bounding box center [865, 351] width 859 height 23
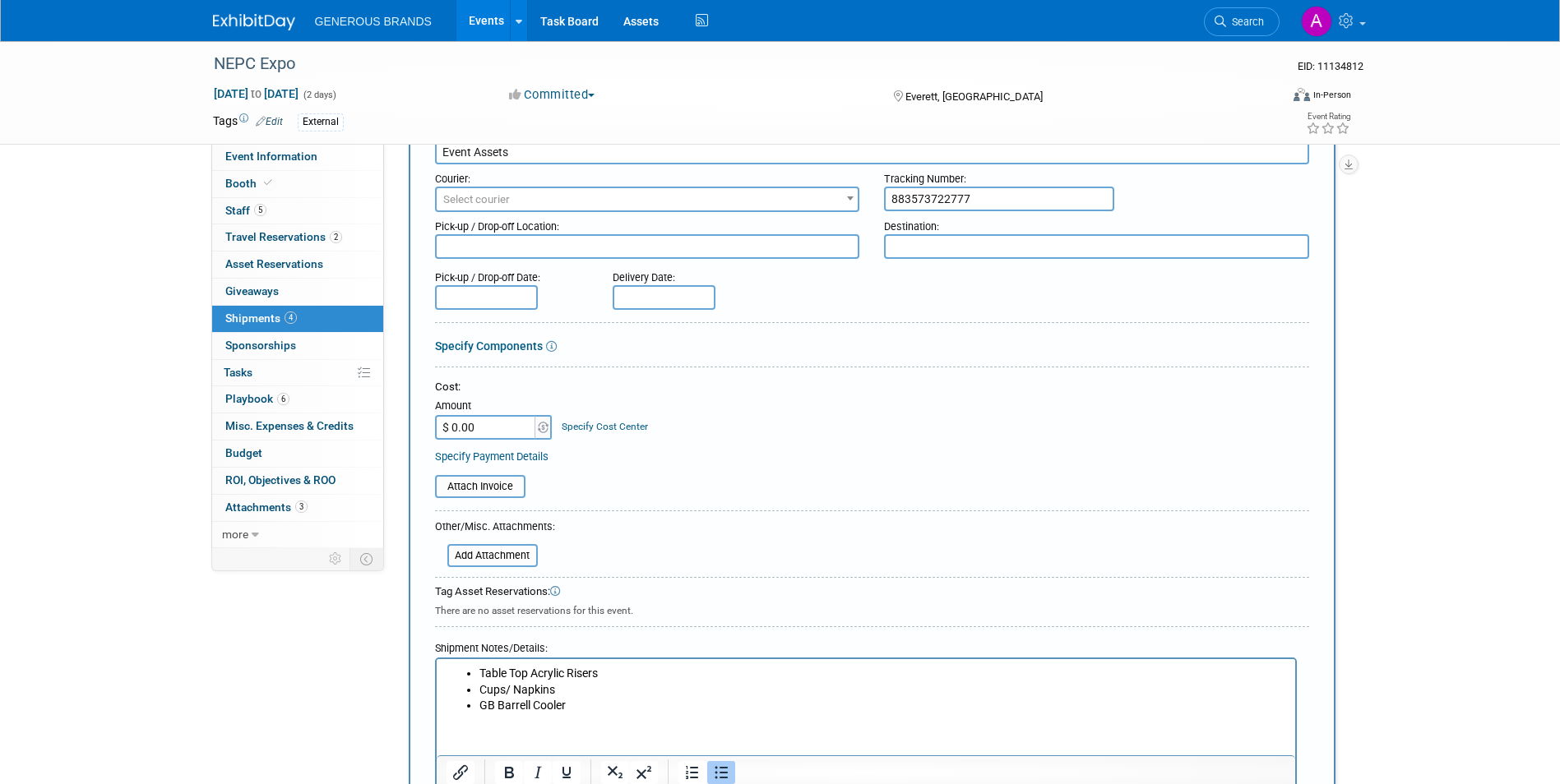
scroll to position [0, 0]
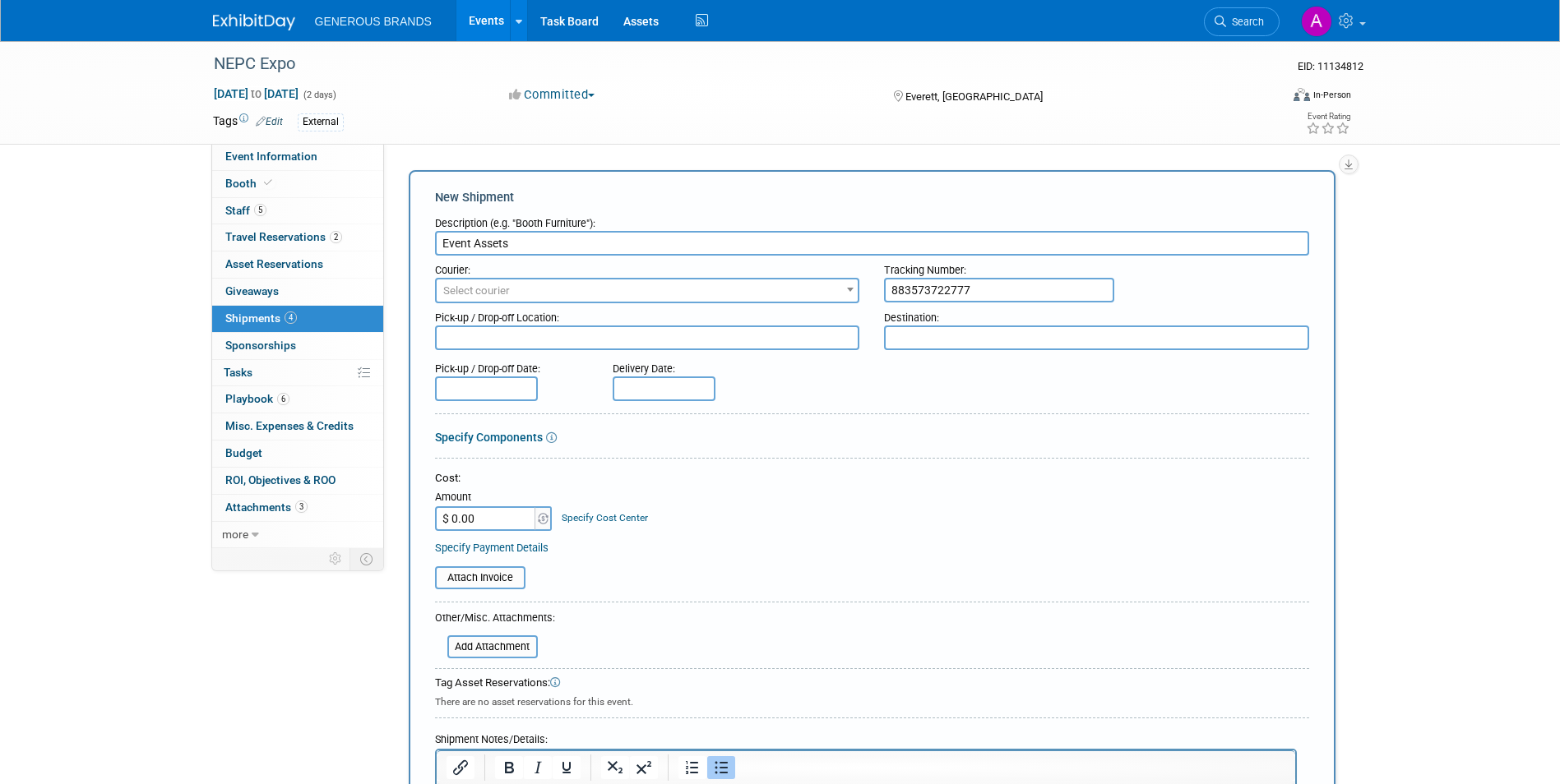
click at [509, 515] on input "$ 0.00" at bounding box center [487, 519] width 103 height 25
type input "$ 883,573,722,777.00"
type input "$"
click at [493, 528] on input "$ 0.00" at bounding box center [487, 519] width 103 height 25
drag, startPoint x: 493, startPoint y: 519, endPoint x: 445, endPoint y: 507, distance: 49.5
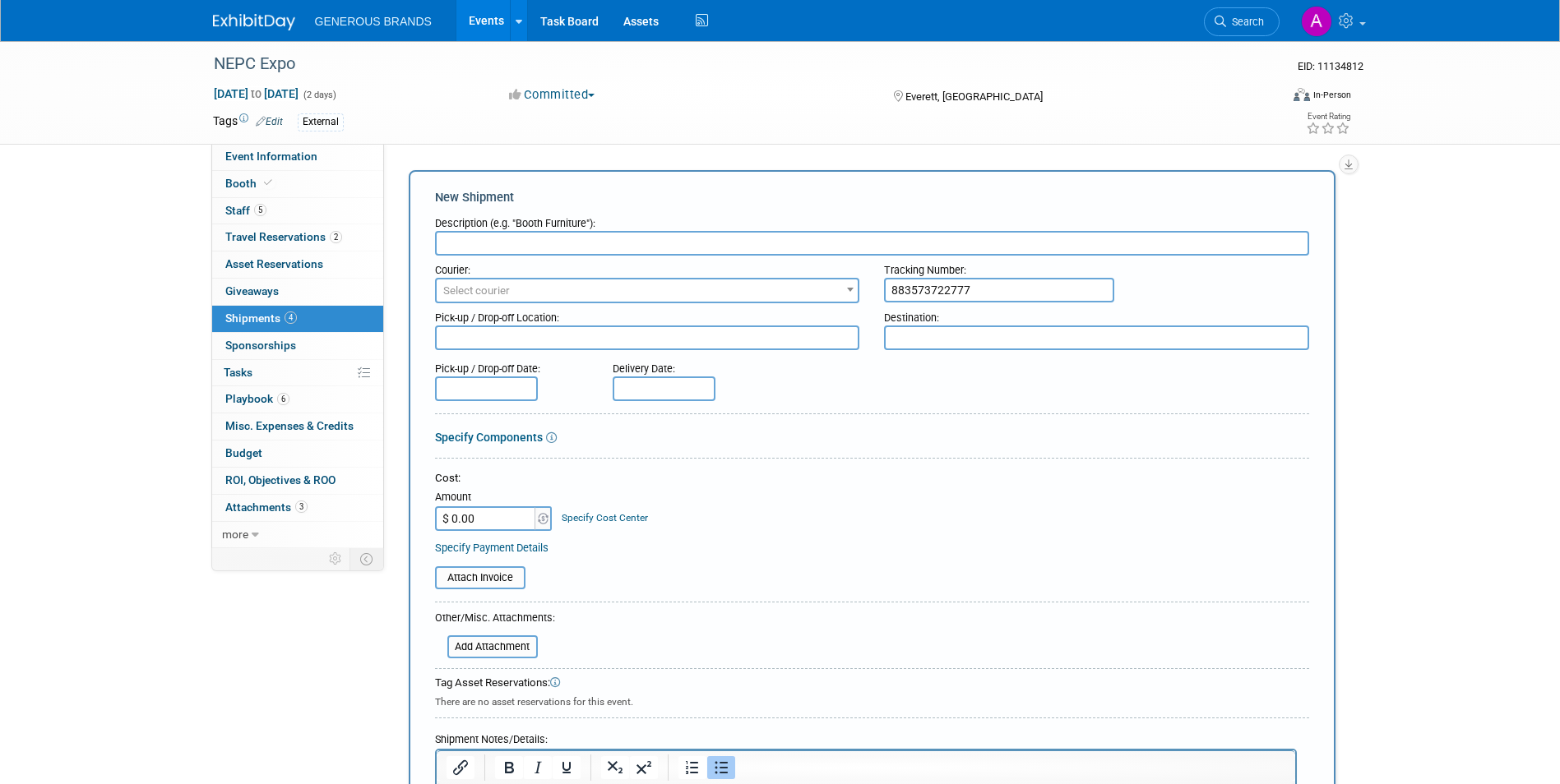
click at [445, 507] on input "$ 0.00" at bounding box center [487, 519] width 103 height 25
paste input "115.72"
type input "$ 115.72"
click at [570, 247] on input "text" at bounding box center [872, 243] width 874 height 25
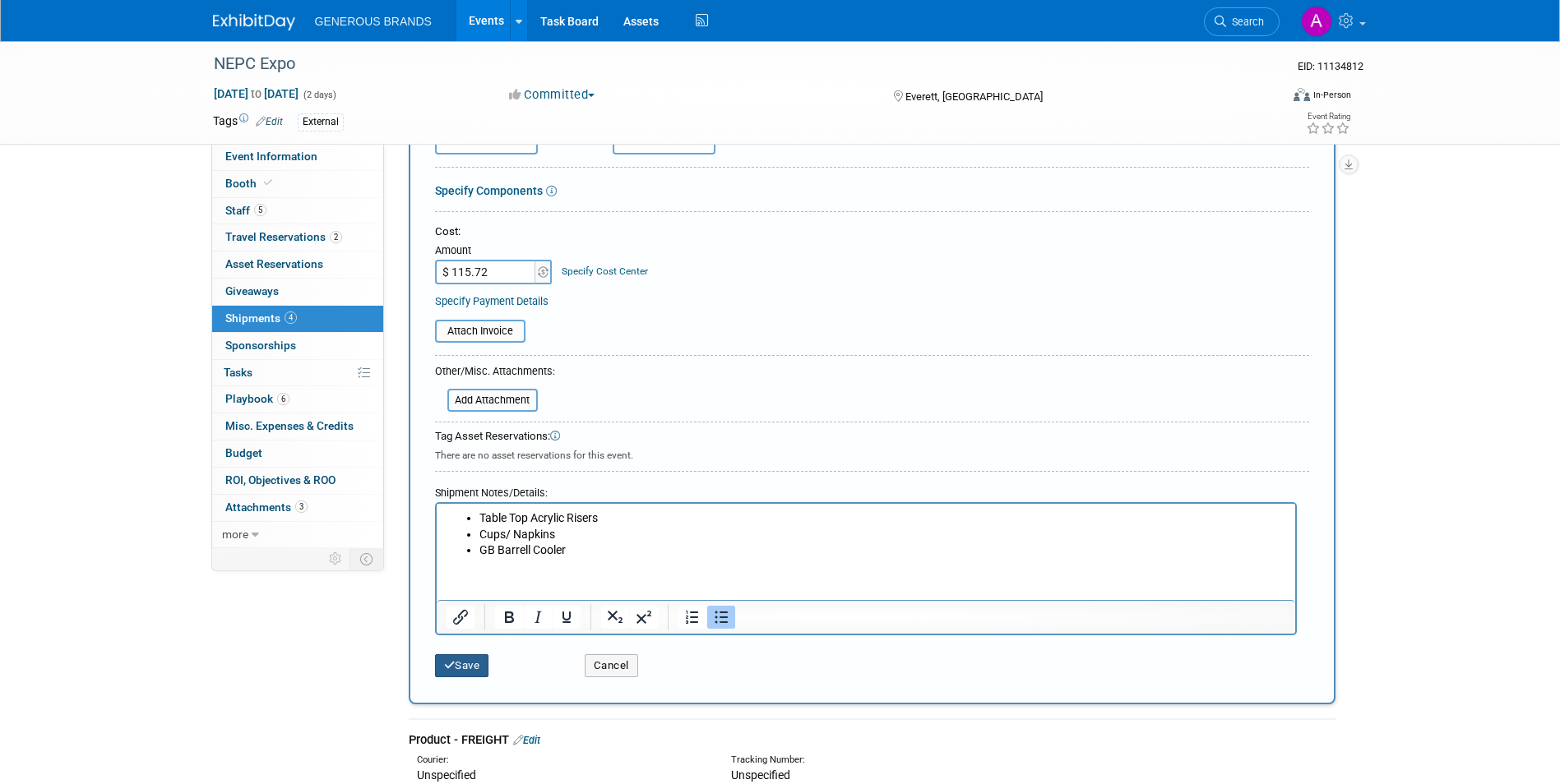
type input "Event Assets"
click at [483, 662] on button "Save" at bounding box center [462, 666] width 54 height 23
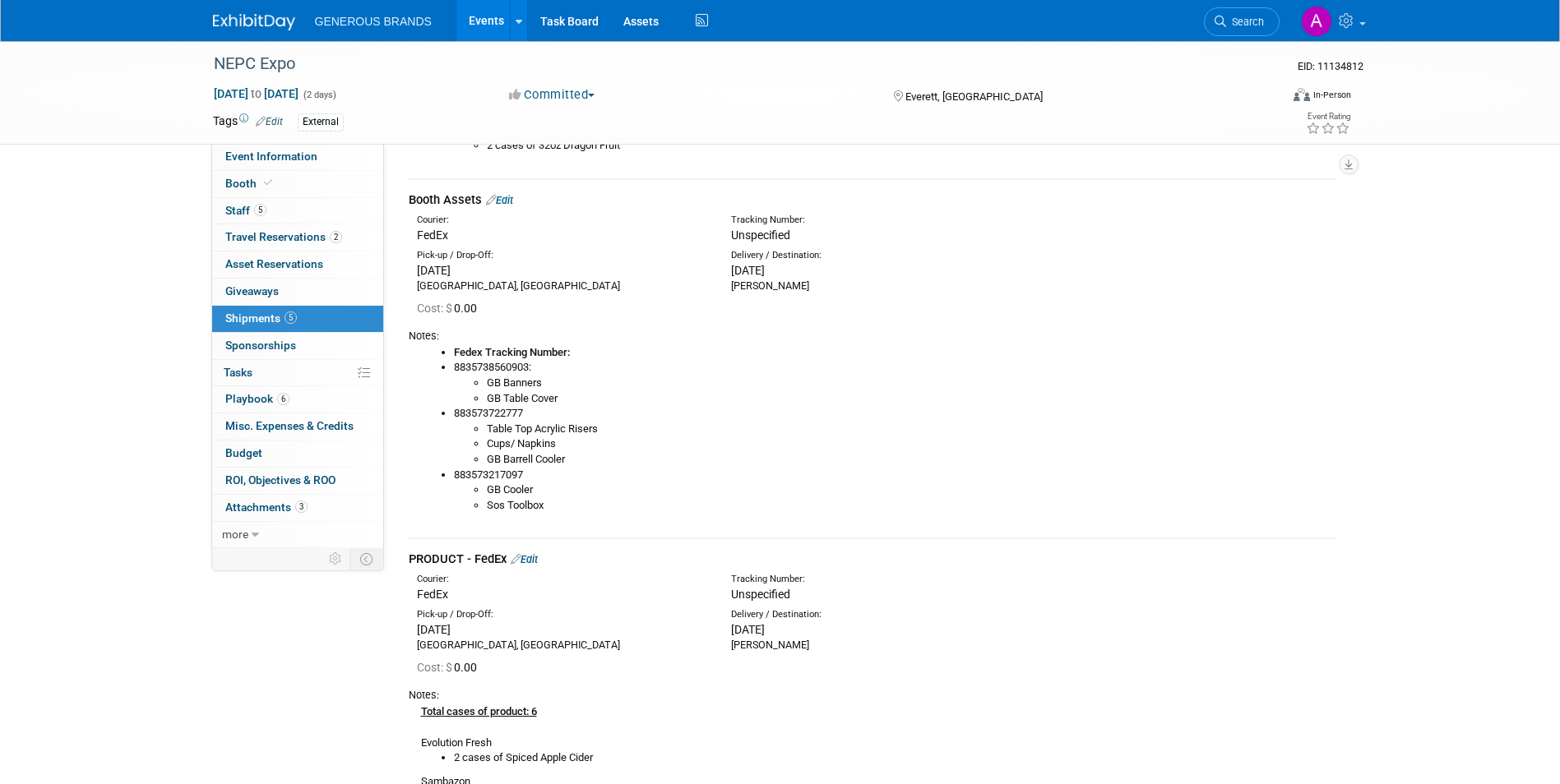
scroll to position [806, 0]
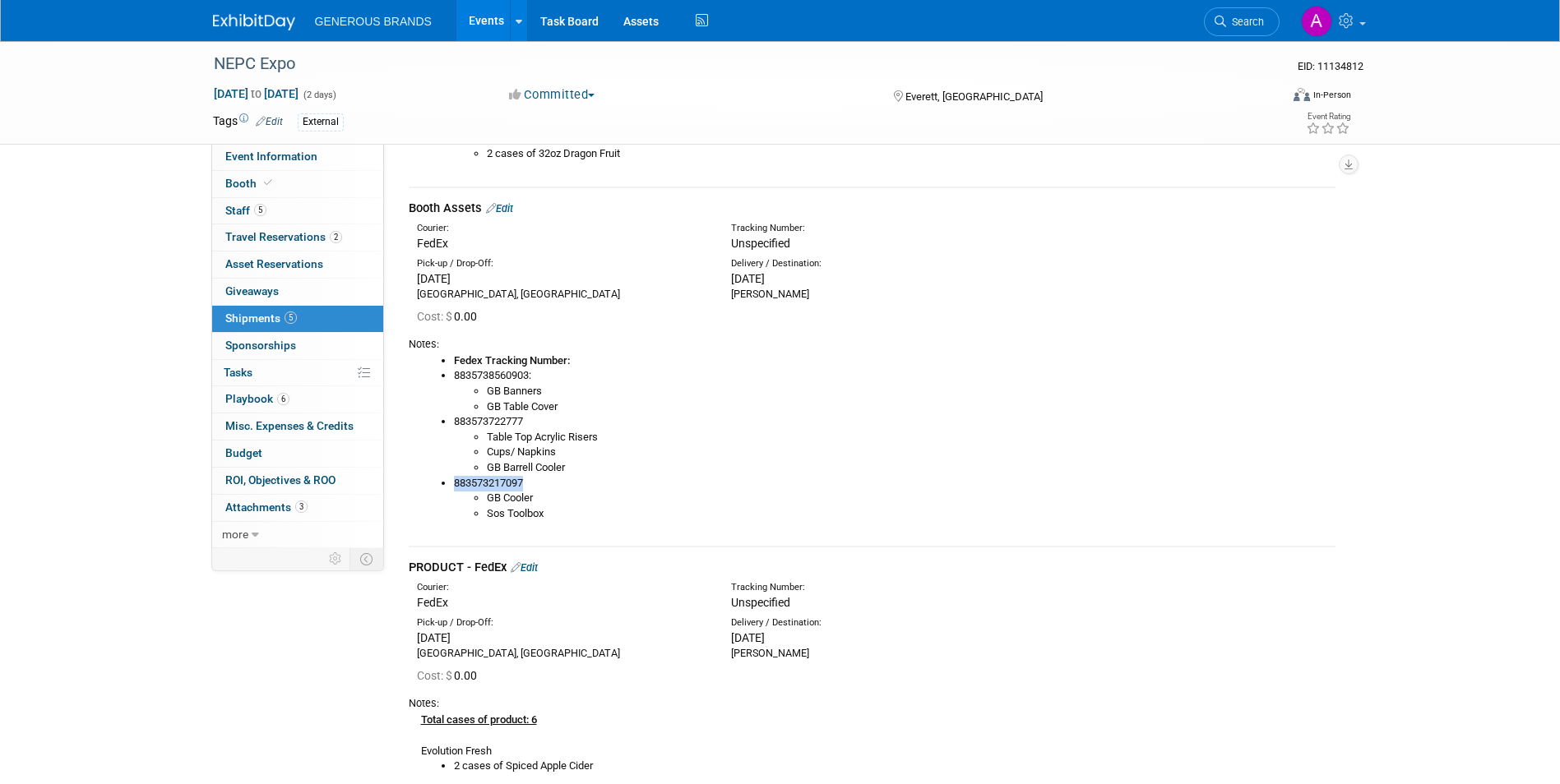
drag, startPoint x: 524, startPoint y: 481, endPoint x: 442, endPoint y: 477, distance: 82.1
click at [454, 477] on li "883573217097 GB Cooler Sos Toolbox" at bounding box center [894, 499] width 881 height 46
copy li "883573217097"
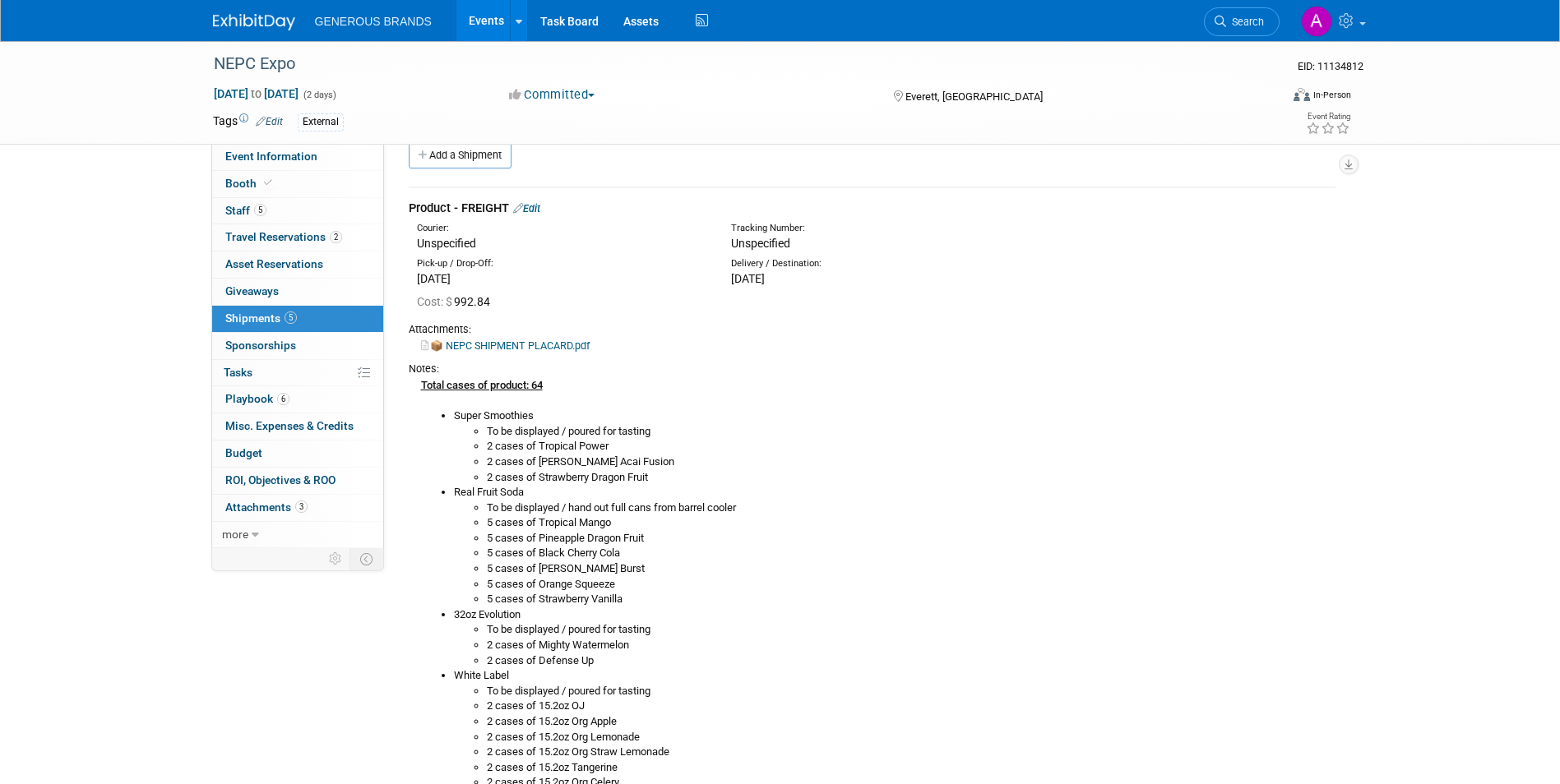
scroll to position [0, 0]
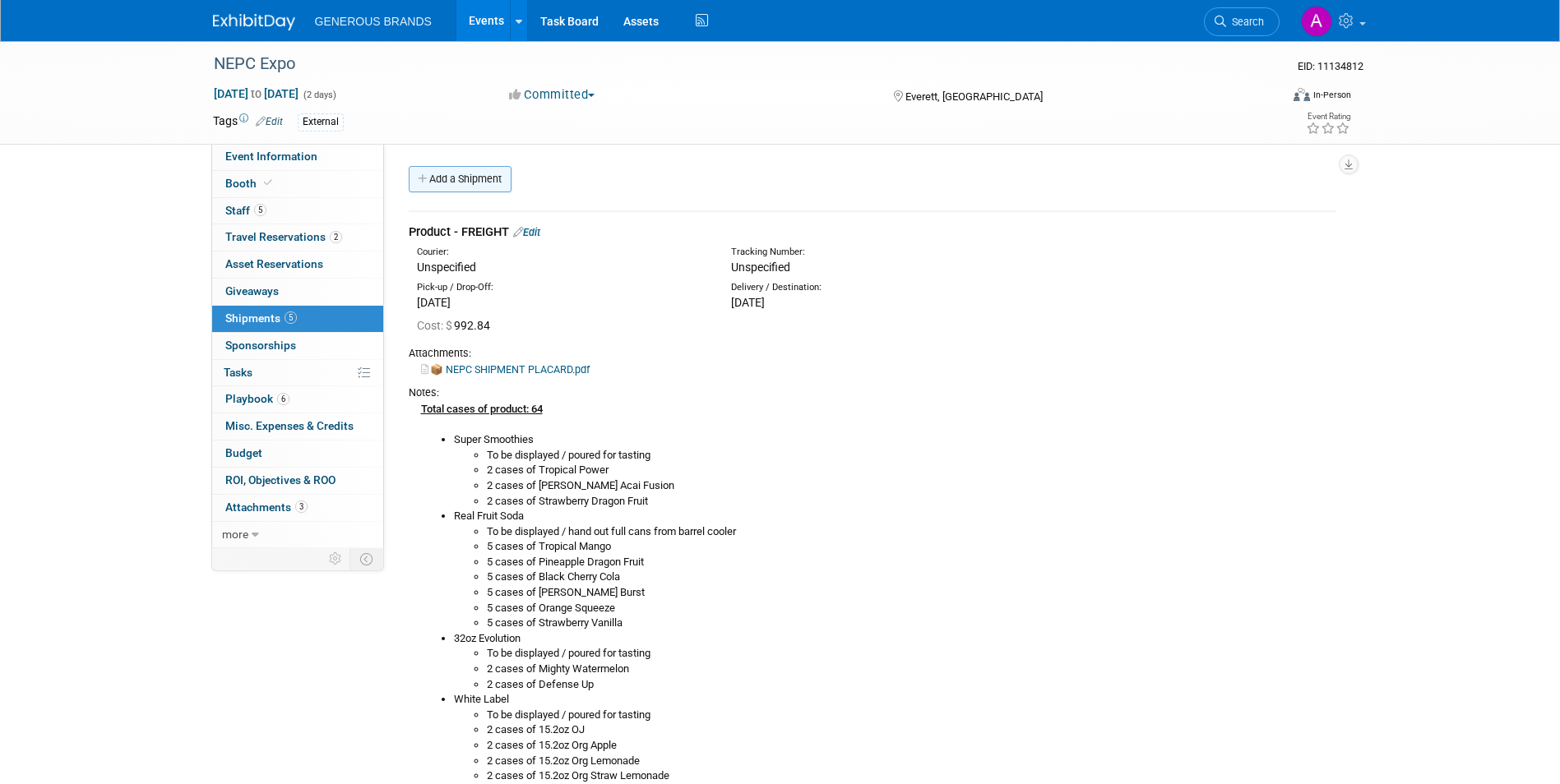
click at [498, 186] on link "Add a Shipment" at bounding box center [460, 179] width 103 height 27
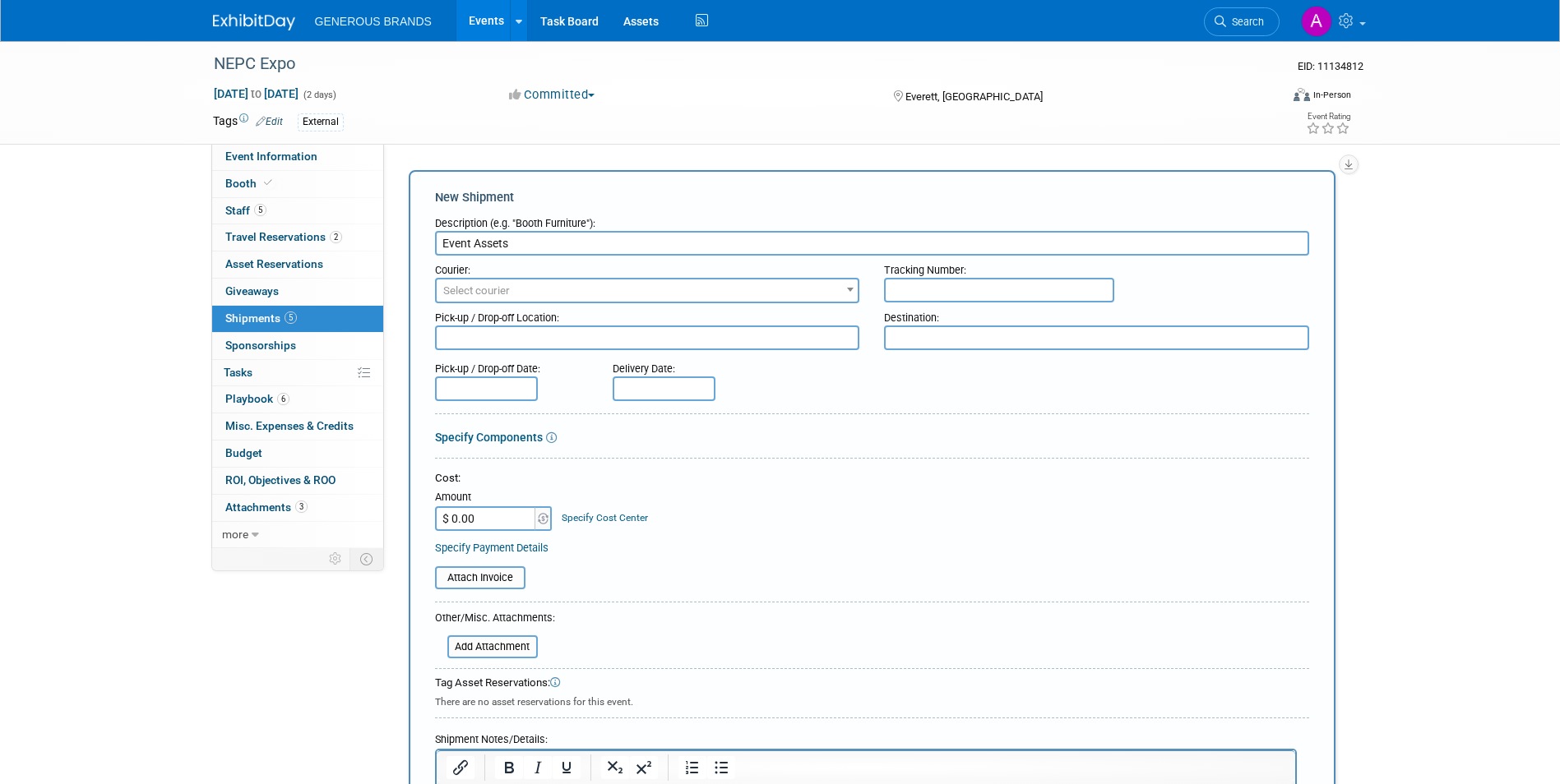
type input "Event Assets"
click at [907, 300] on input "text" at bounding box center [999, 290] width 230 height 25
paste input "883573217097"
type input "883573217097"
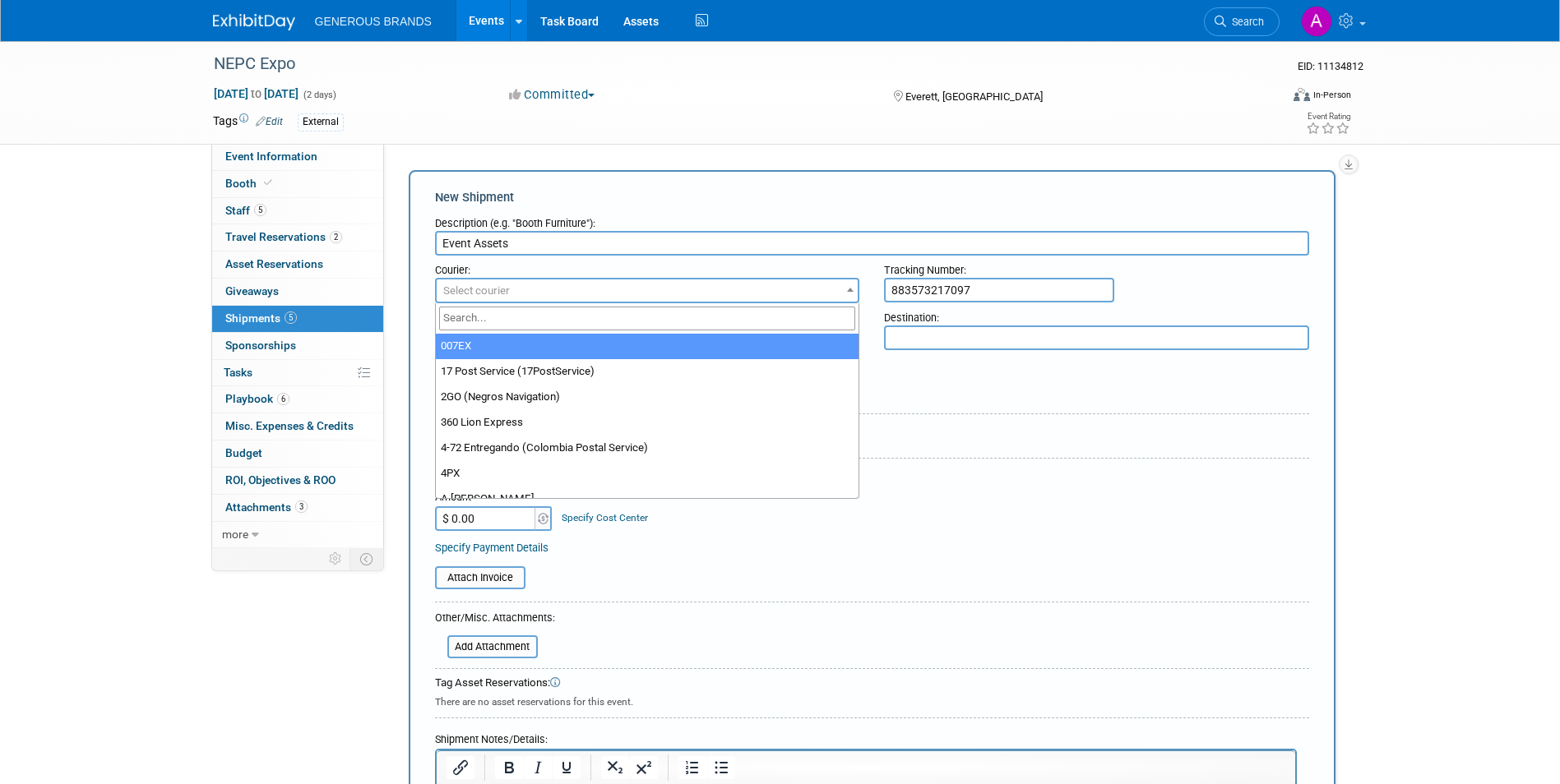
click at [729, 286] on span "Select courier" at bounding box center [647, 291] width 421 height 23
type input "d"
type input "fed"
select select "206"
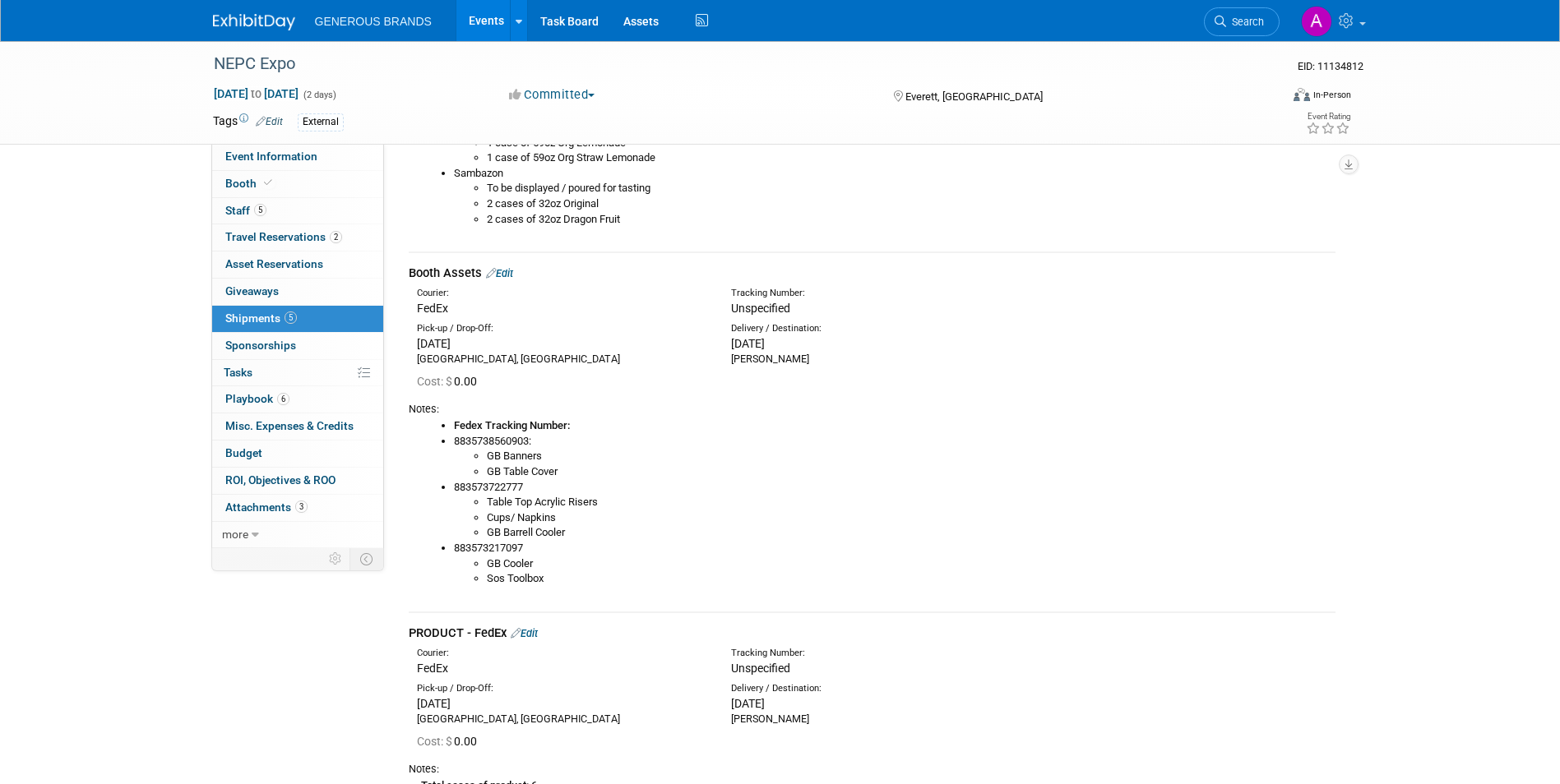
scroll to position [1480, 0]
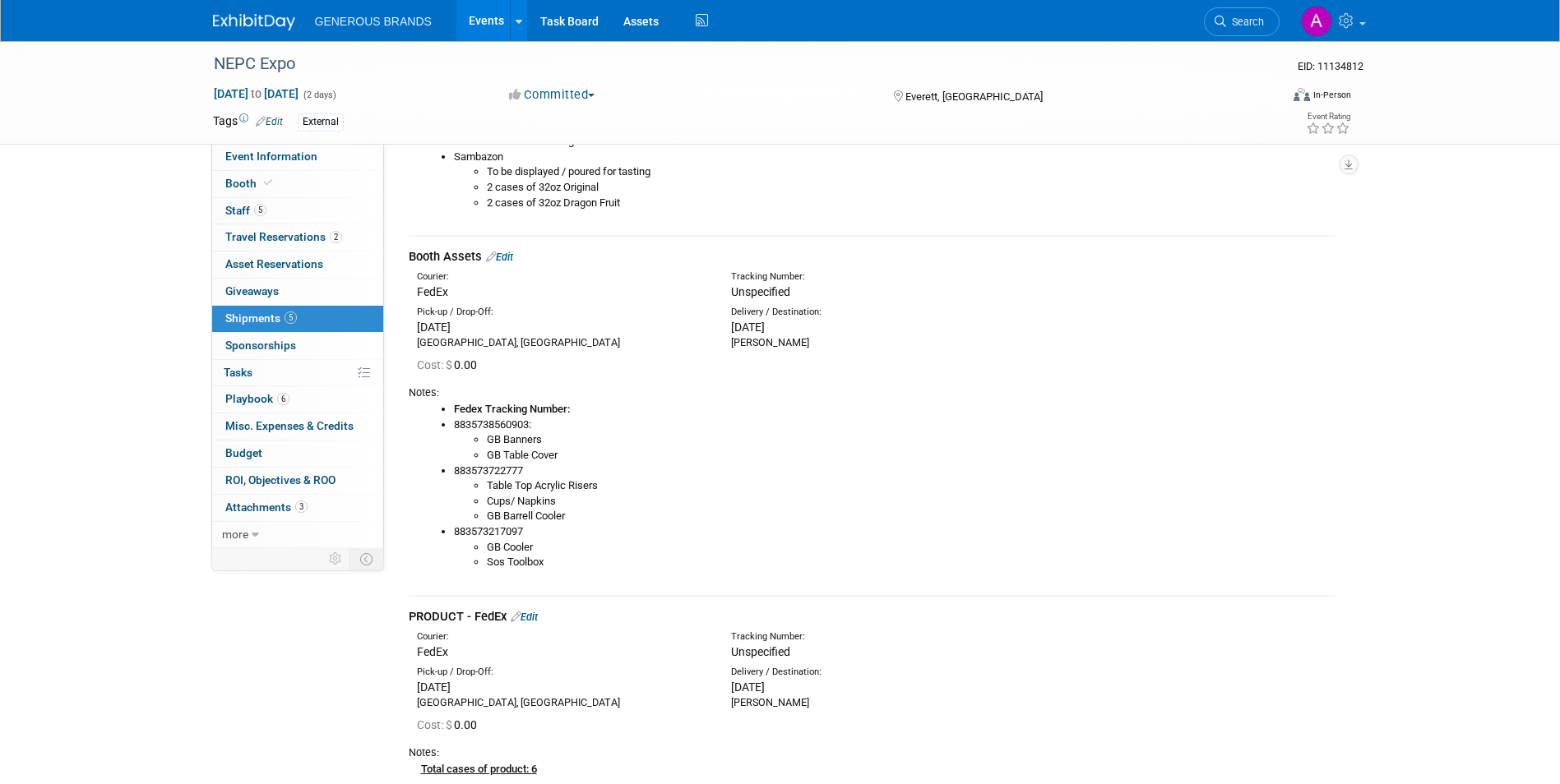
drag, startPoint x: 548, startPoint y: 561, endPoint x: 485, endPoint y: 549, distance: 64.1
click at [485, 549] on ul "GB Cooler Sos Toolbox" at bounding box center [894, 554] width 881 height 30
copy ul "GB Cooler Sos Toolbox"
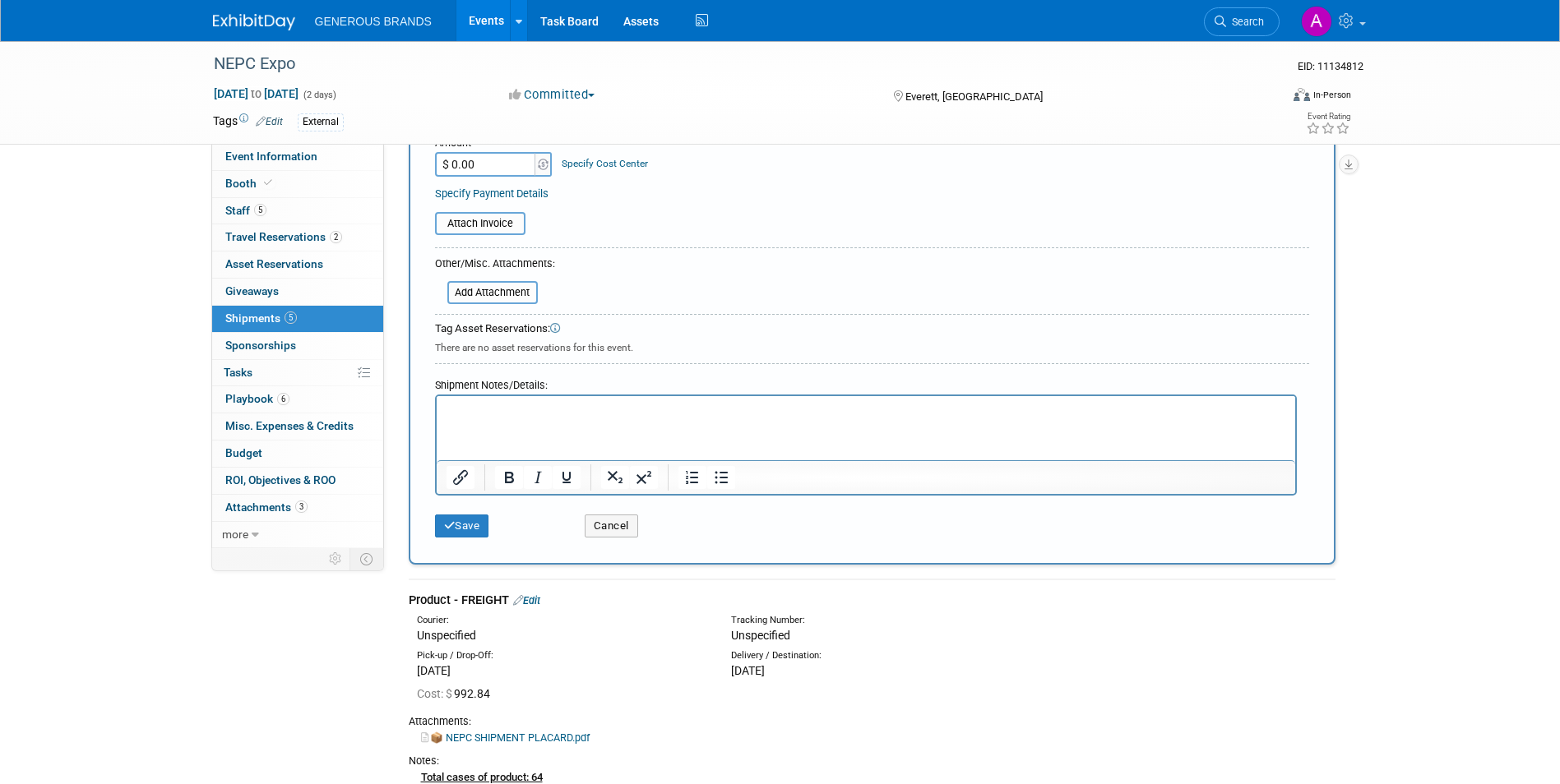
scroll to position [83, 0]
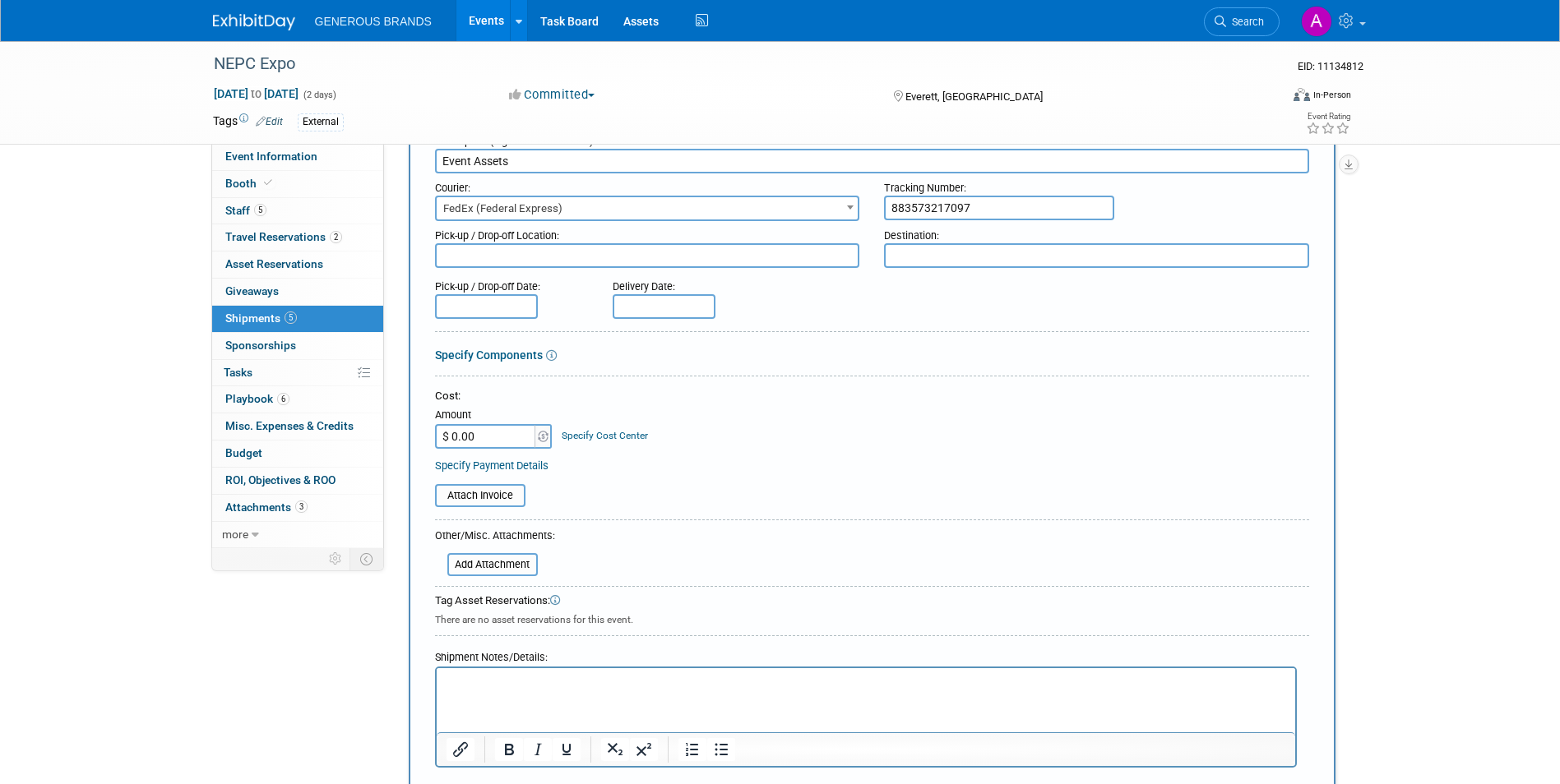
click at [644, 688] on p "Rich Text Area. Press ALT-0 for help." at bounding box center [865, 683] width 839 height 17
paste body "Rich Text Area. Press ALT-0 for help."
click at [638, 697] on li "Sos Toolbox" at bounding box center [881, 700] width 807 height 17
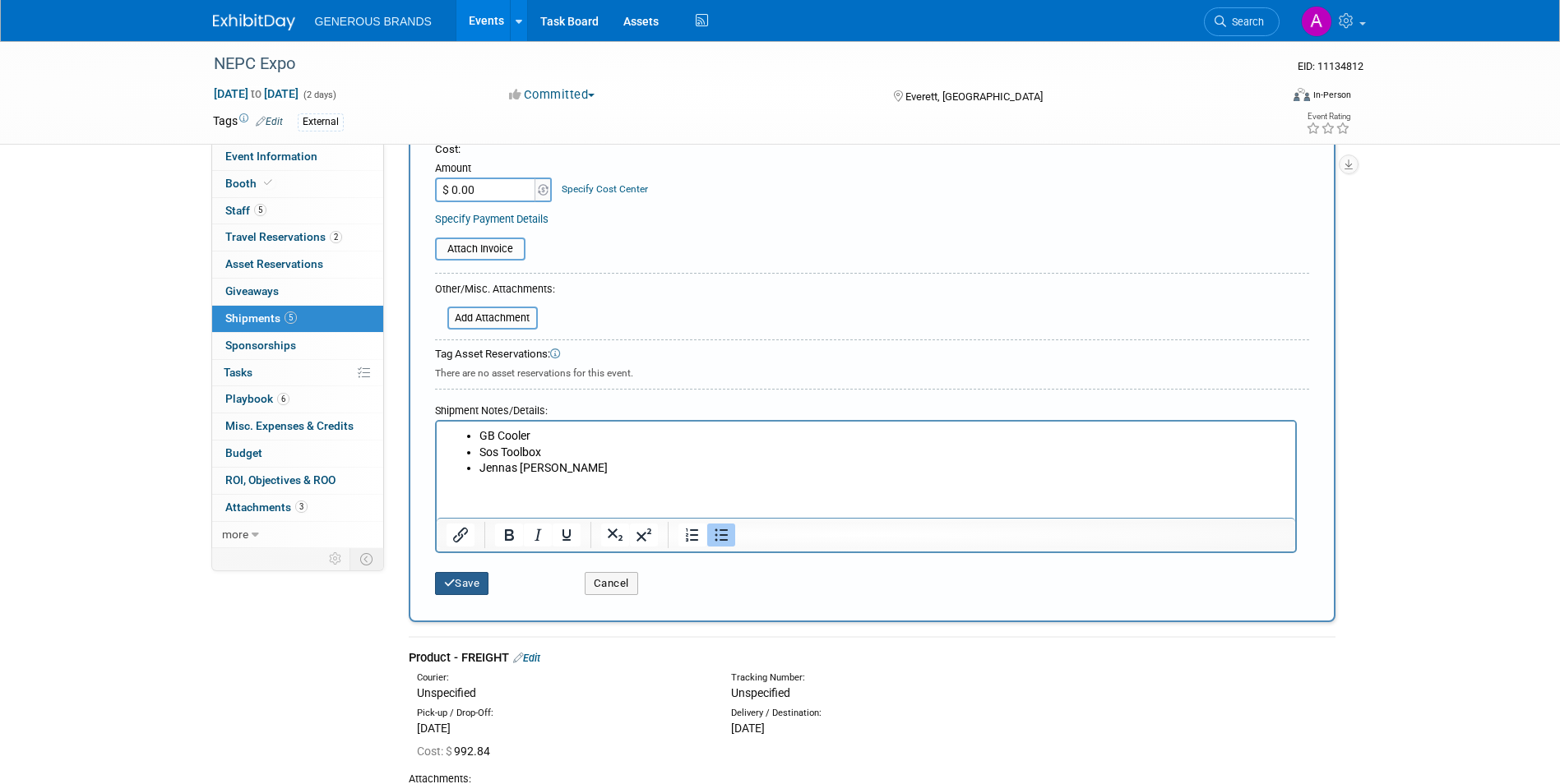
click at [472, 582] on button "Save" at bounding box center [462, 583] width 54 height 23
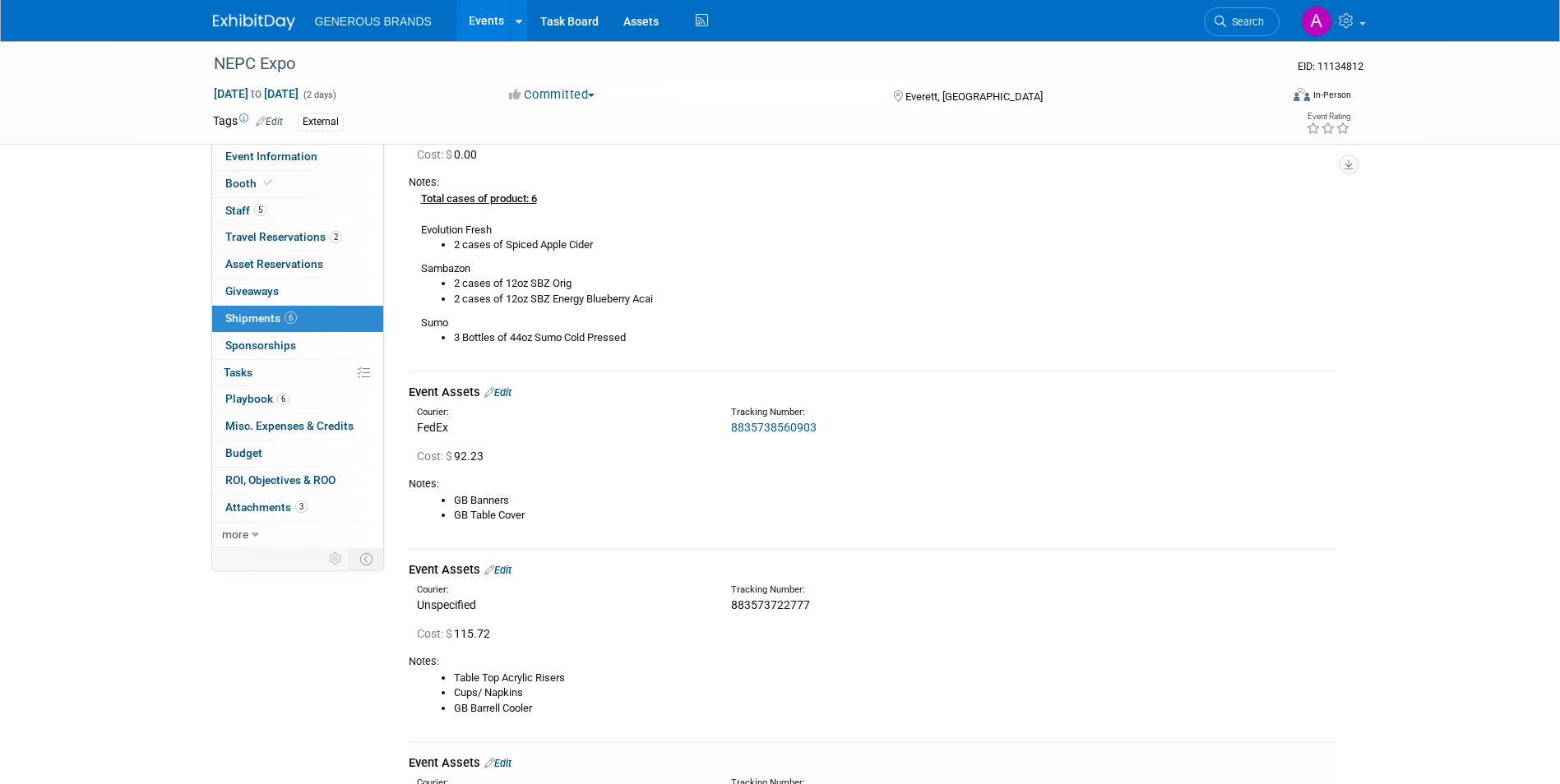
scroll to position [1574, 0]
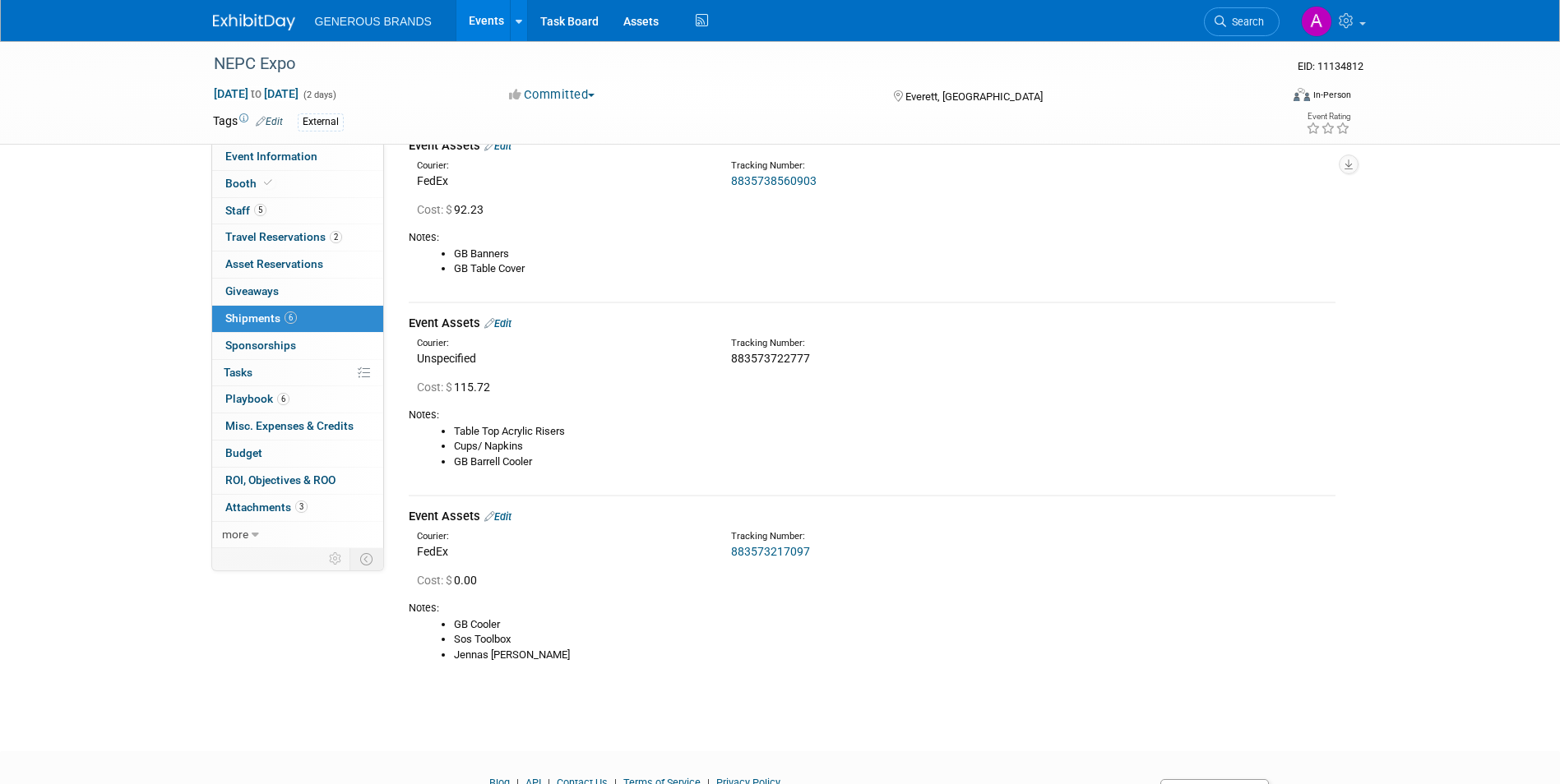
click at [509, 511] on link "Edit" at bounding box center [499, 516] width 28 height 12
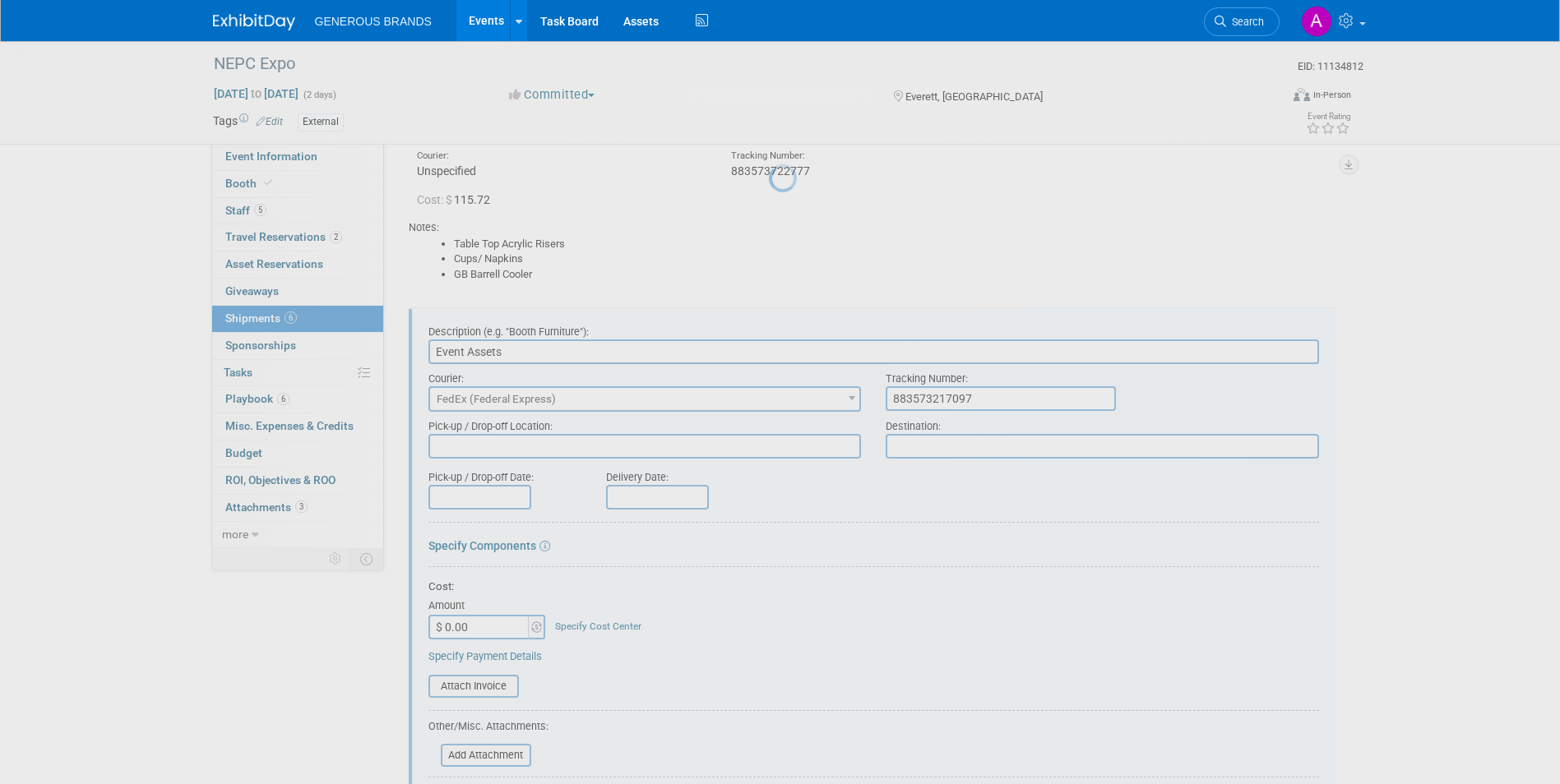
scroll to position [1883, 0]
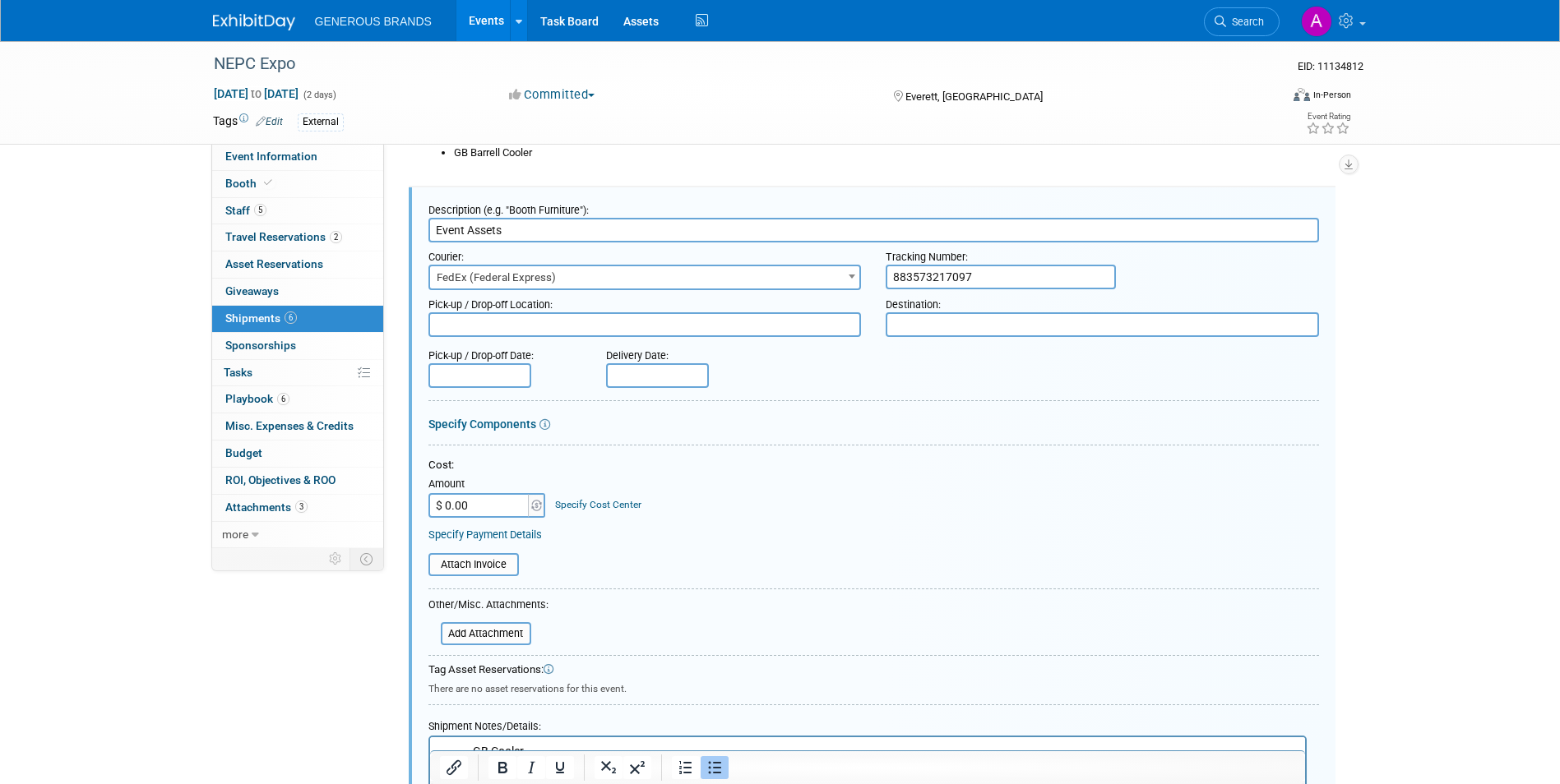
click at [499, 510] on input "$ 0.00" at bounding box center [480, 505] width 103 height 25
paste input "115.72"
type input "$ 115.72"
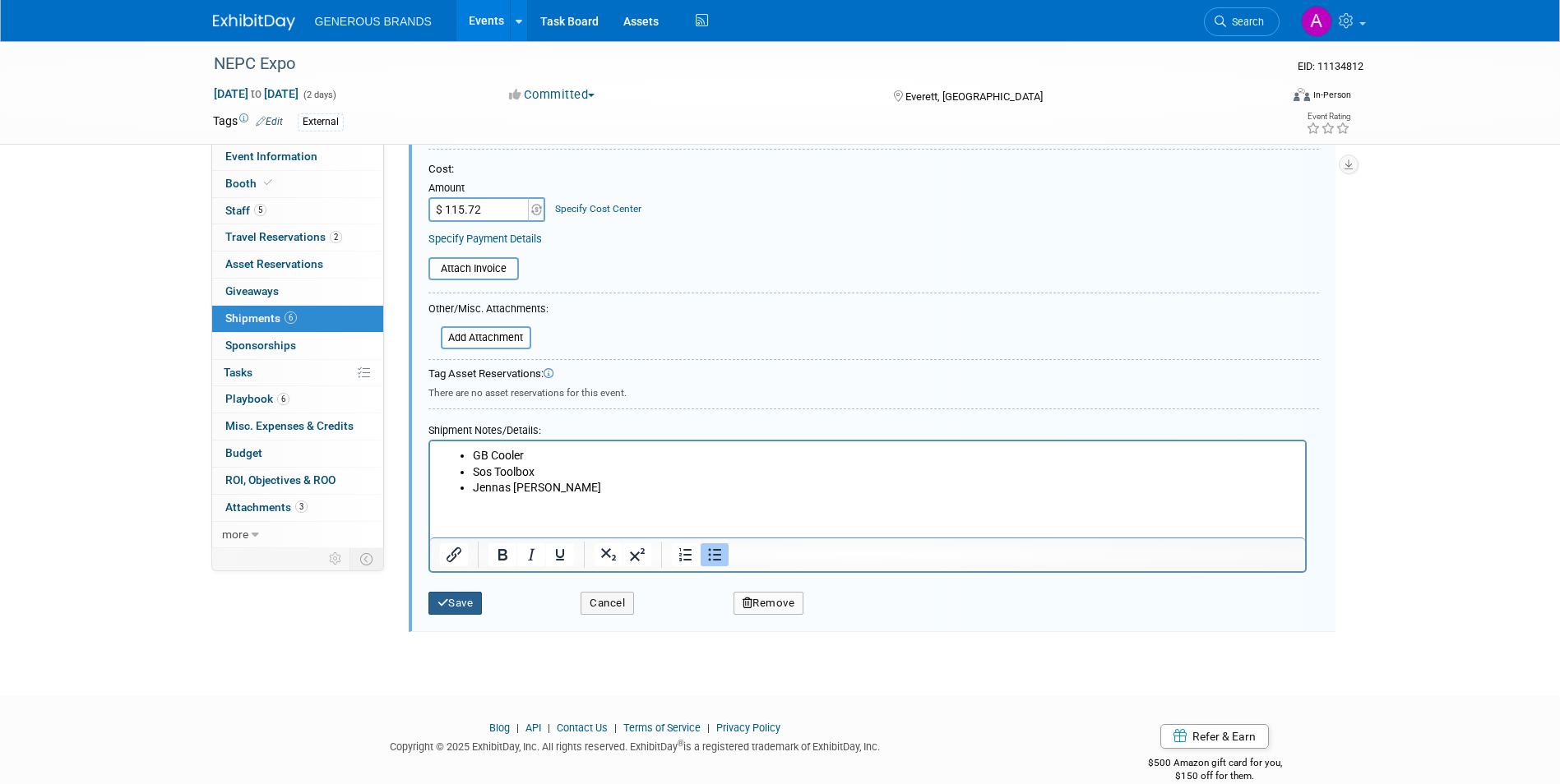
click at [477, 607] on button "Save" at bounding box center [455, 603] width 54 height 23
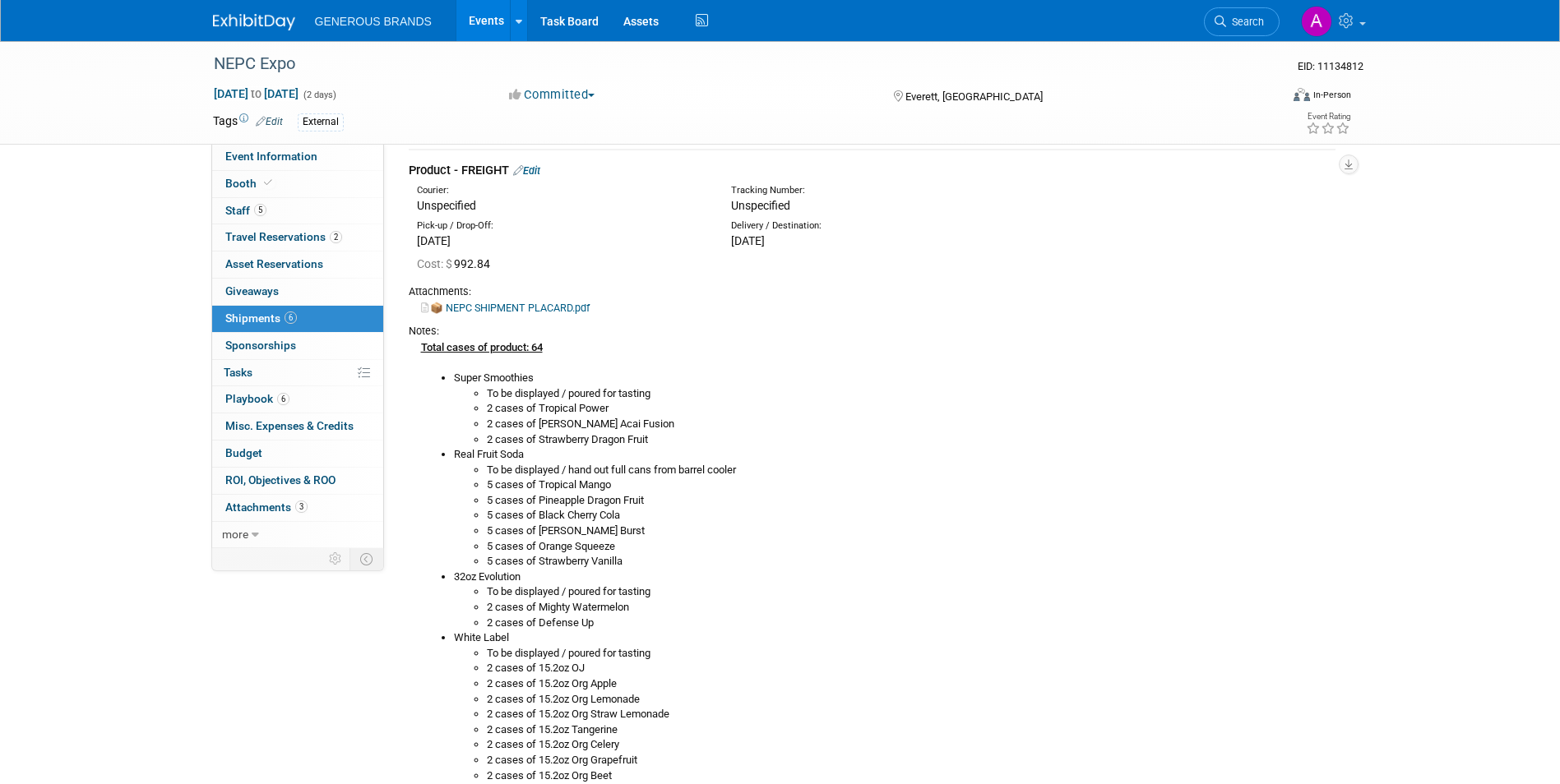
scroll to position [0, 0]
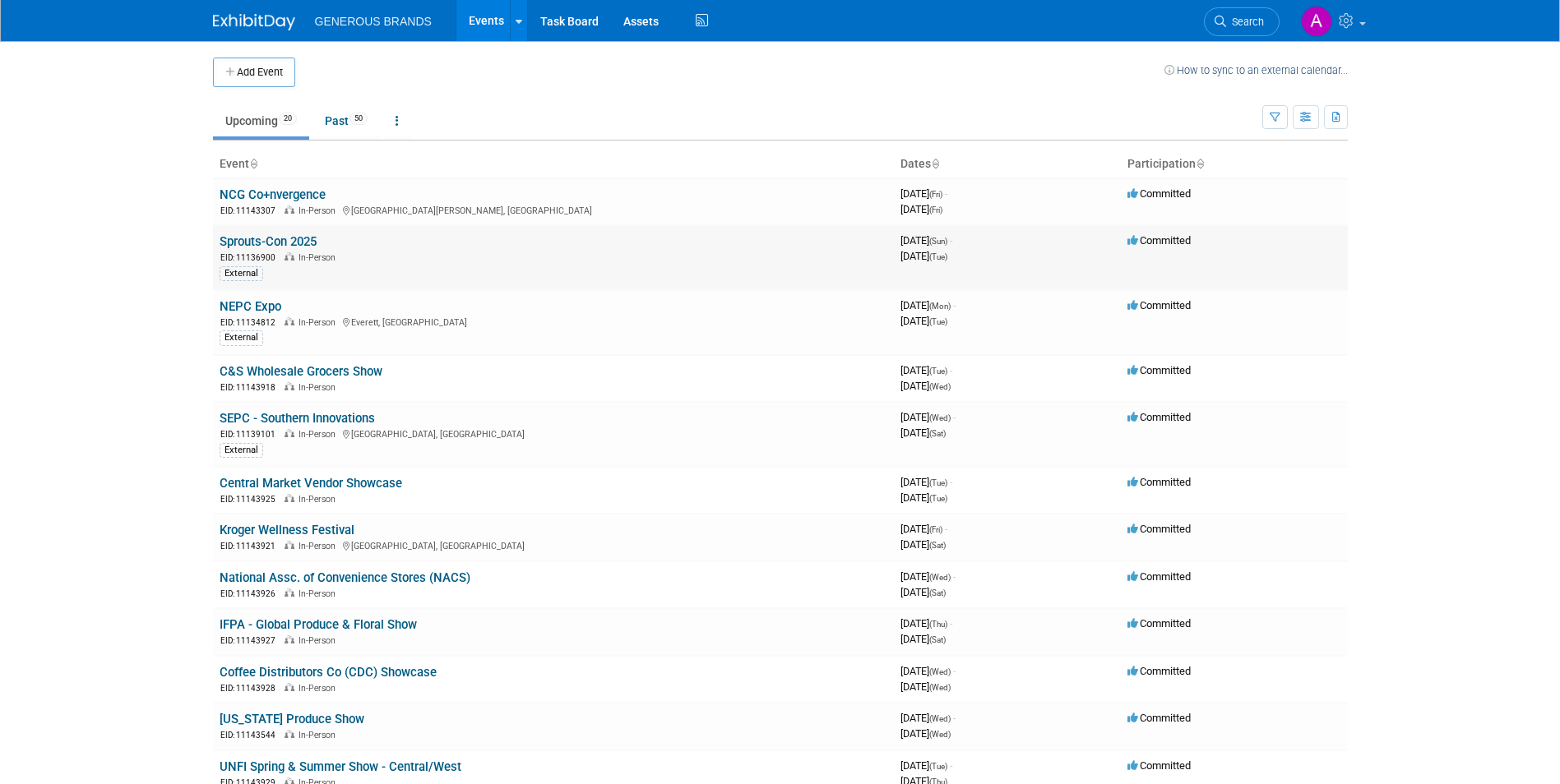
click at [299, 242] on link "Sprouts-Con 2025" at bounding box center [268, 241] width 97 height 15
click at [270, 306] on link "NEPC Expo" at bounding box center [250, 307] width 62 height 15
click at [308, 248] on link "Sprouts-Con 2025" at bounding box center [268, 241] width 97 height 15
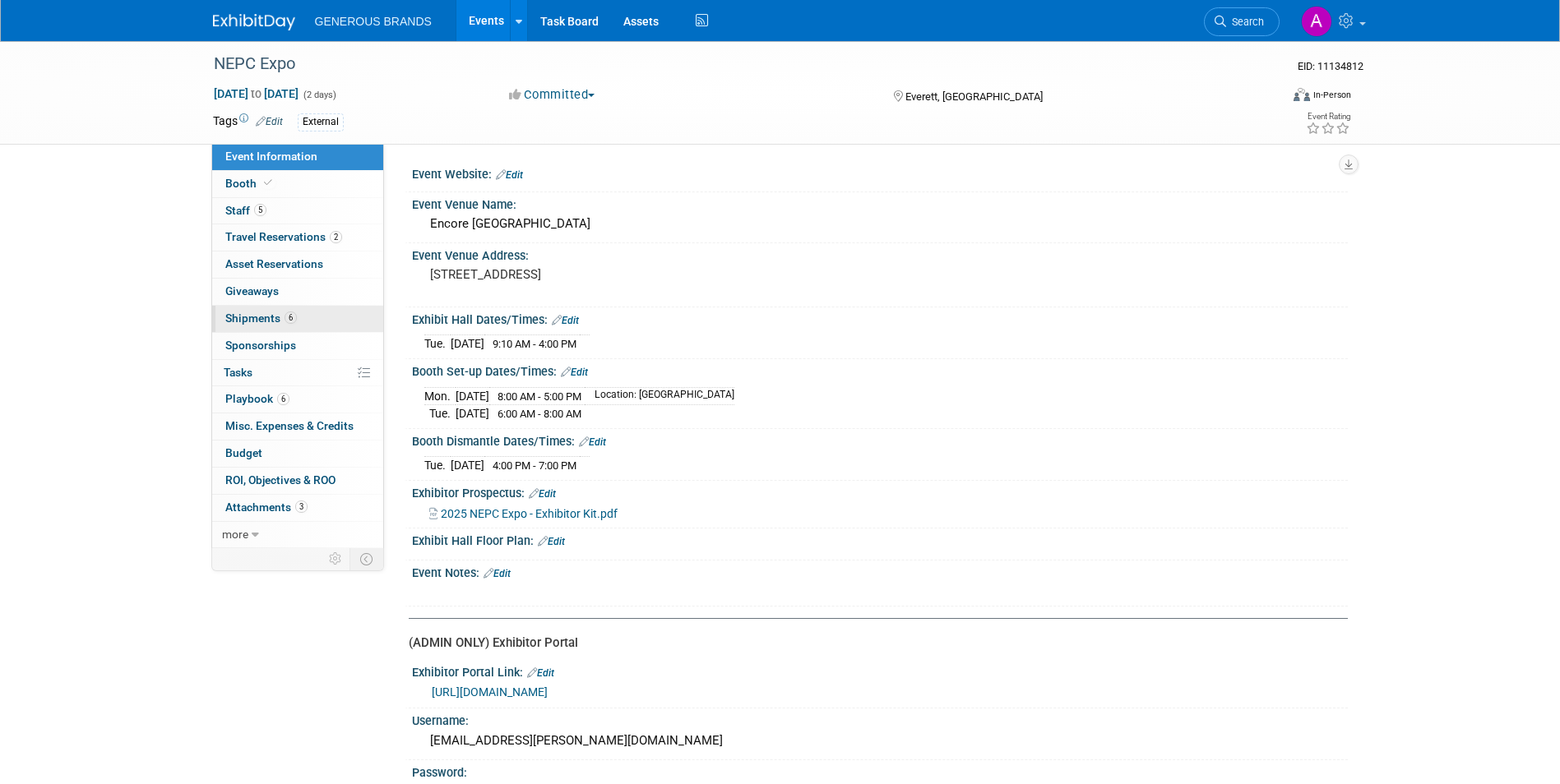
click at [282, 318] on span "Shipments 6" at bounding box center [261, 318] width 72 height 13
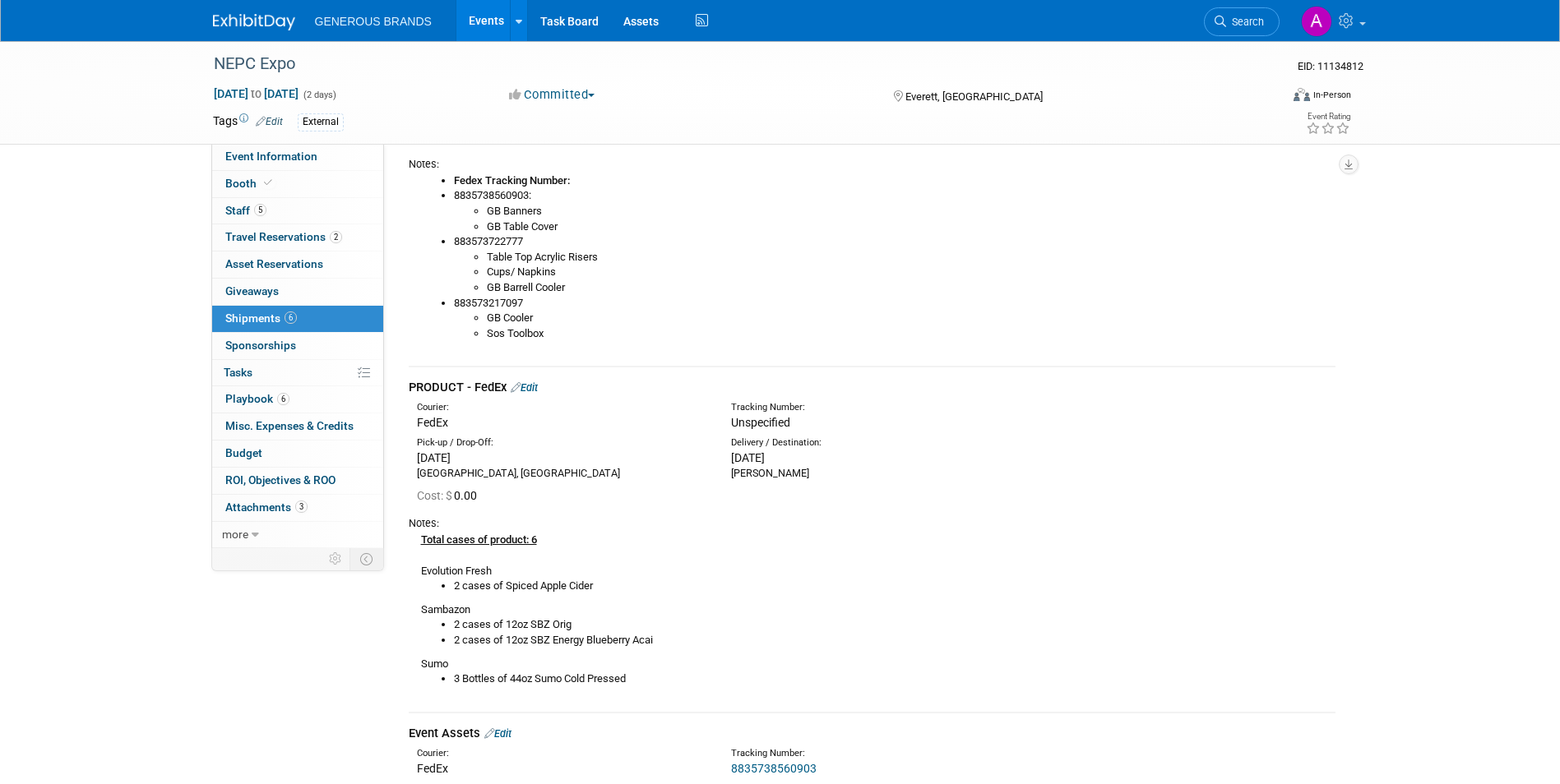
scroll to position [987, 0]
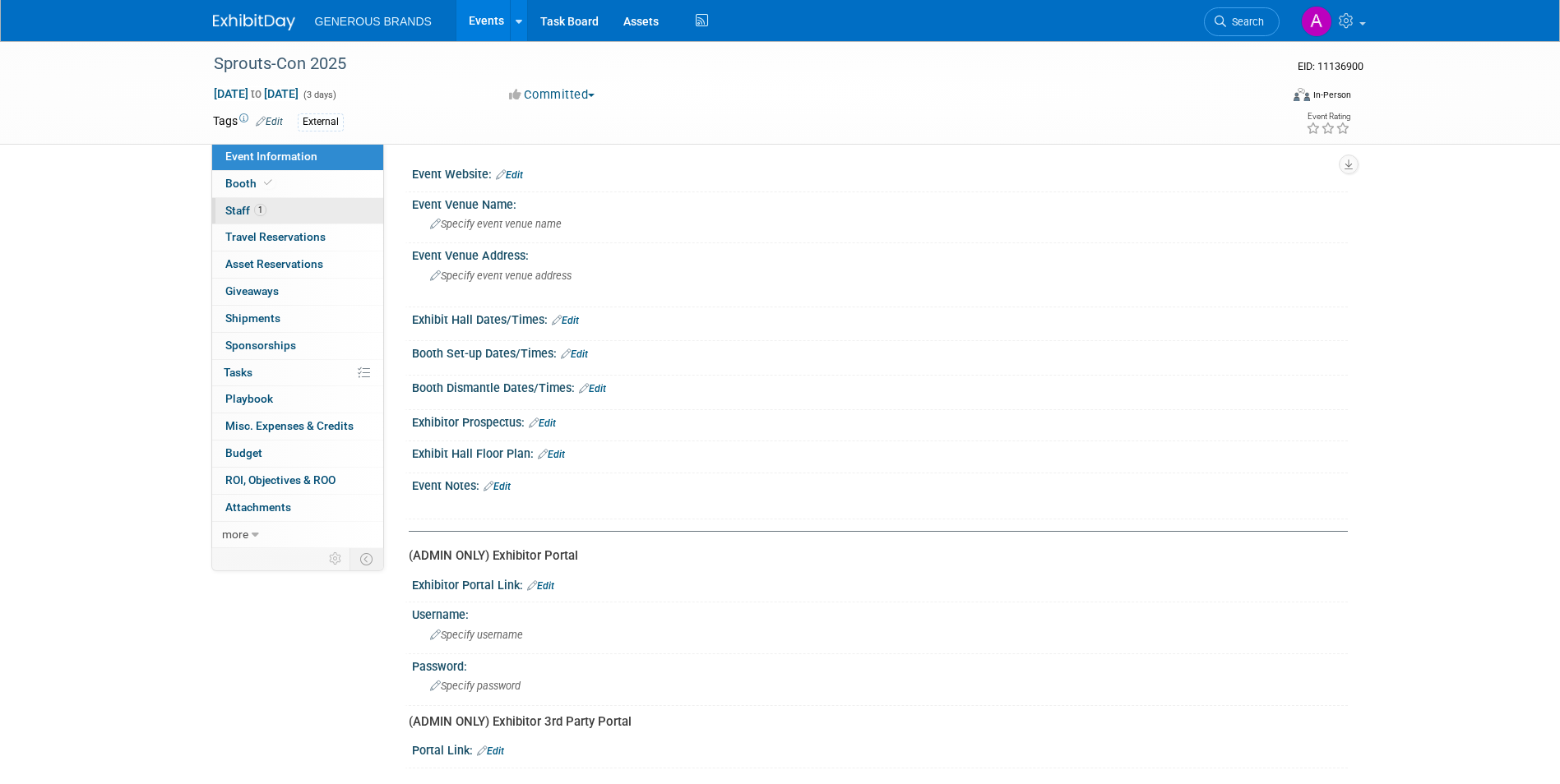
click at [281, 215] on link "1 Staff 1" at bounding box center [297, 211] width 171 height 27
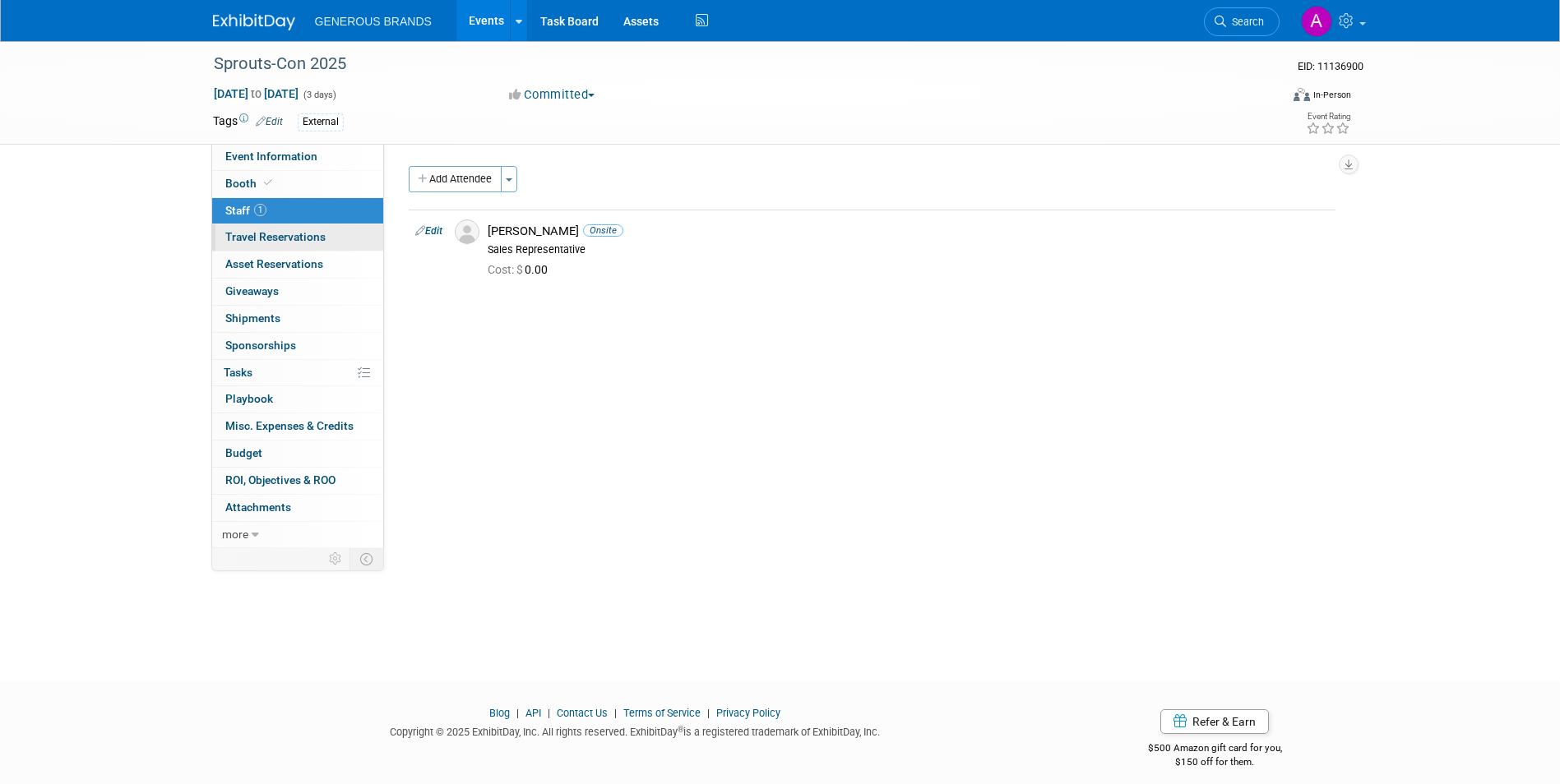
click at [296, 241] on span "Travel Reservations 0" at bounding box center [275, 237] width 100 height 13
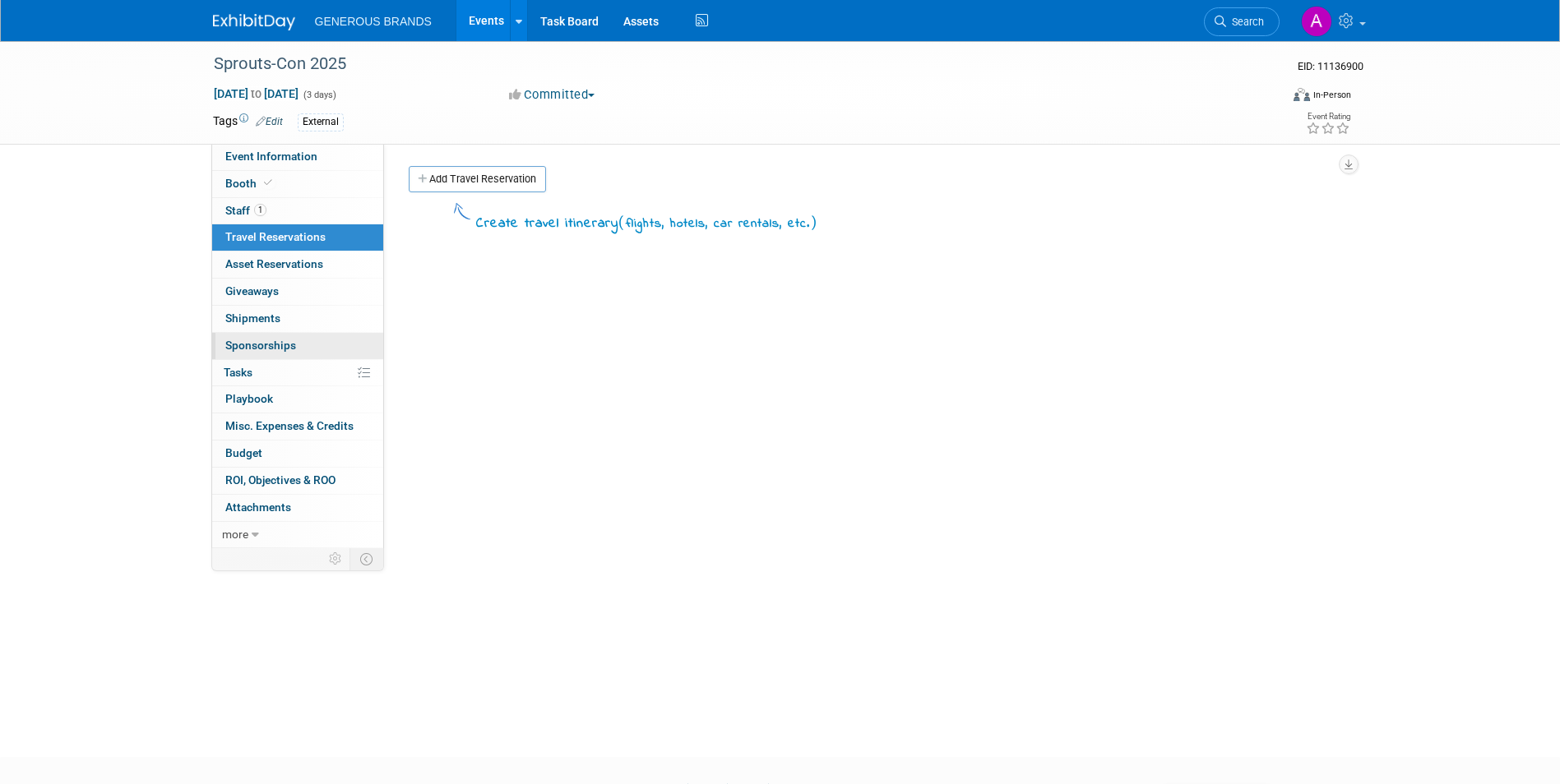
click at [296, 342] on link "0 Sponsorships 0" at bounding box center [297, 346] width 171 height 27
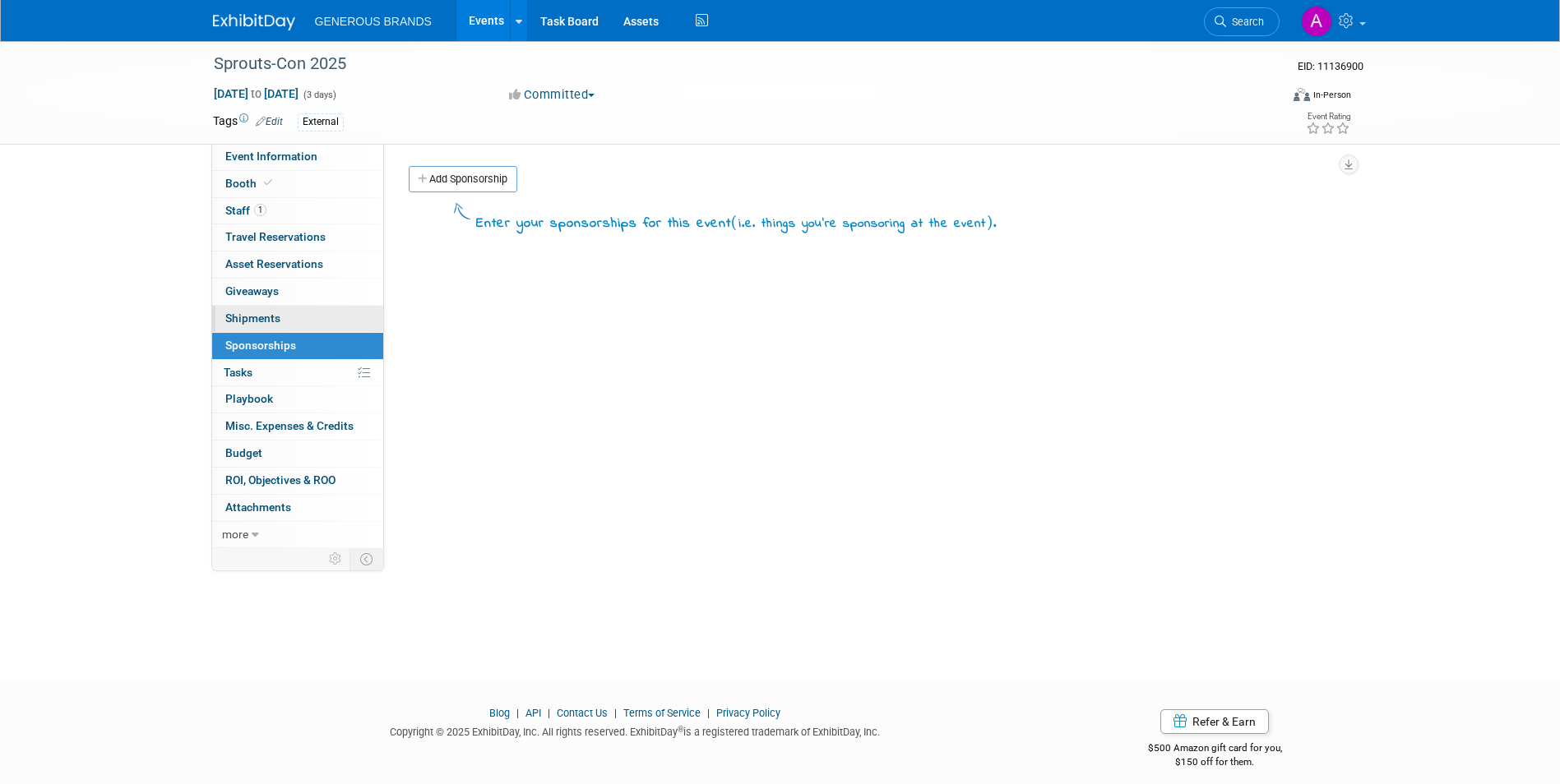
click at [299, 318] on link "0 Shipments 0" at bounding box center [297, 319] width 171 height 27
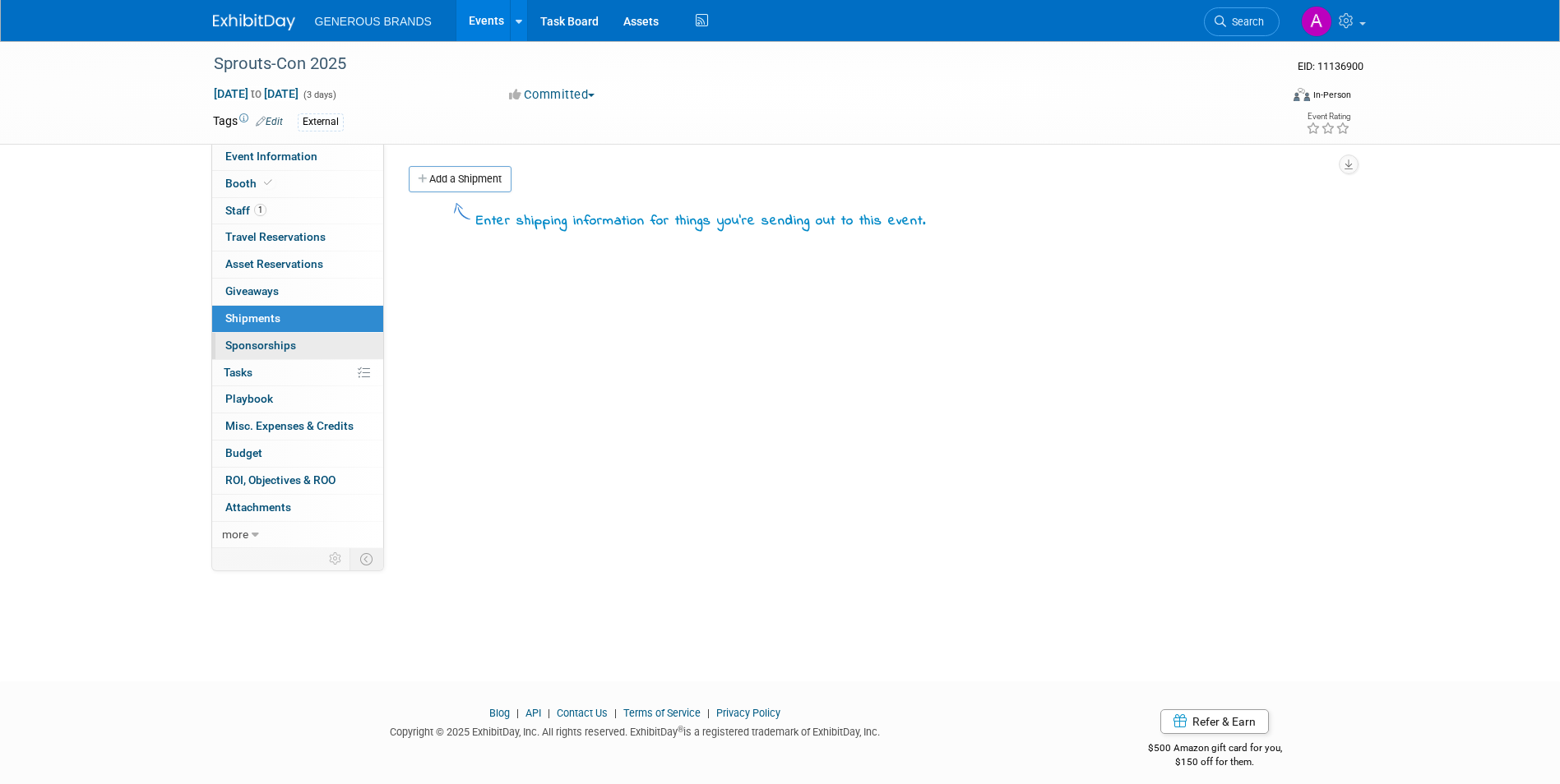
click at [300, 350] on link "0 Sponsorships 0" at bounding box center [297, 346] width 171 height 27
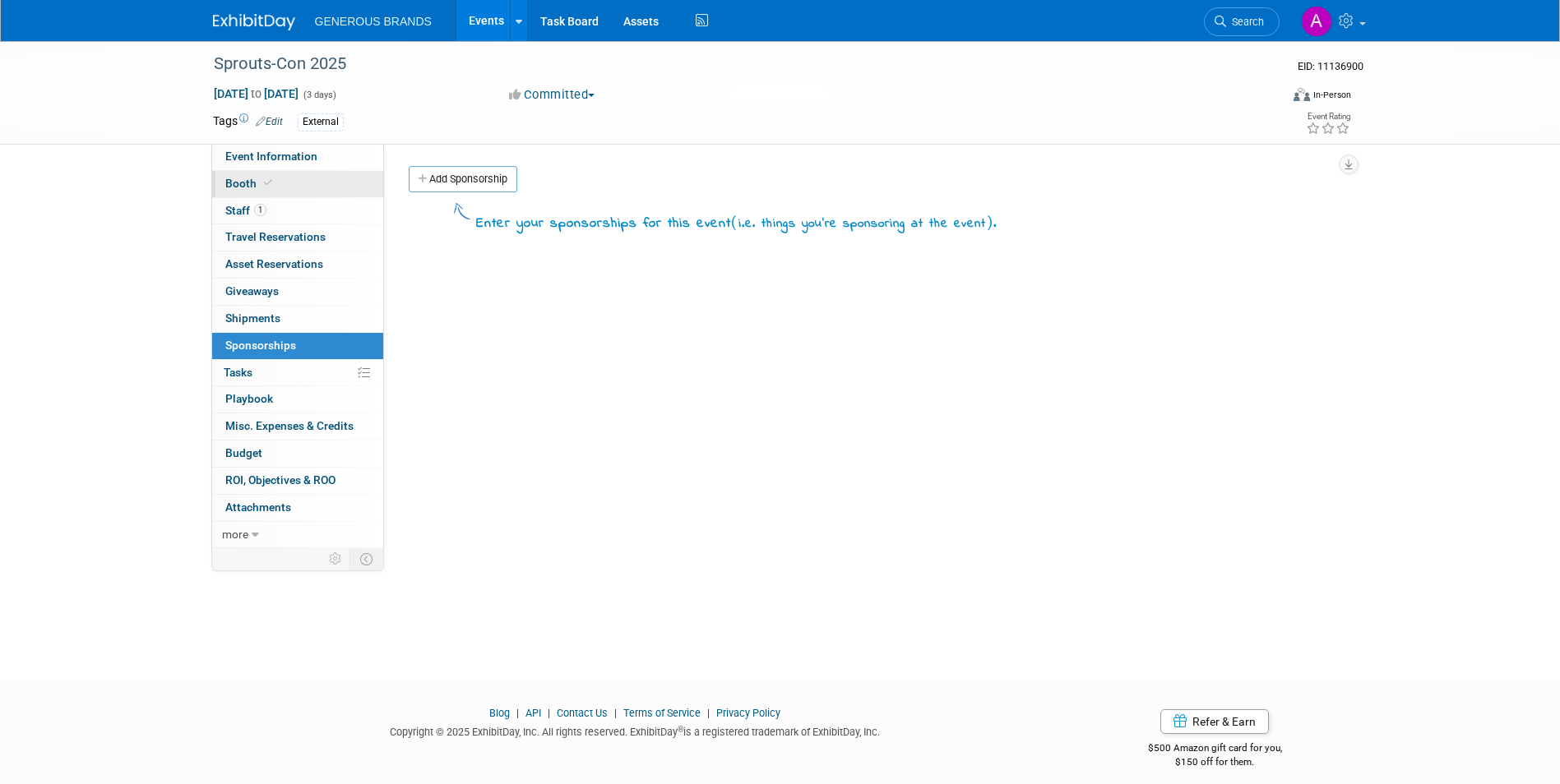
click at [307, 172] on link "Booth" at bounding box center [297, 184] width 171 height 27
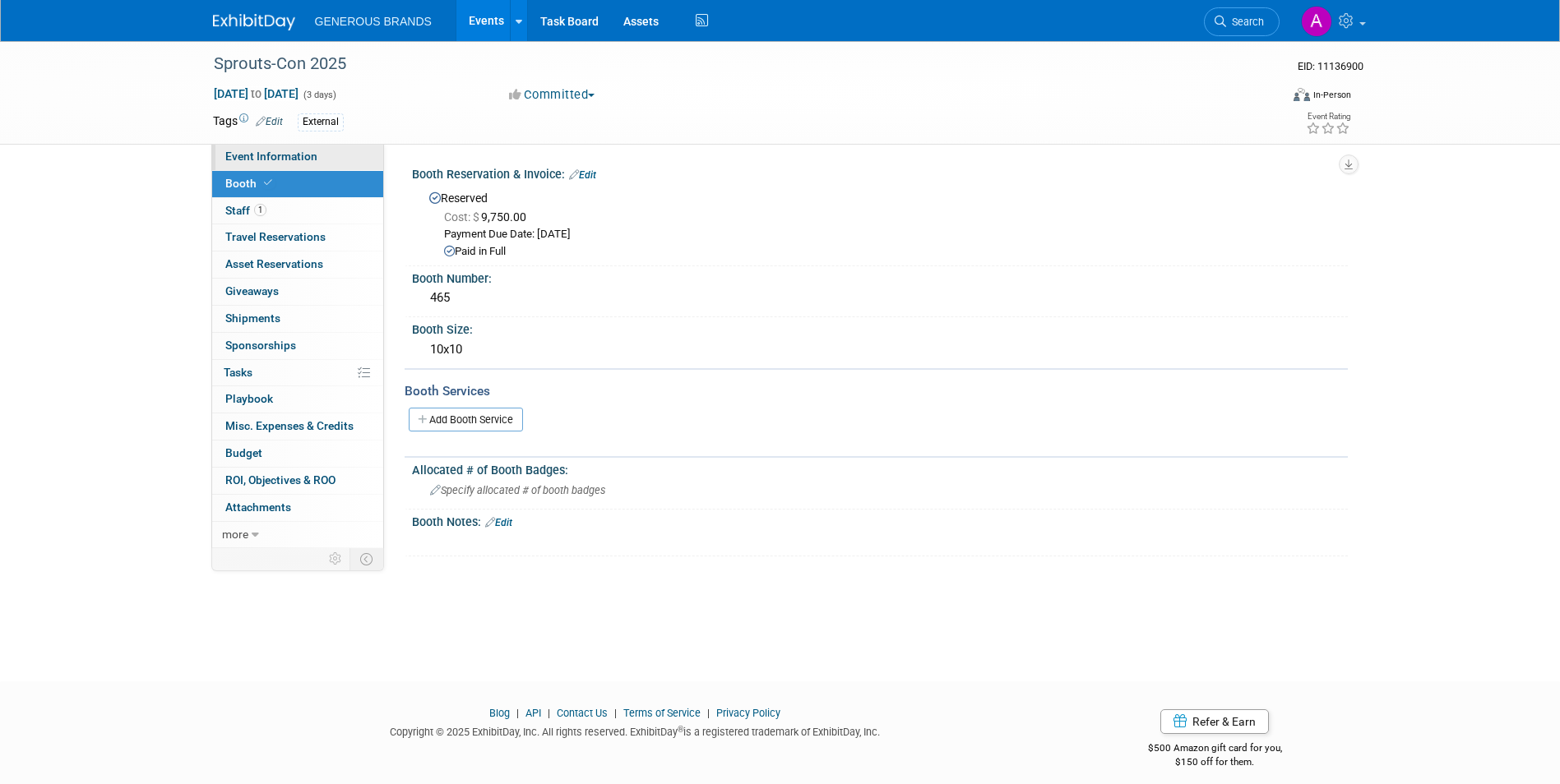
click at [326, 162] on link "Event Information" at bounding box center [297, 157] width 171 height 27
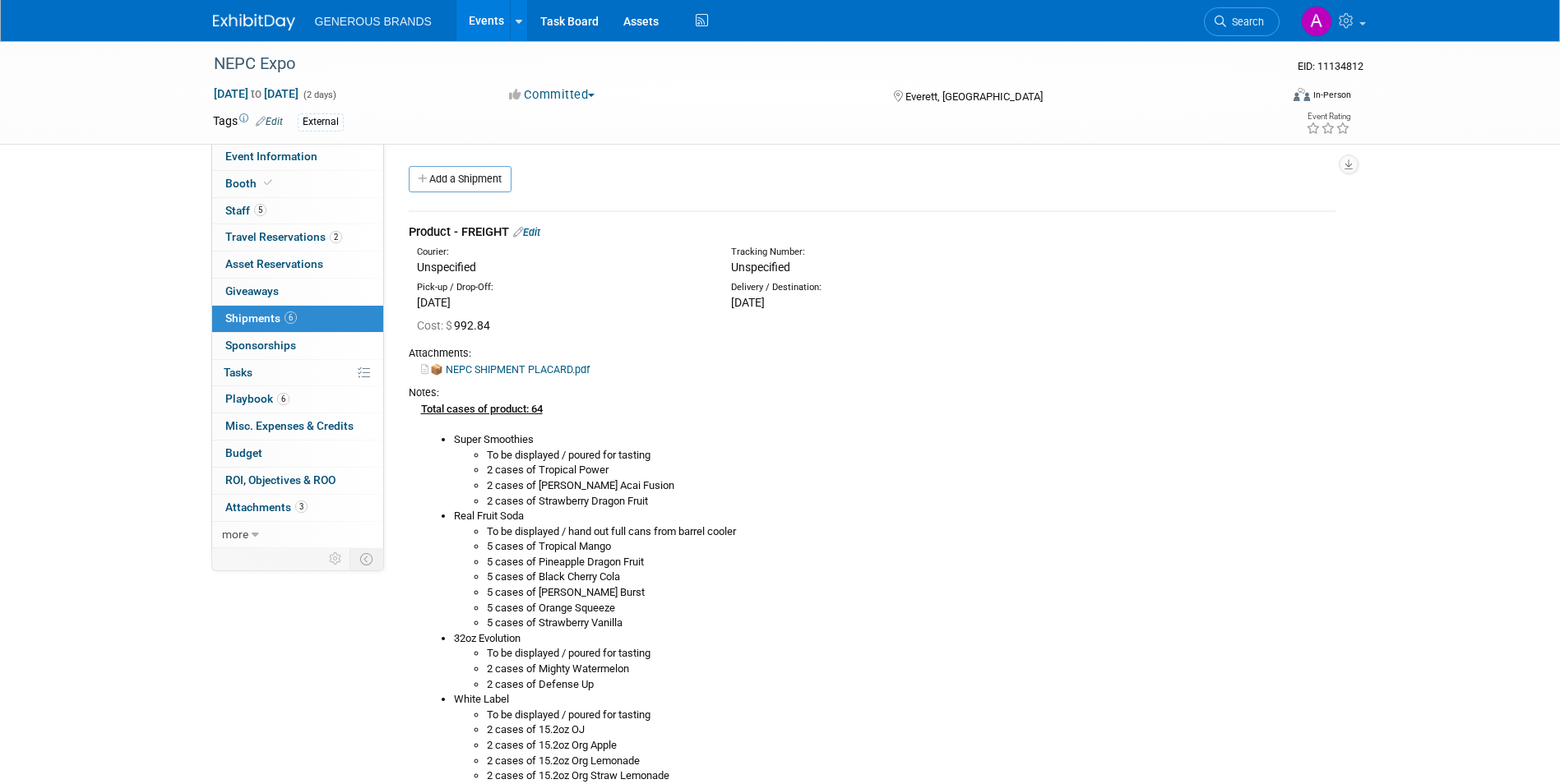
click at [332, 36] on ul "GENEROUS BRANDS Events Add Event Bulk Upload Events Shareable Event Boards Rece…" at bounding box center [513, 20] width 398 height 41
drag, startPoint x: 334, startPoint y: 26, endPoint x: 343, endPoint y: 56, distance: 31.3
click at [343, 56] on body "GENEROUS BRANDS Events Add Event Bulk Upload Events Shareable Event Boards Rece…" at bounding box center [780, 392] width 1560 height 784
drag, startPoint x: 343, startPoint y: 56, endPoint x: 335, endPoint y: 17, distance: 39.8
click at [335, 17] on span "GENEROUS BRANDS" at bounding box center [373, 21] width 117 height 13
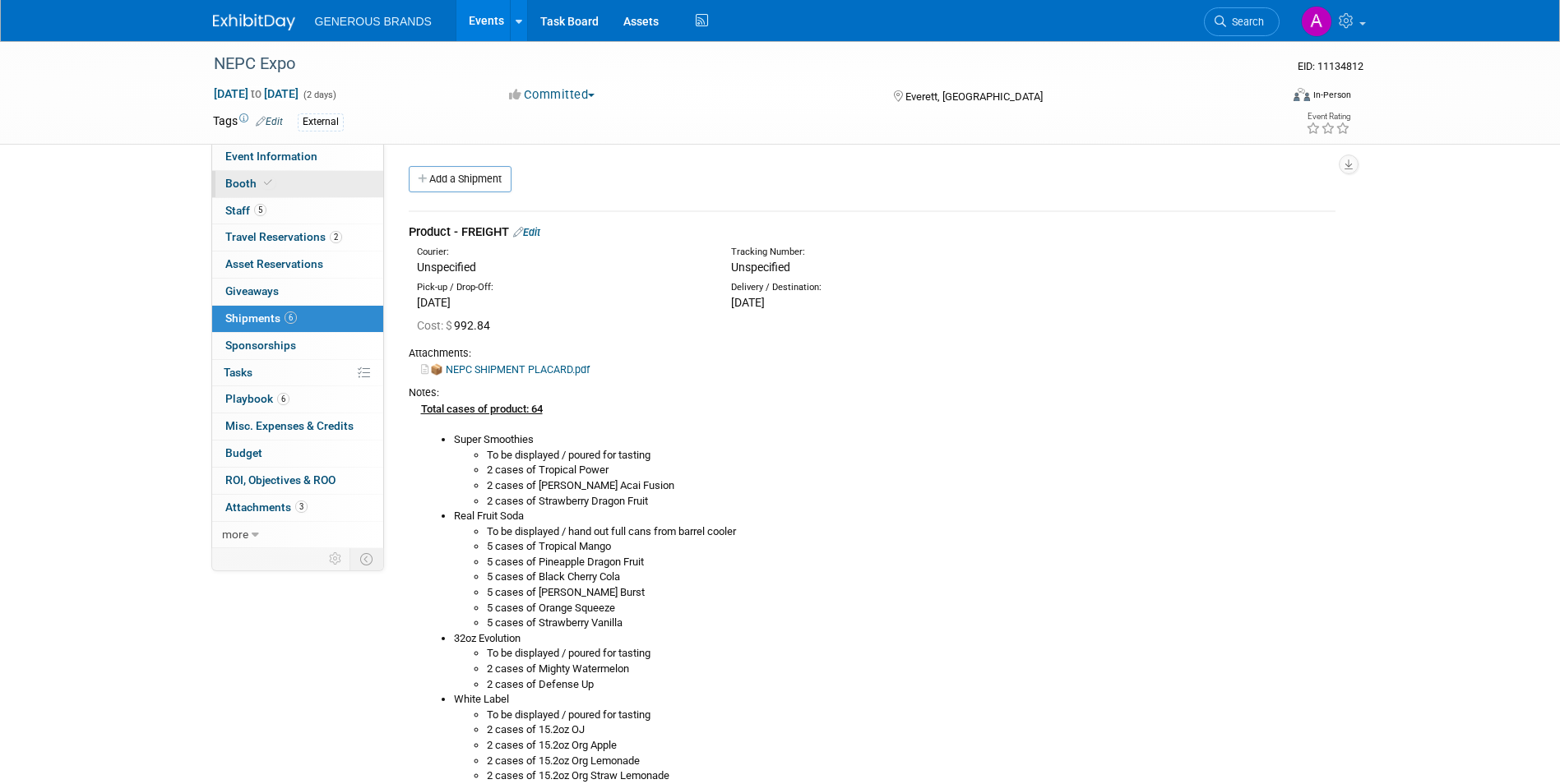
click at [321, 189] on link "Booth" at bounding box center [297, 184] width 171 height 27
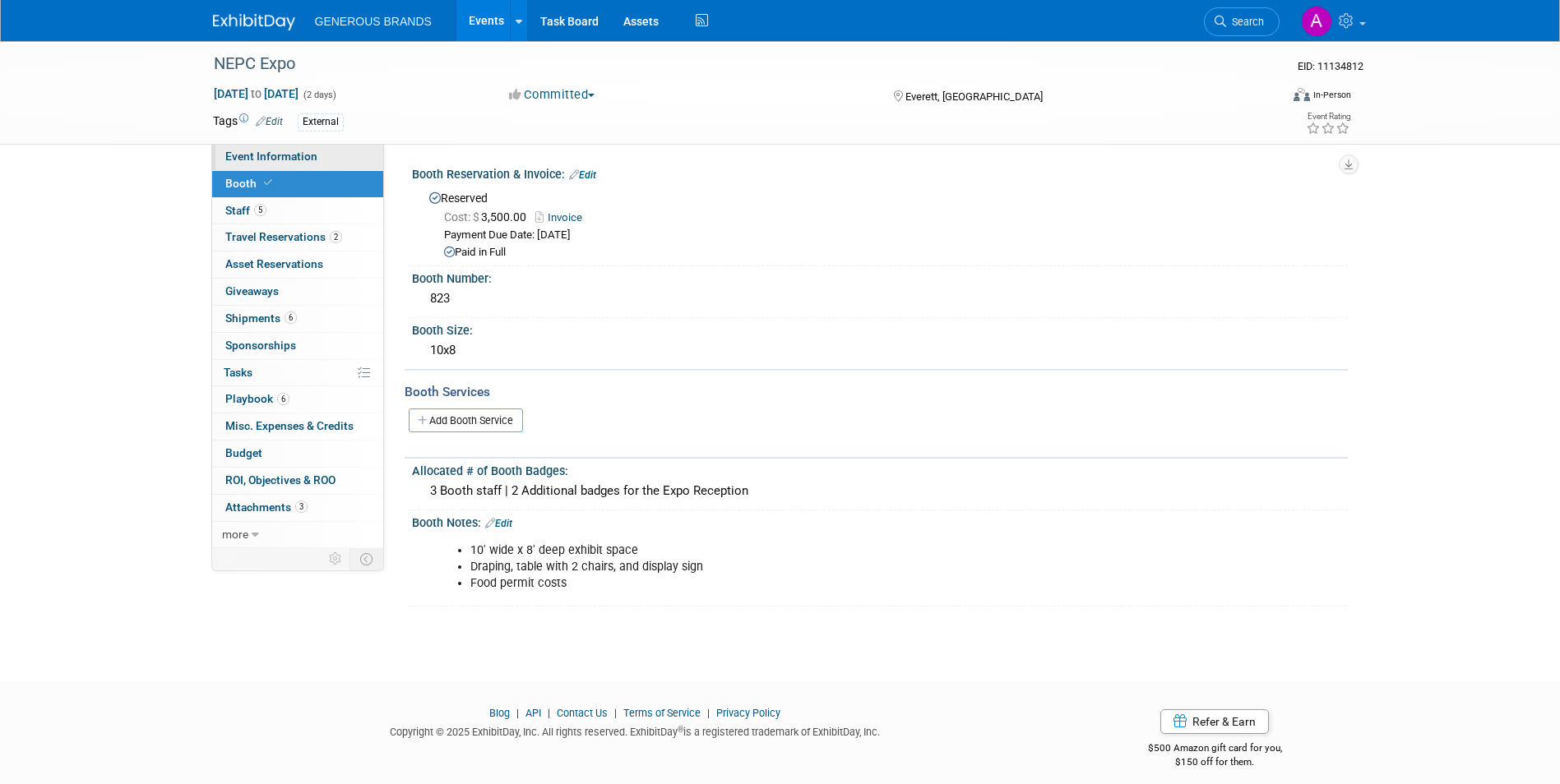
click at [325, 158] on link "Event Information" at bounding box center [297, 157] width 171 height 27
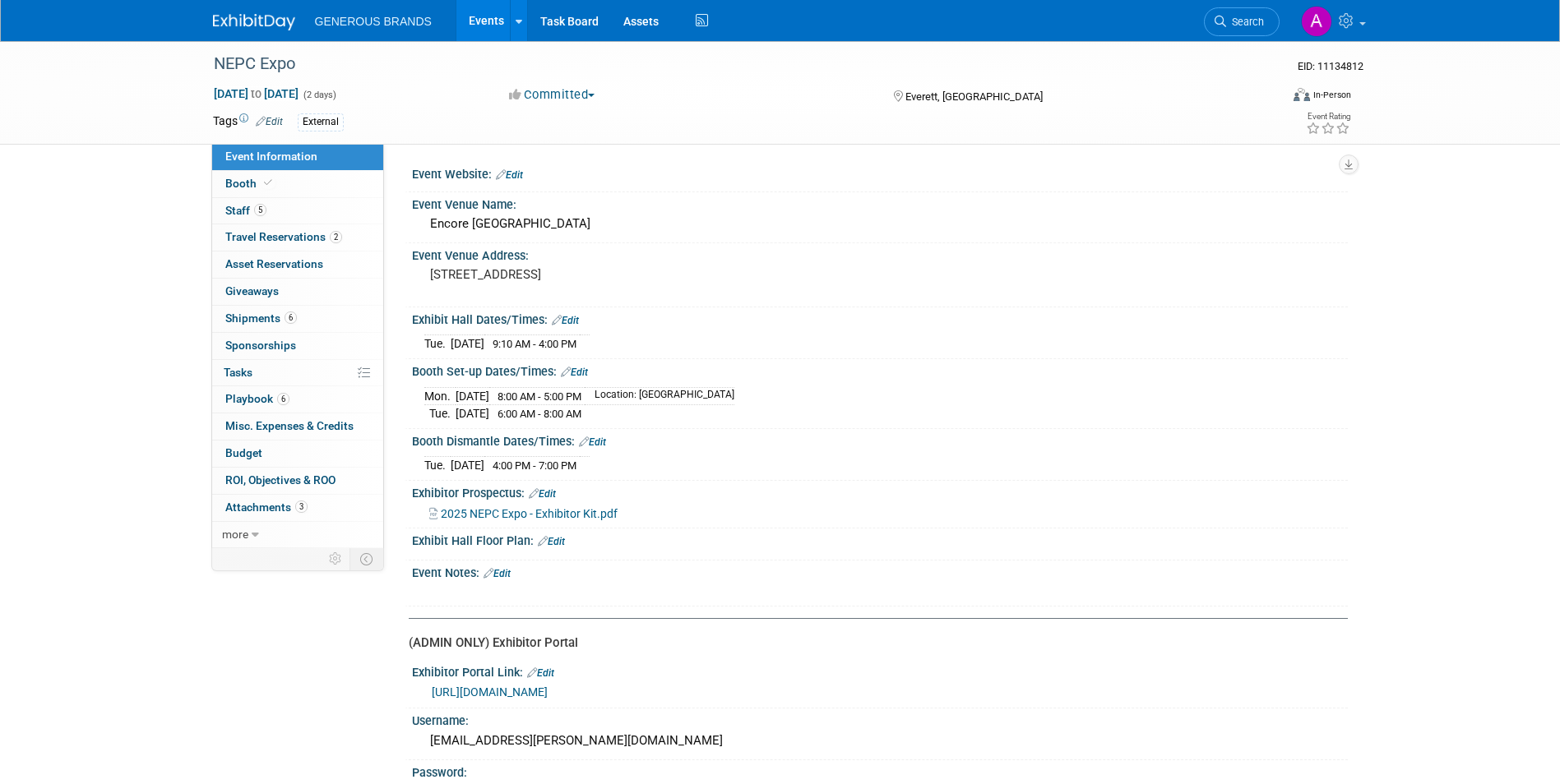
click at [335, 26] on span "GENEROUS BRANDS" at bounding box center [373, 21] width 117 height 13
click at [290, 12] on link at bounding box center [264, 14] width 102 height 13
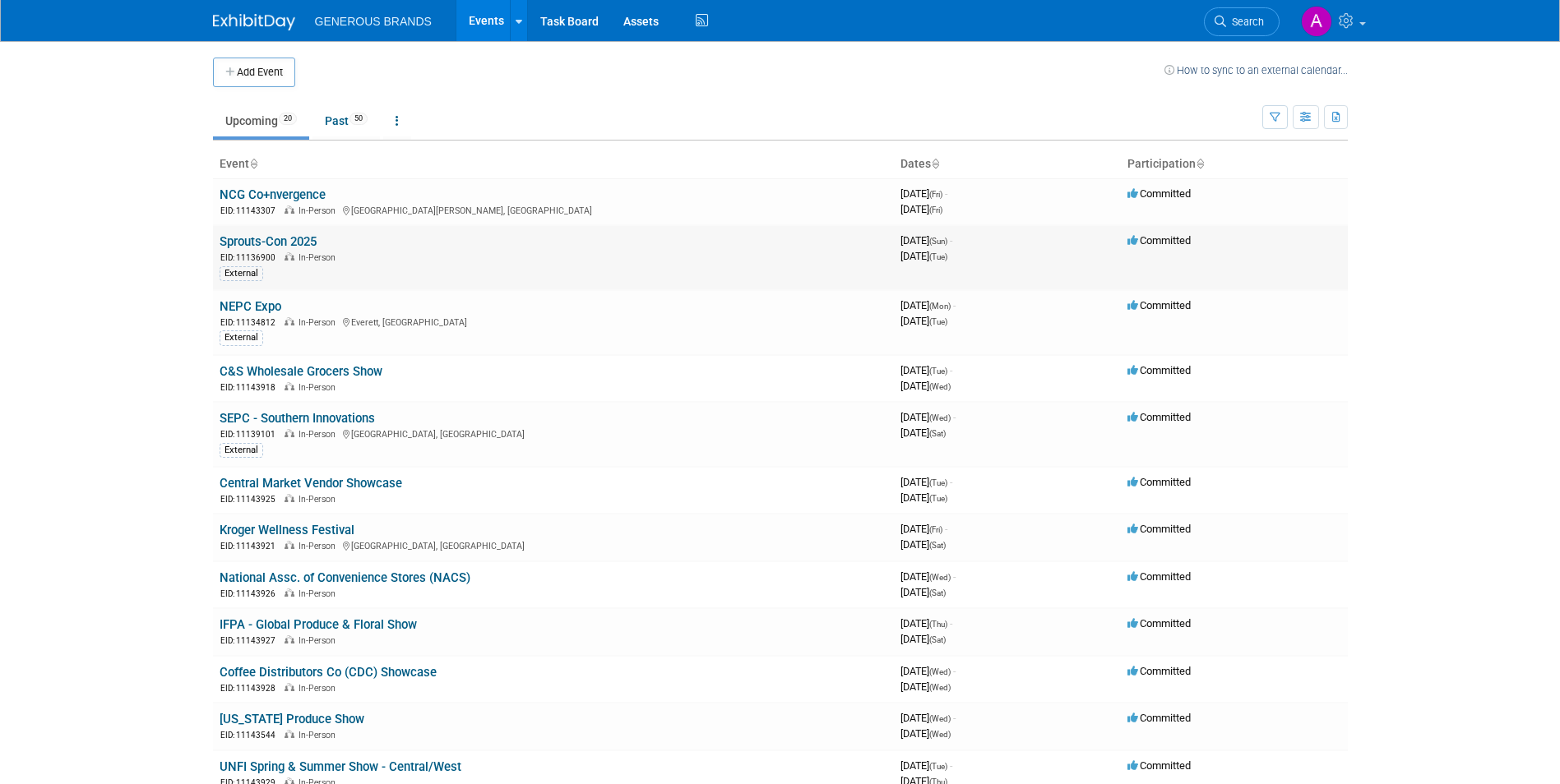
click at [271, 234] on link "Sprouts-Con 2025" at bounding box center [268, 241] width 97 height 15
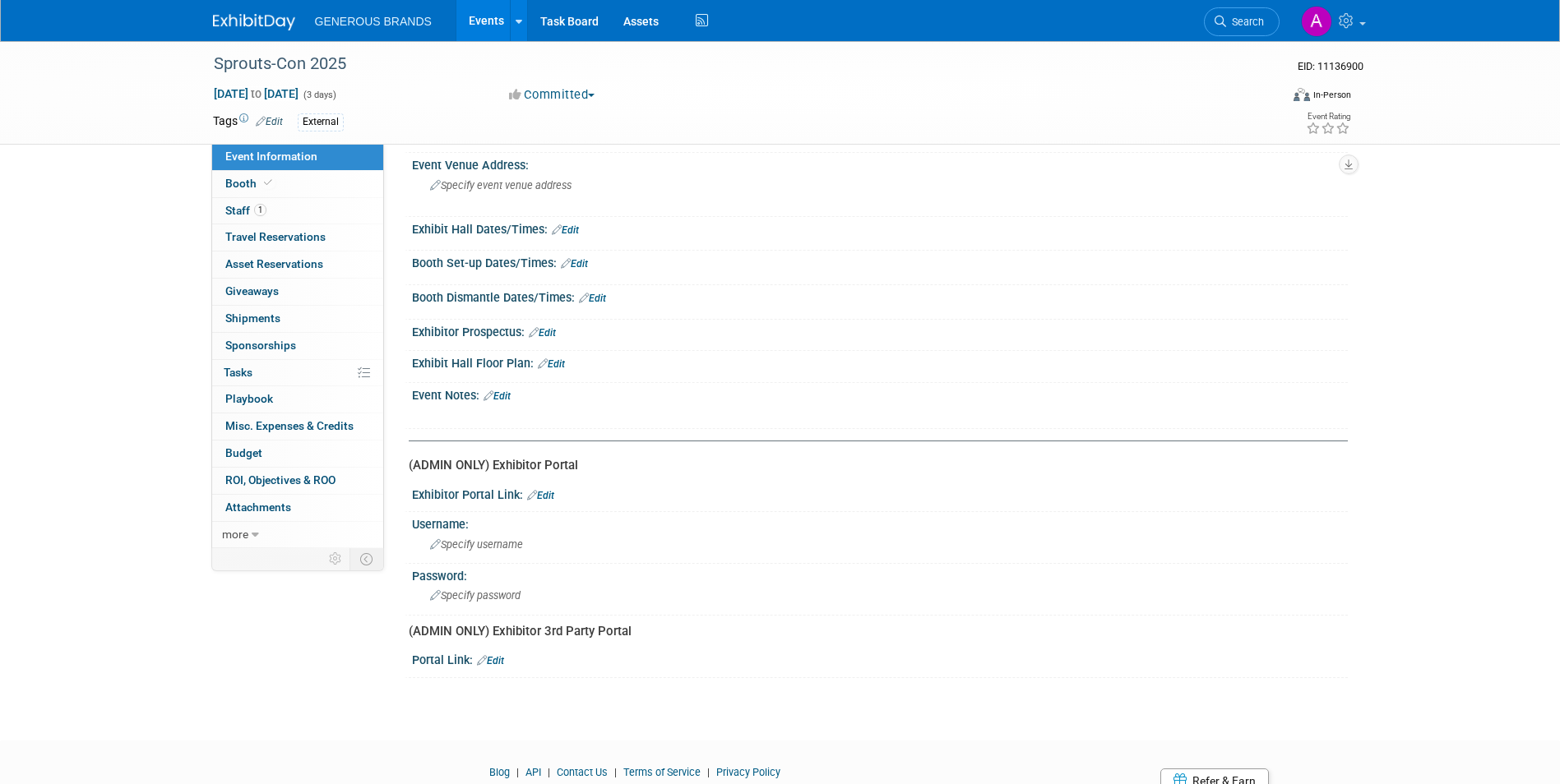
scroll to position [162, 0]
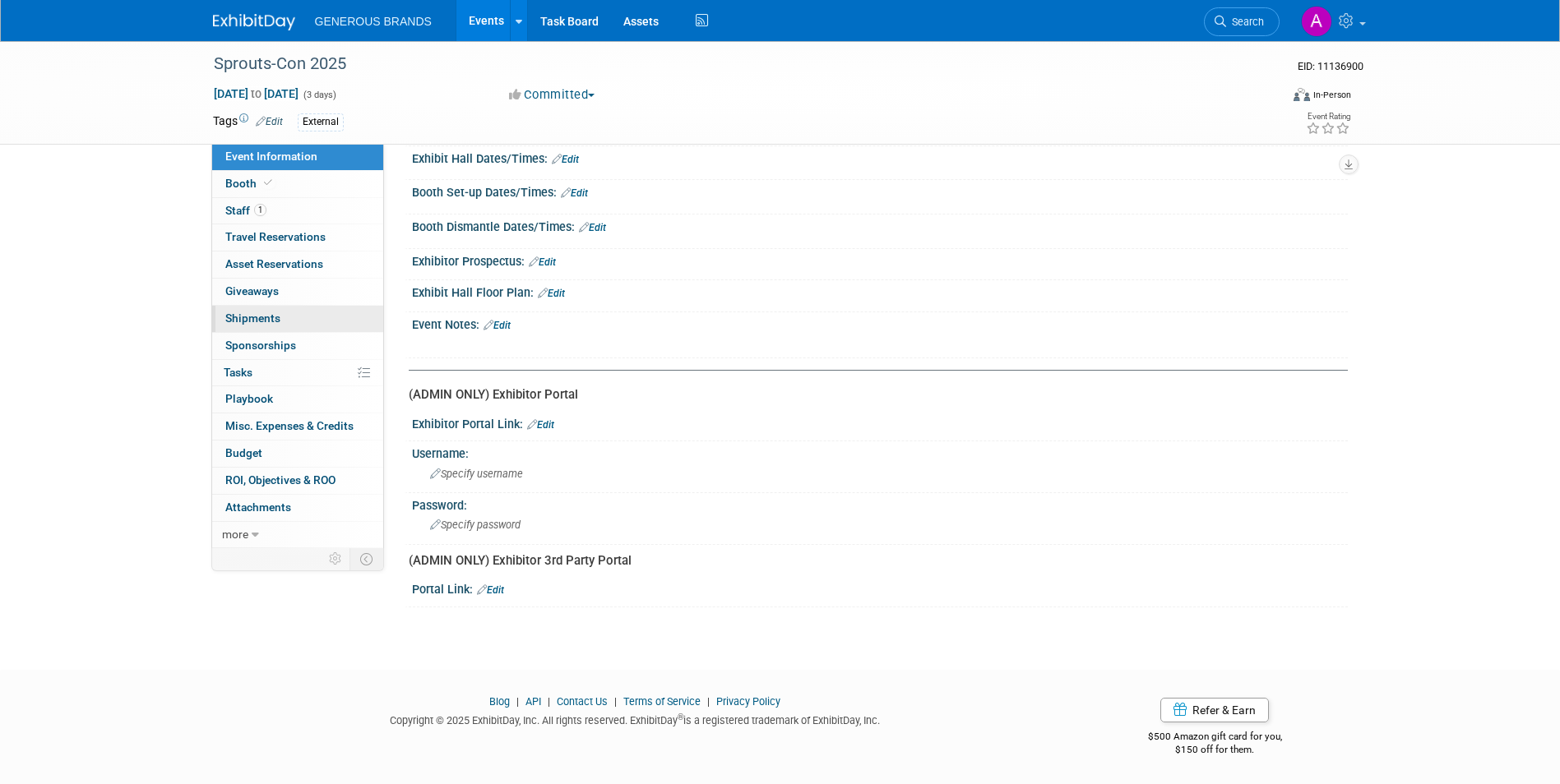
click at [284, 319] on link "0 Shipments 0" at bounding box center [297, 319] width 171 height 27
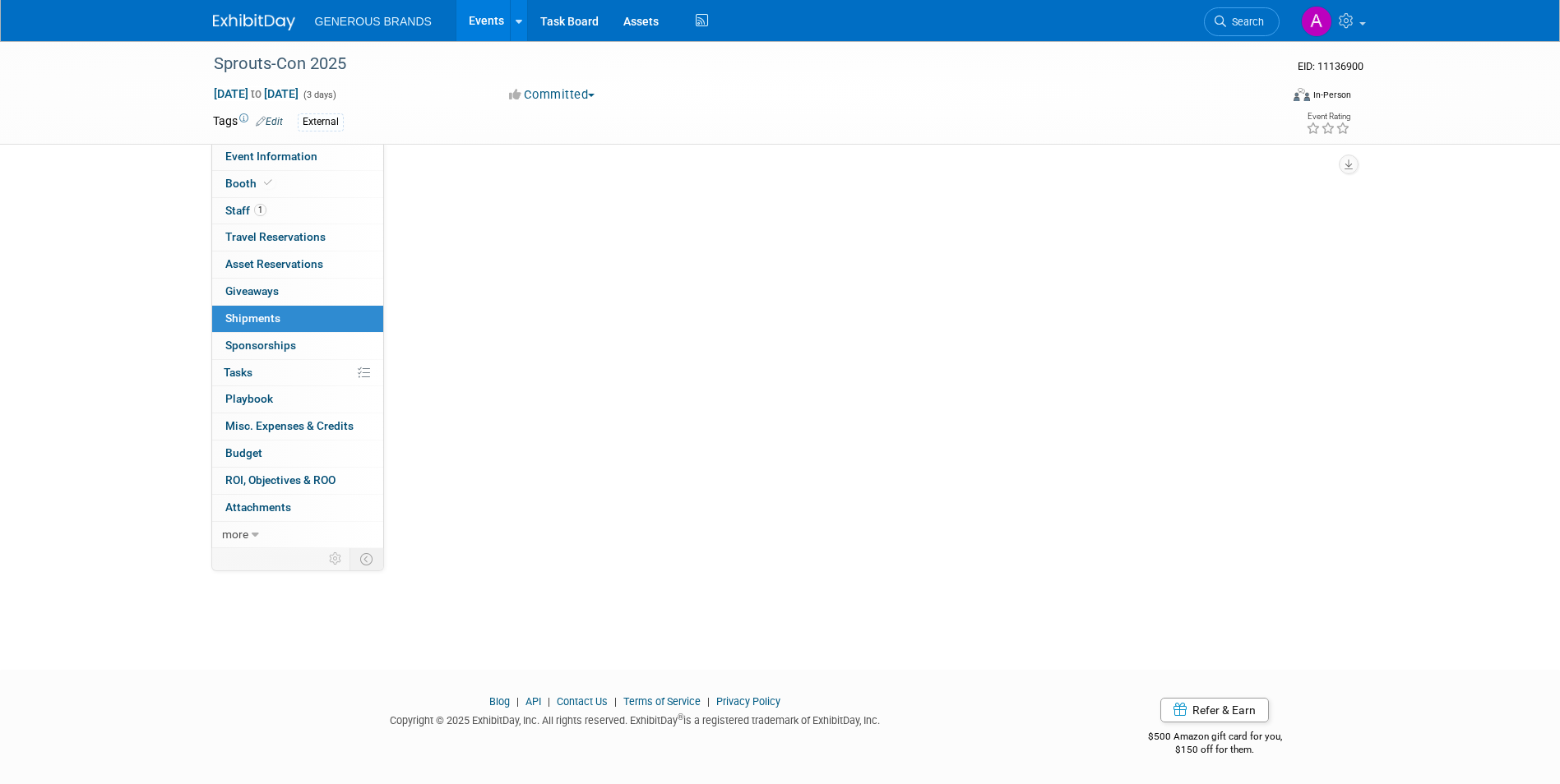
scroll to position [0, 0]
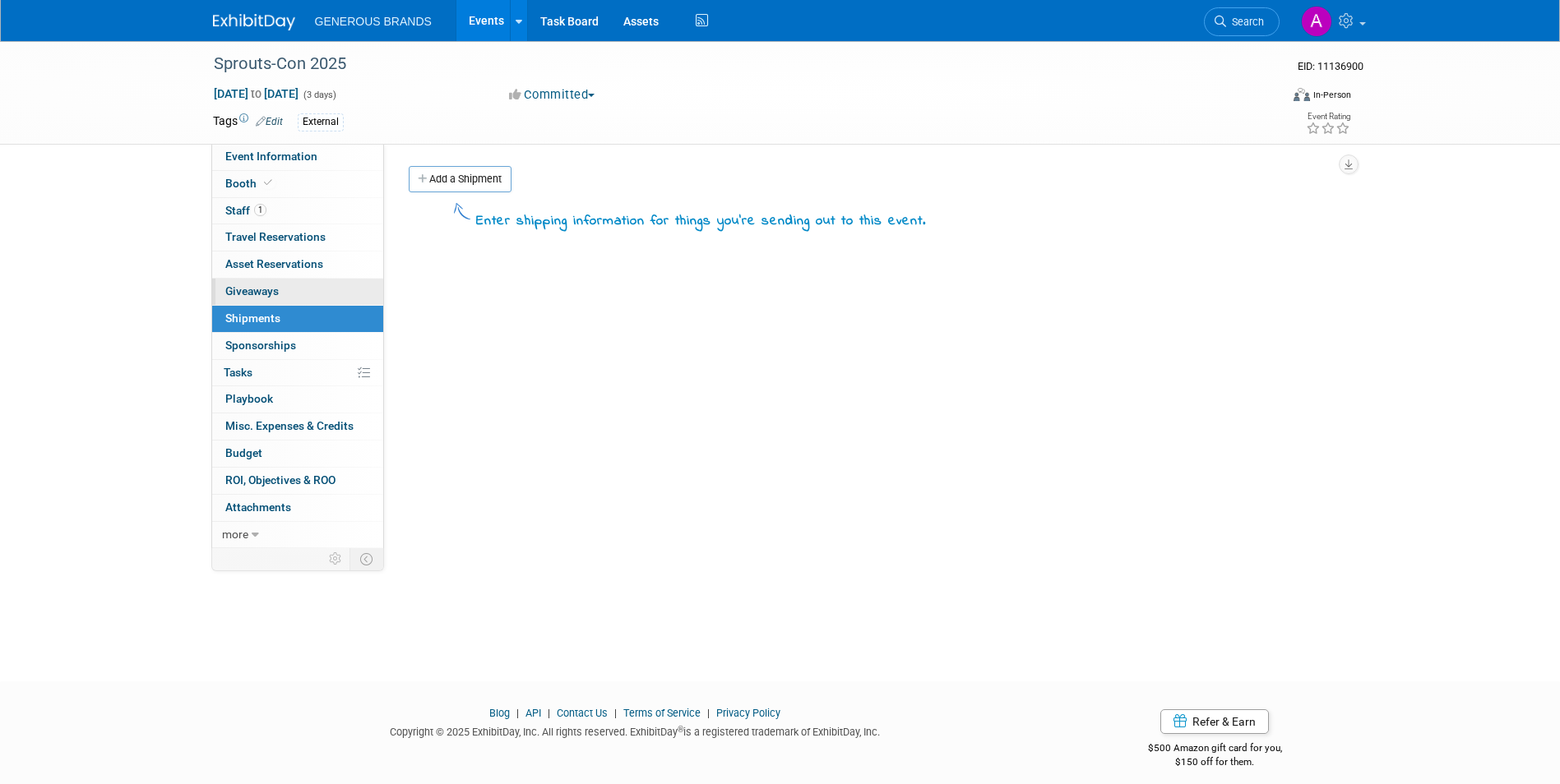
click at [293, 297] on link "0 Giveaways 0" at bounding box center [297, 292] width 171 height 27
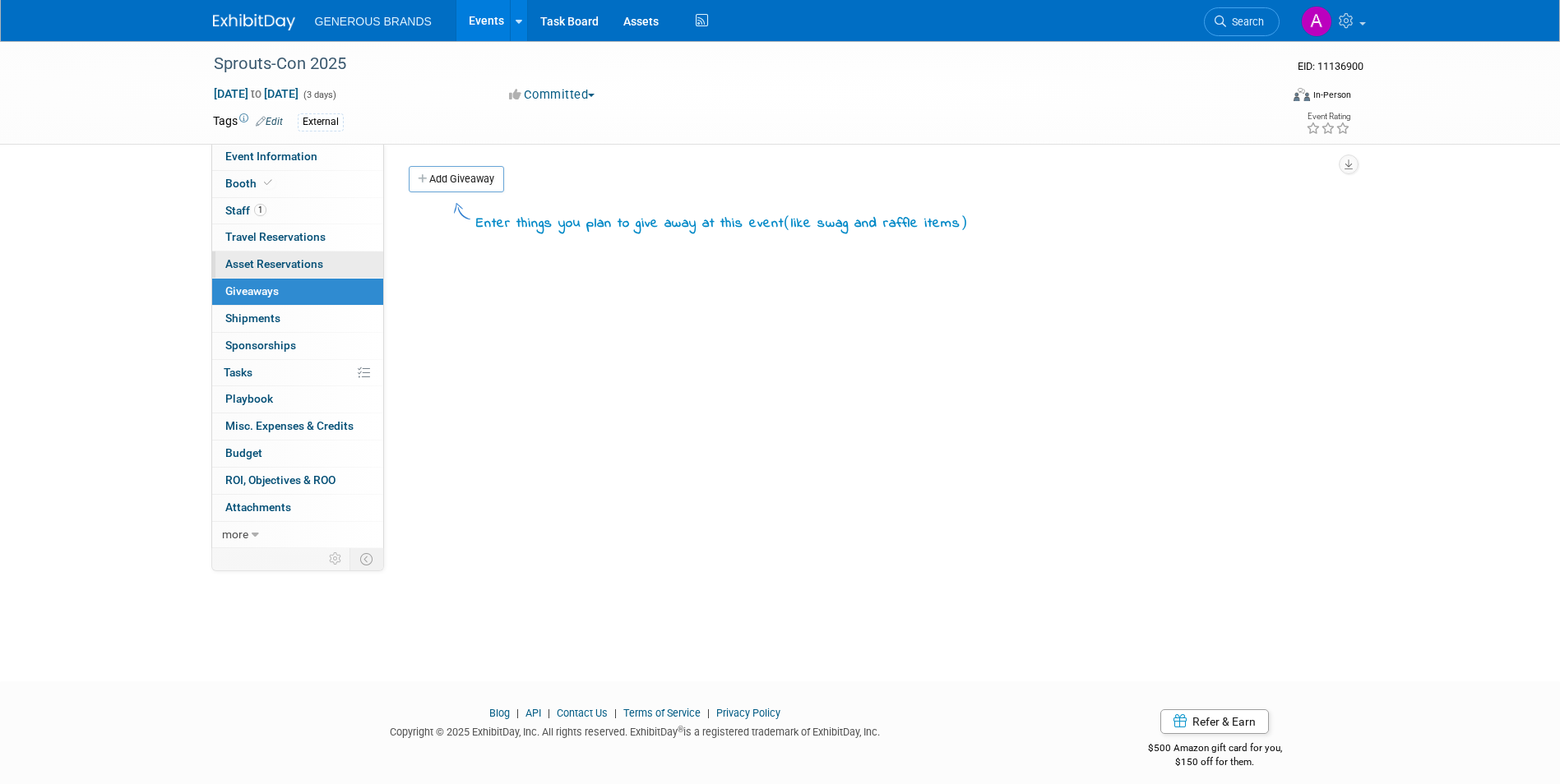
click at [290, 264] on span "Asset Reservations 0" at bounding box center [274, 263] width 98 height 13
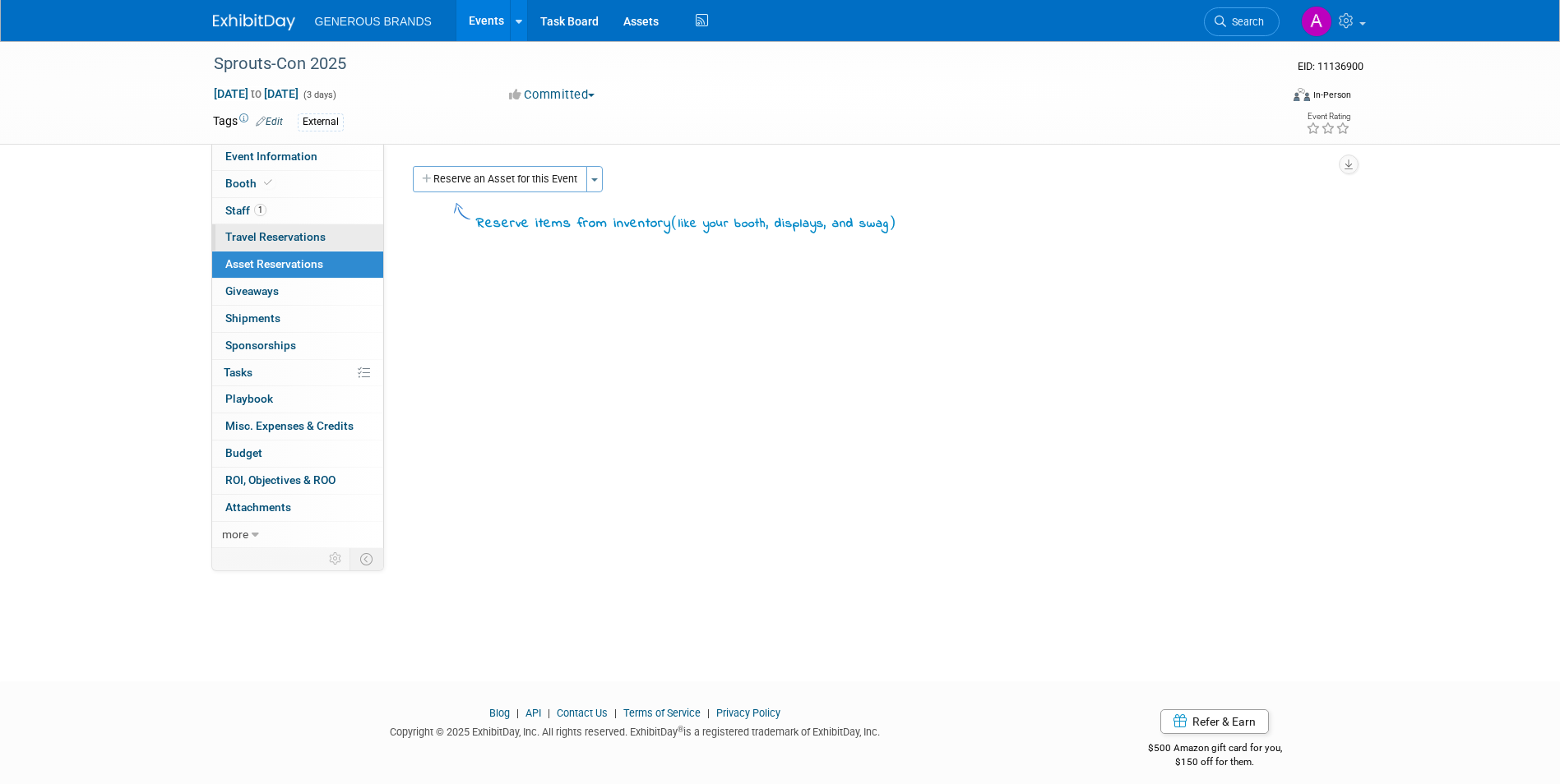
click at [297, 241] on span "Travel Reservations 0" at bounding box center [275, 237] width 100 height 13
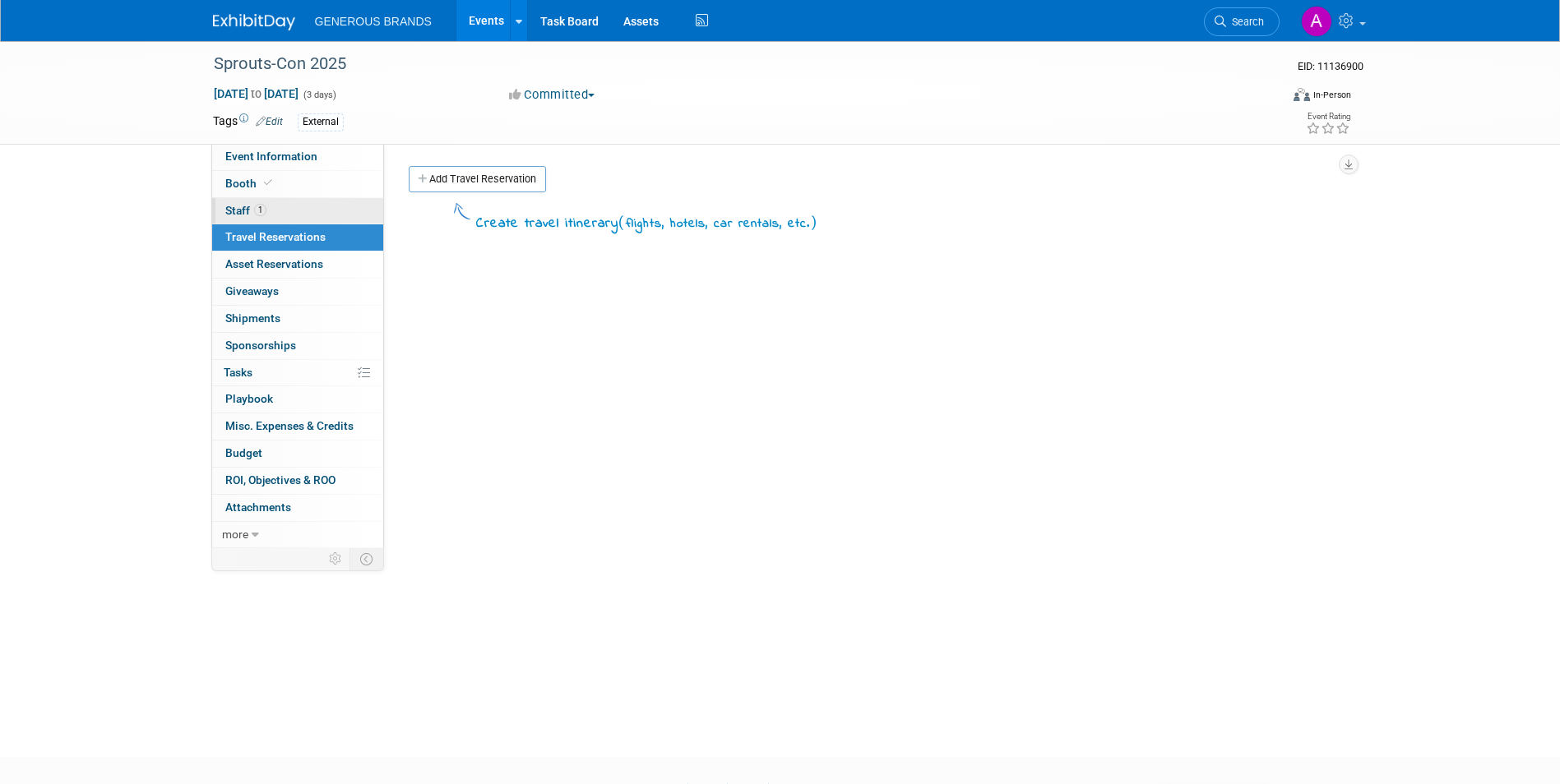
click at [291, 213] on link "1 Staff 1" at bounding box center [297, 211] width 171 height 27
